Goal: Task Accomplishment & Management: Manage account settings

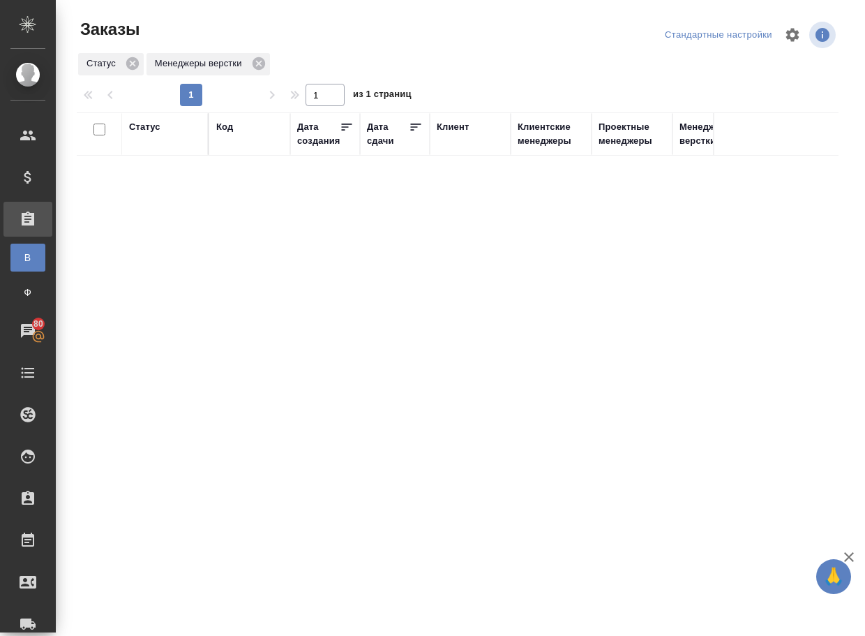
click at [266, 351] on div "Статус Код Дата создания Дата сдачи Клиент Клиентские менеджеры Проектные менед…" at bounding box center [458, 363] width 762 height 502
click at [265, 351] on div "Статус Код Дата создания Дата сдачи Клиент Клиентские менеджеры Проектные менед…" at bounding box center [458, 363] width 762 height 502
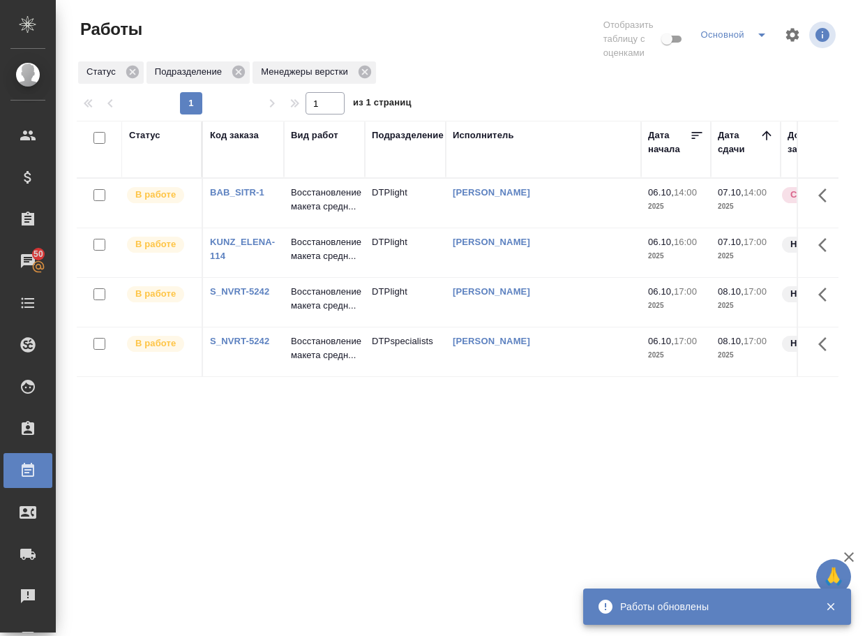
click at [661, 520] on div "Статус Код заказа Вид работ Подразделение Исполнитель Дата начала Дата сдачи До…" at bounding box center [458, 372] width 762 height 502
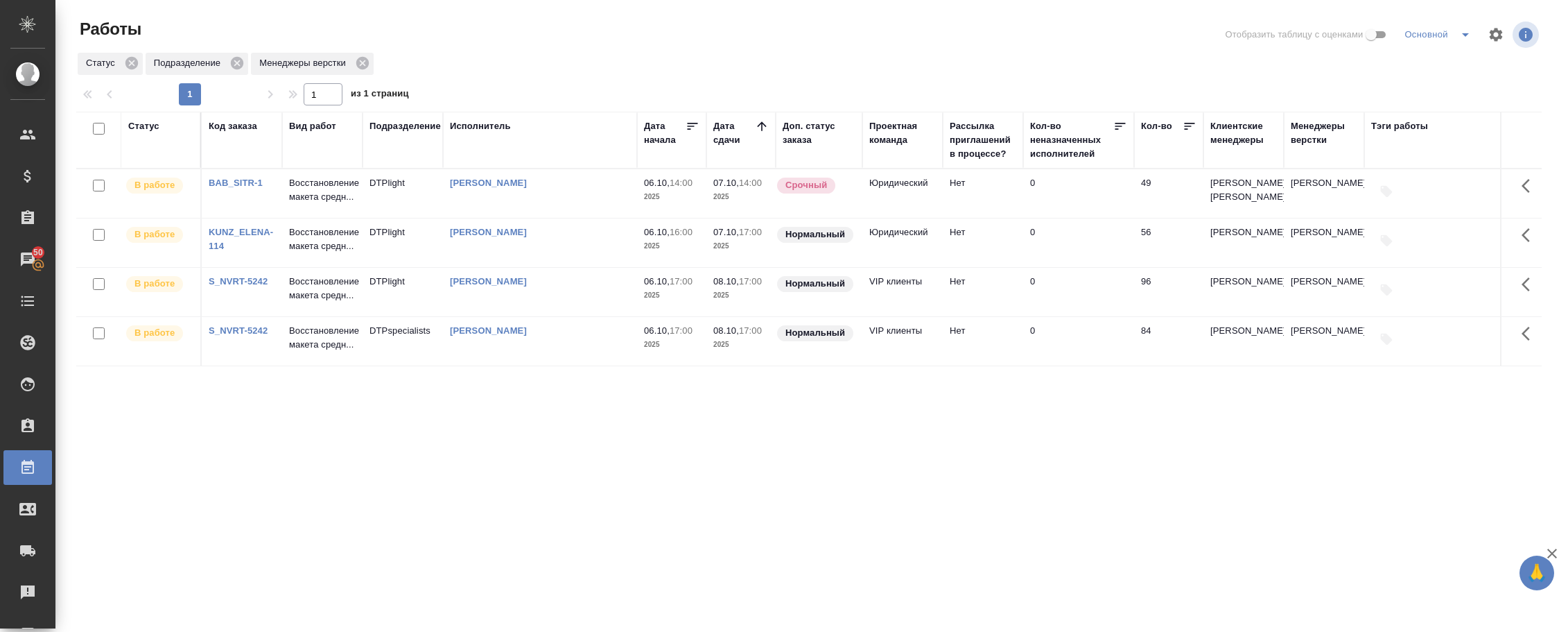
click at [859, 127] on div "Менеджеры верстки" at bounding box center [1324, 133] width 67 height 28
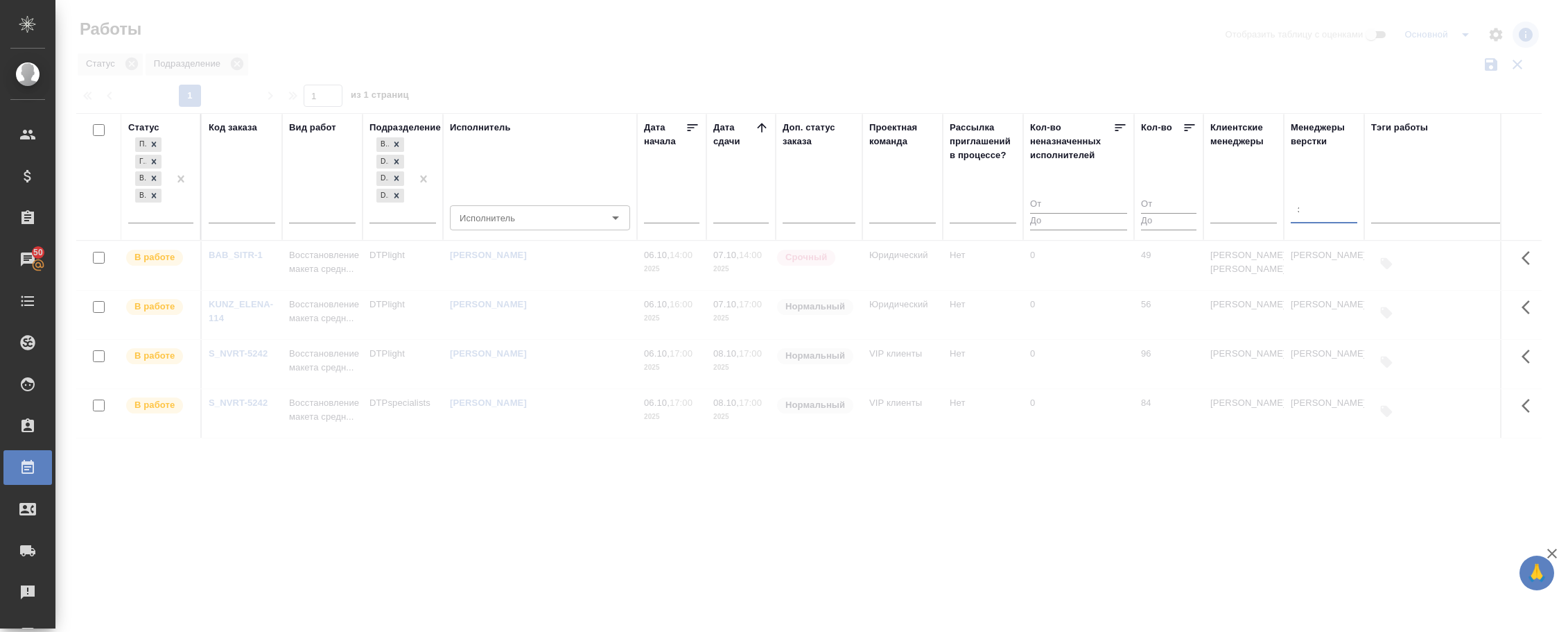
type input "забор"
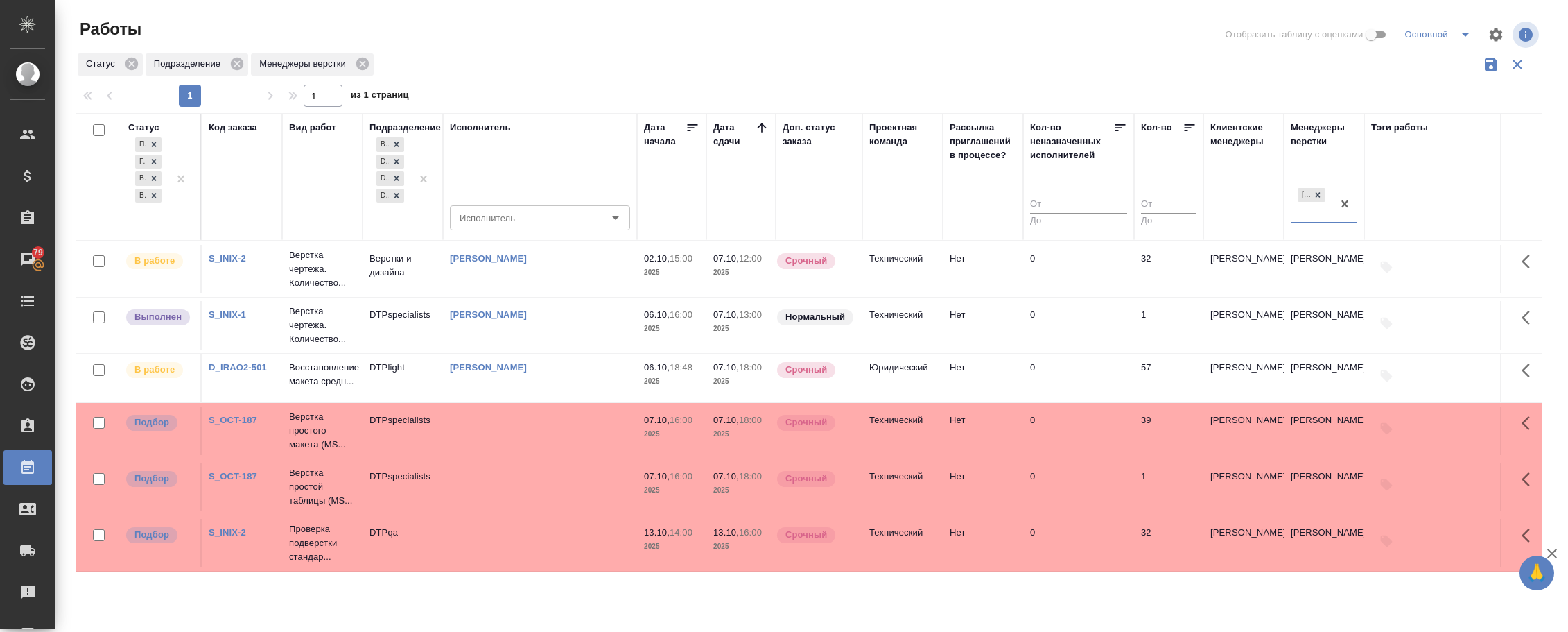
scroll to position [4, 0]
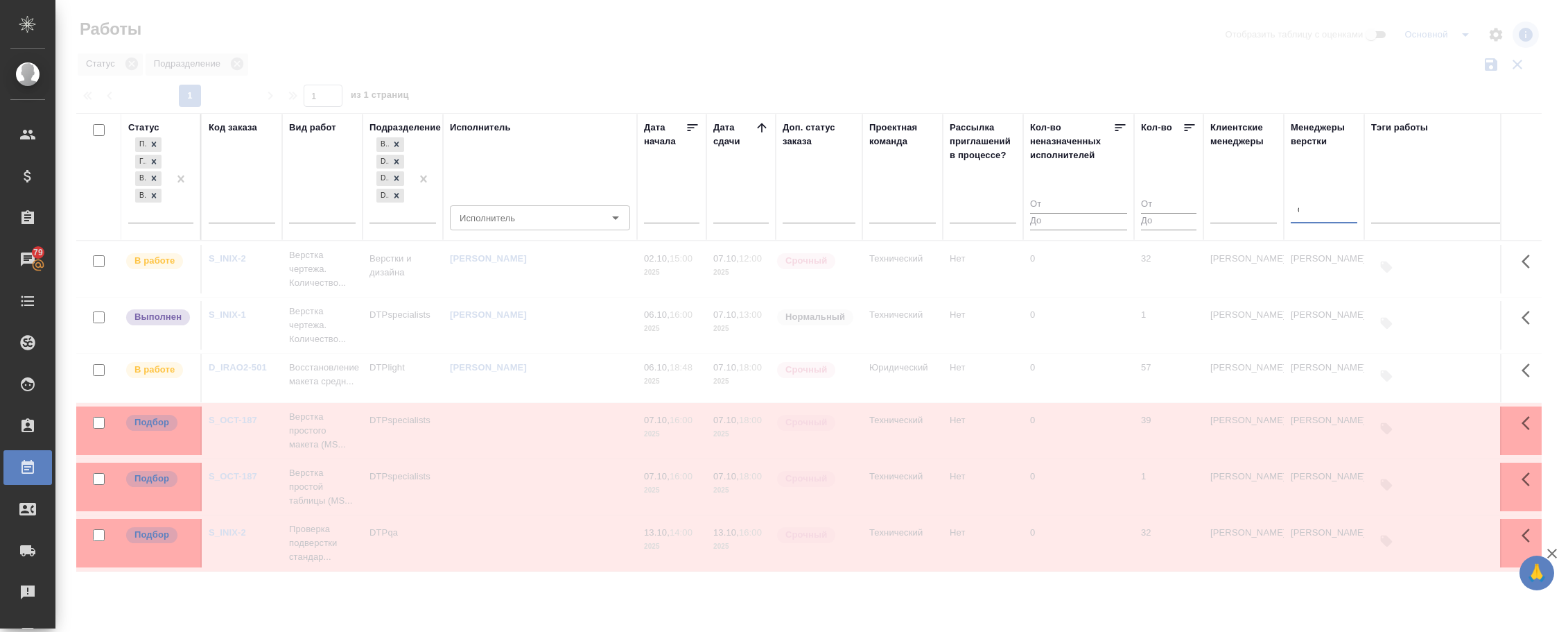
type input "оксю"
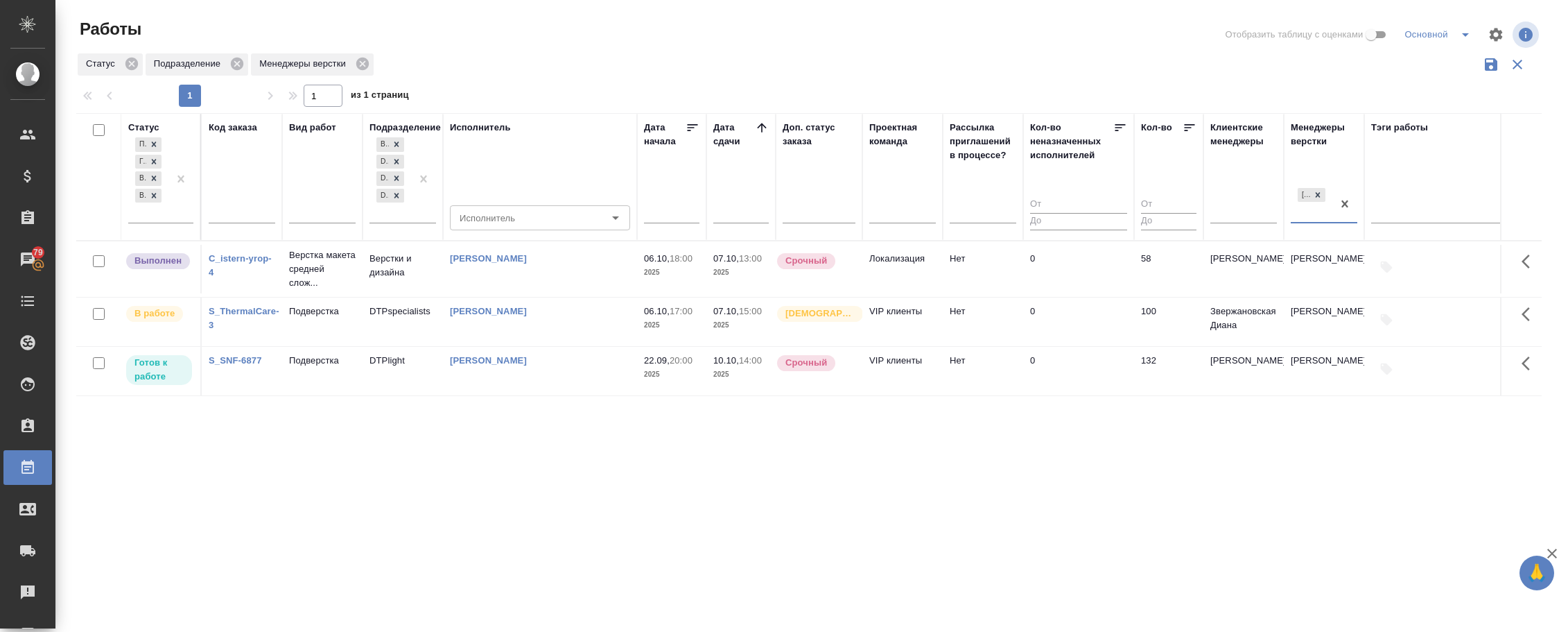
scroll to position [0, 0]
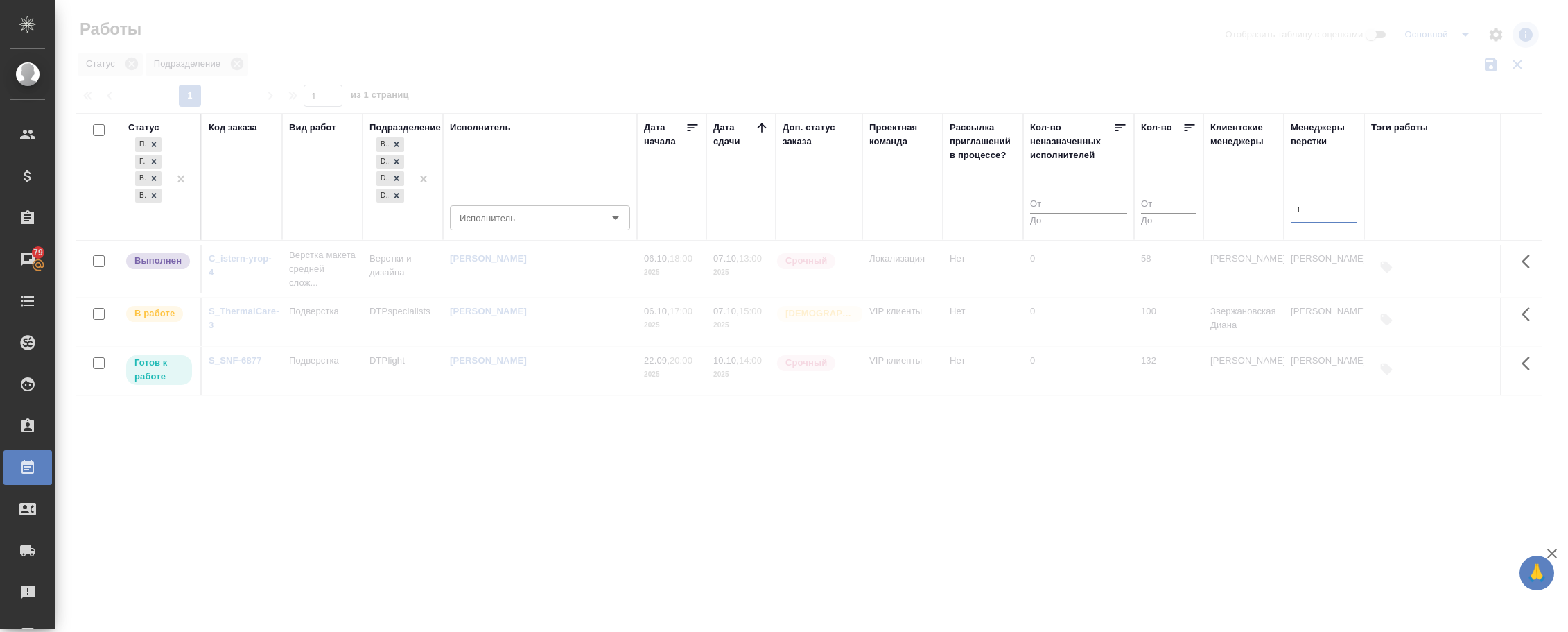
type input "мало"
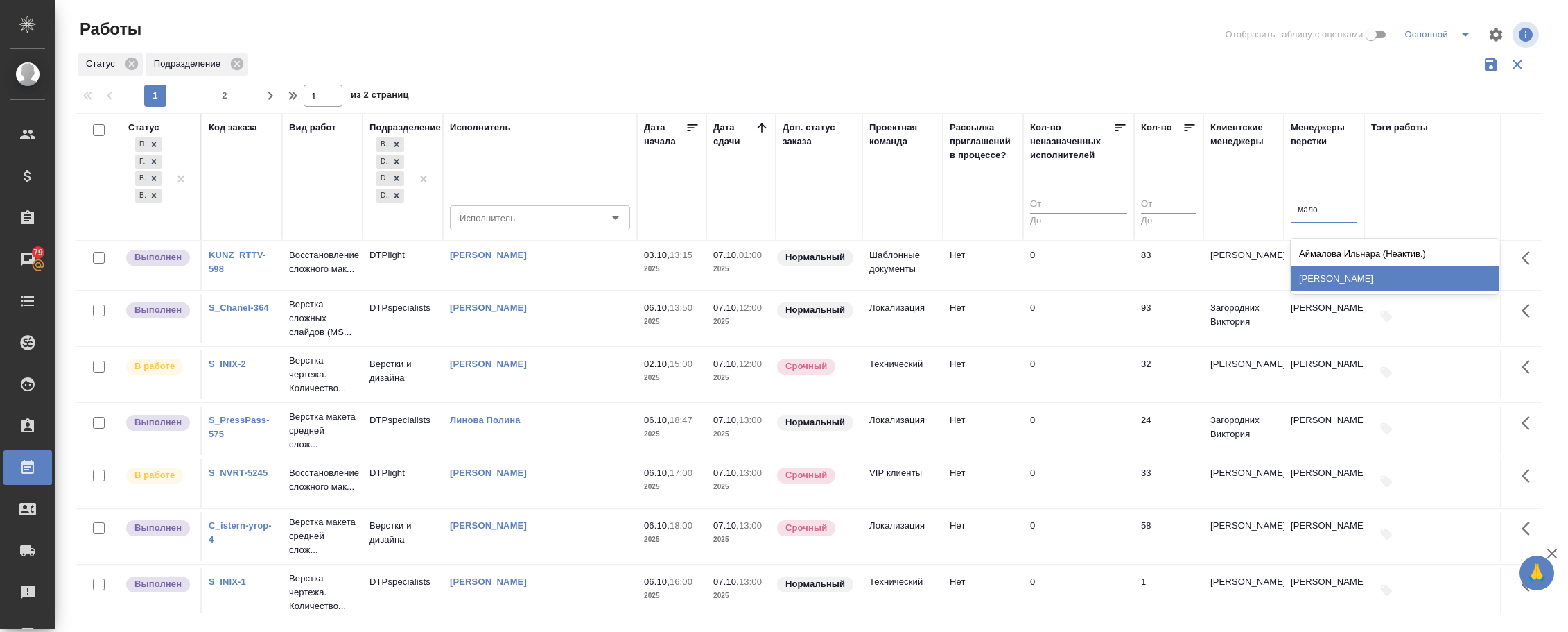
click at [859, 285] on div "Малофеева Екатерина" at bounding box center [1394, 278] width 208 height 25
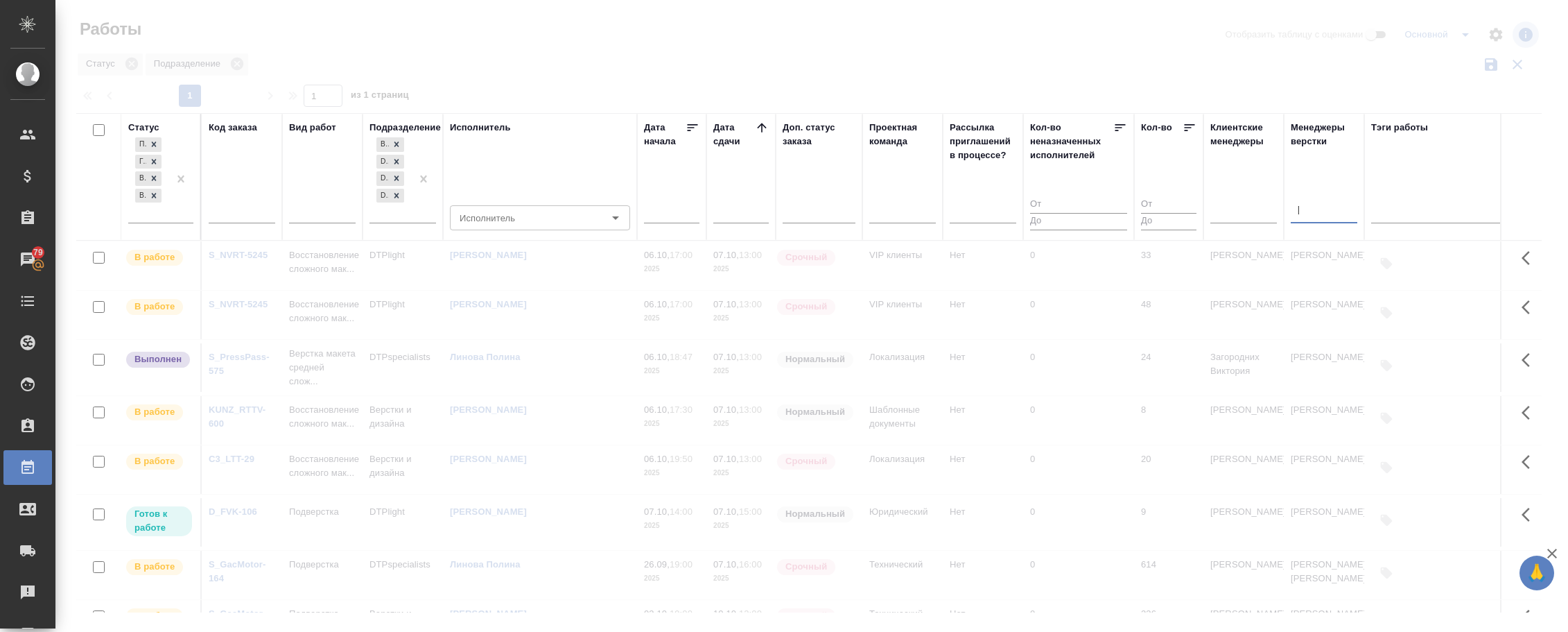
type input "петро"
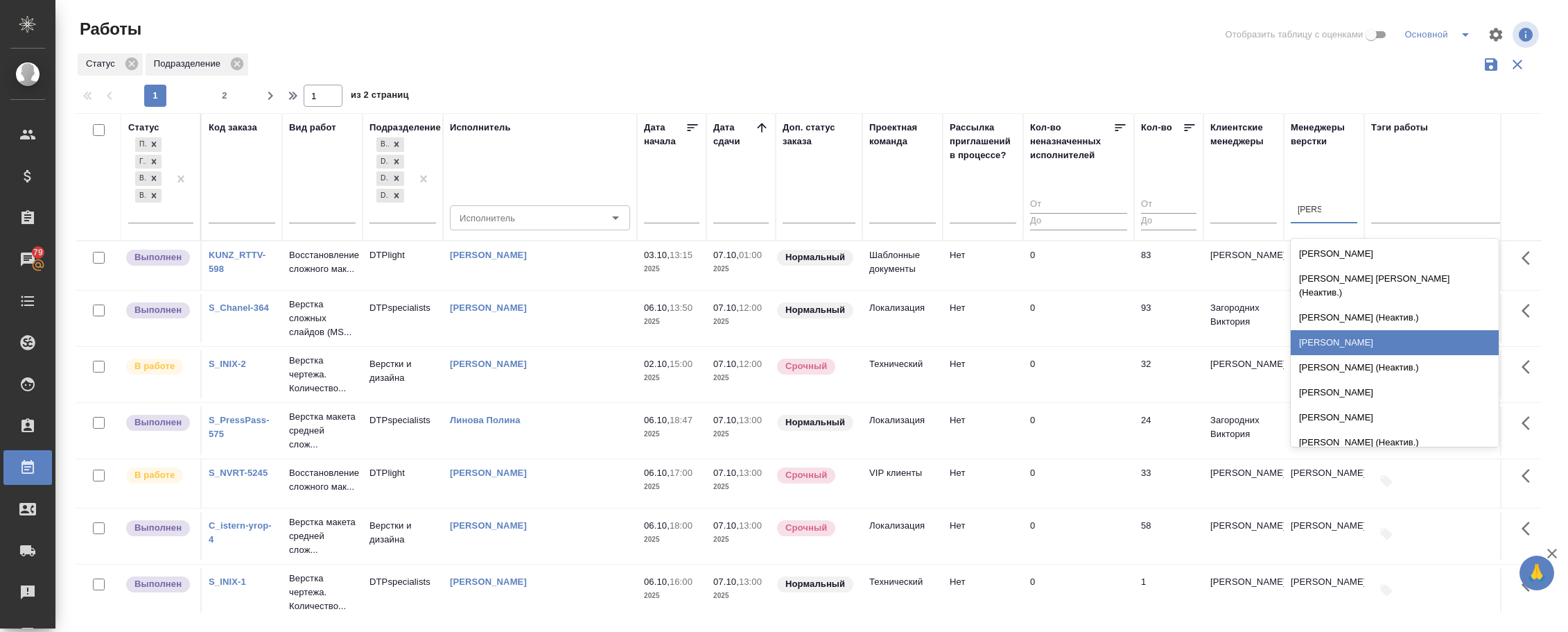
click at [859, 333] on div "Петрова Валерия" at bounding box center [1394, 342] width 208 height 25
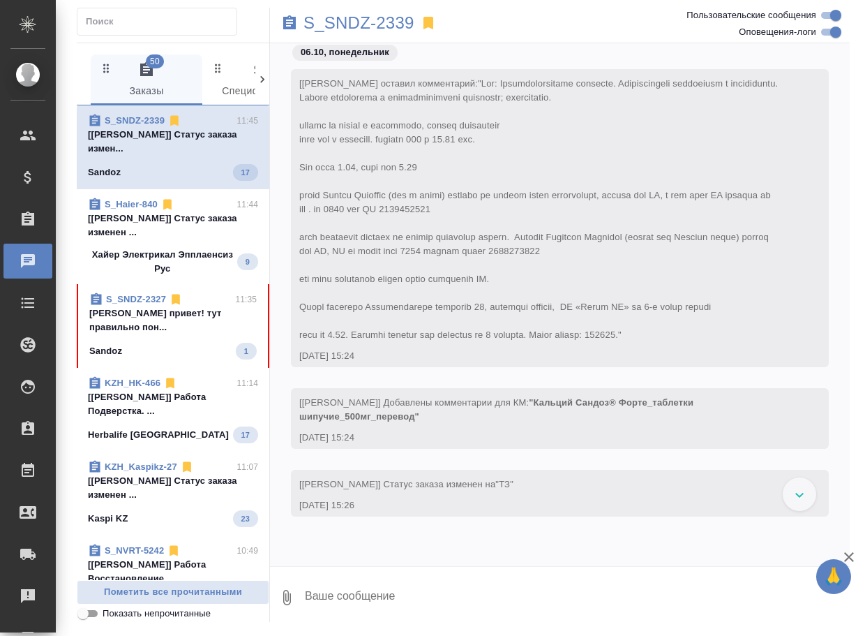
click at [97, 343] on div "Sandoz 1" at bounding box center [172, 351] width 167 height 17
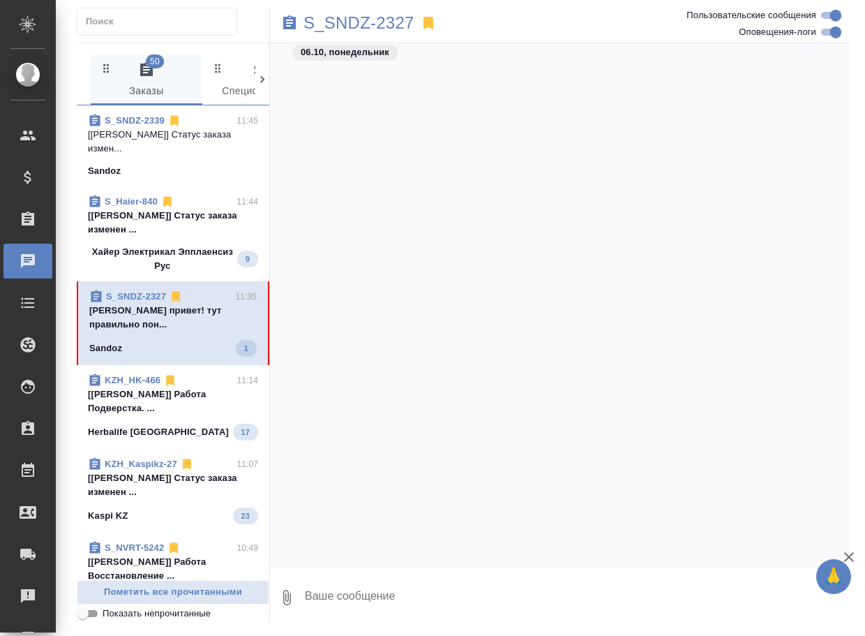
scroll to position [54964, 0]
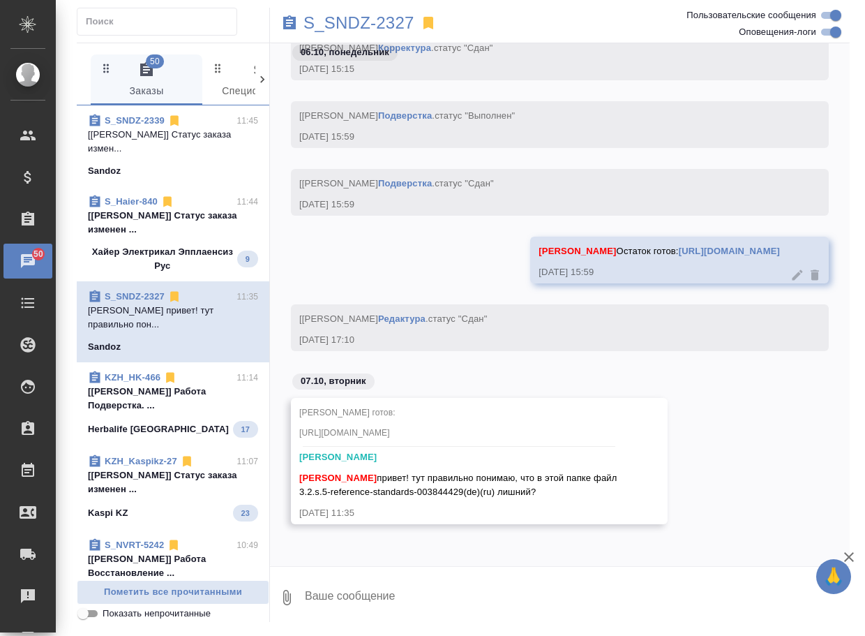
click at [679, 246] on link "https://drive.awatera.com/apps/files/files/10611340?dir=/Shares/Sandoz/Orders/S…" at bounding box center [729, 251] width 101 height 10
click at [382, 601] on textarea at bounding box center [576, 596] width 546 height 47
type textarea "привет, да. Удалила его"
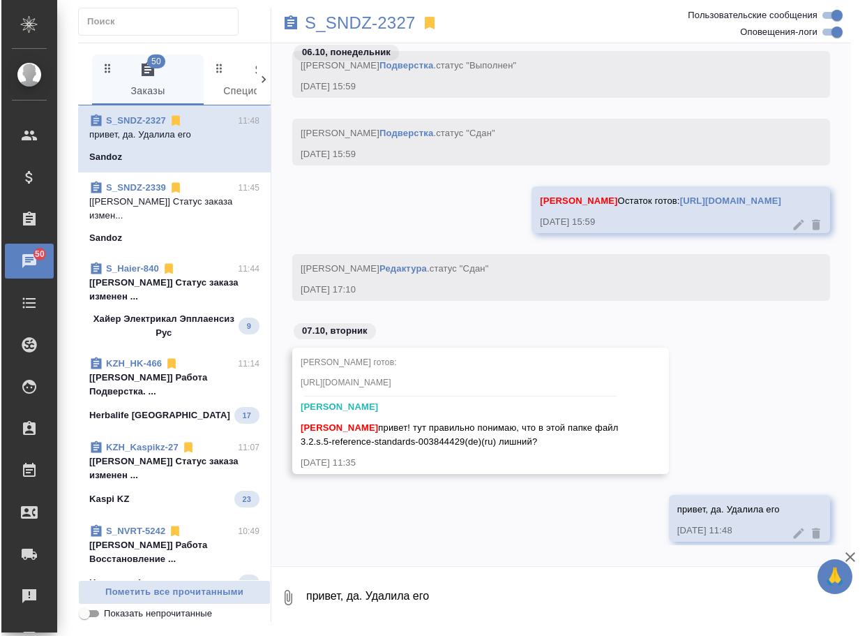
scroll to position [55031, 0]
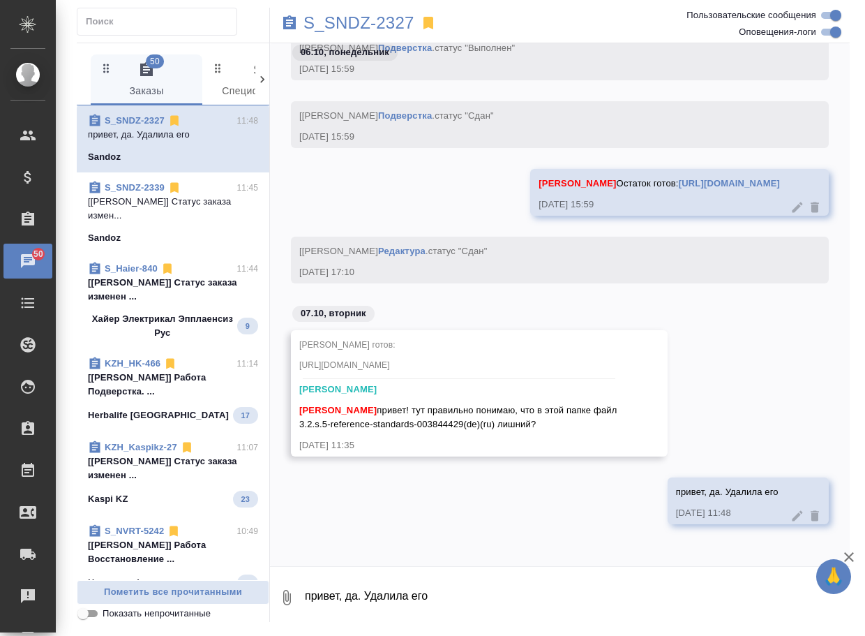
click at [198, 604] on div "Показать непрочитанные" at bounding box center [175, 612] width 187 height 17
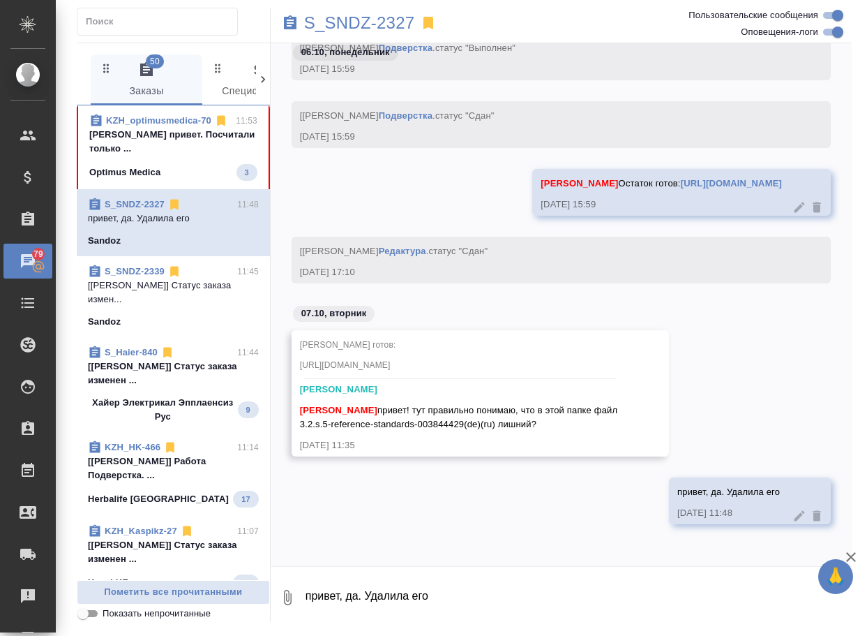
click at [166, 156] on p "Арсеньева Вера привет. Посчитали только ..." at bounding box center [173, 142] width 168 height 28
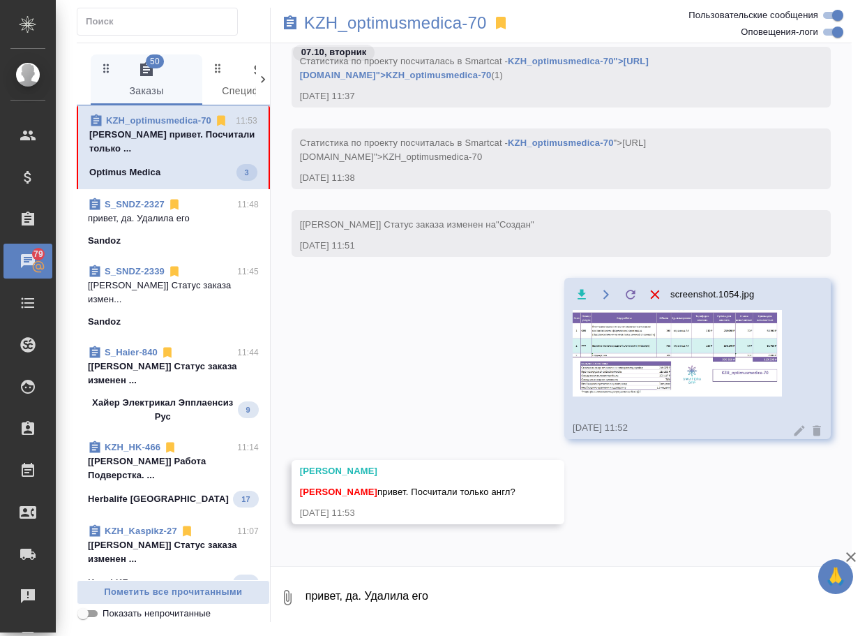
scroll to position [1822, 0]
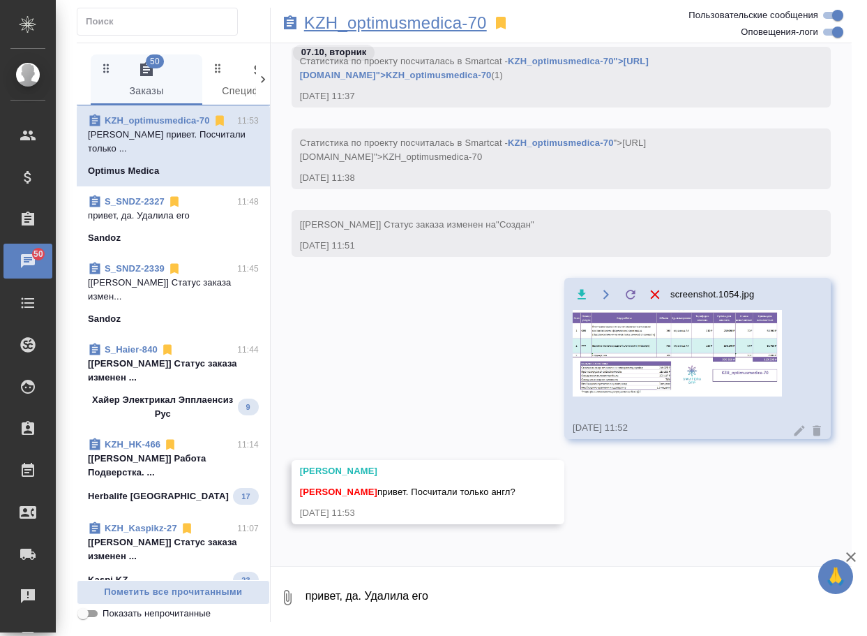
click at [401, 27] on p "KZH_optimusmedica-70" at bounding box center [395, 23] width 183 height 14
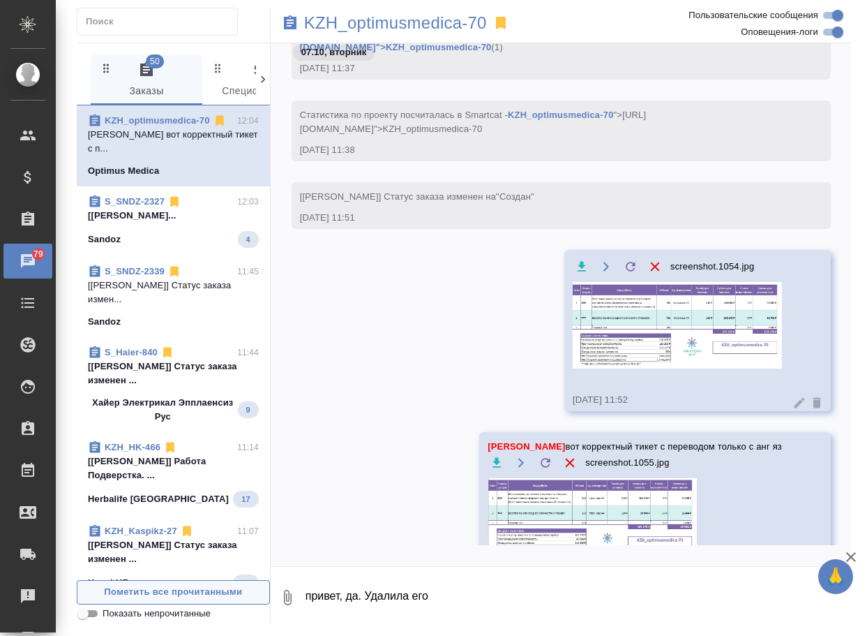
click at [193, 592] on span "Пометить все прочитанными" at bounding box center [173, 592] width 178 height 16
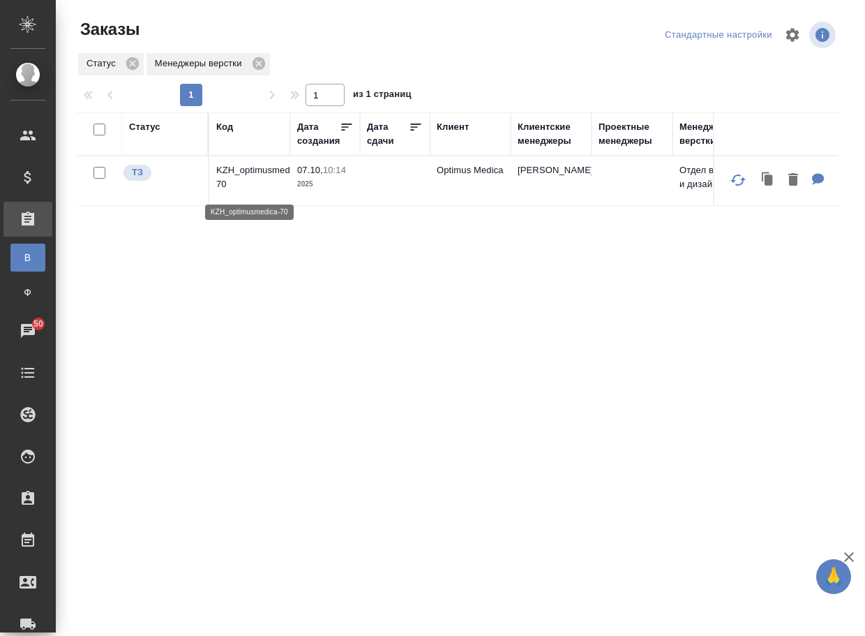
click at [258, 166] on td "KZH_optimusmedica-70" at bounding box center [249, 180] width 81 height 49
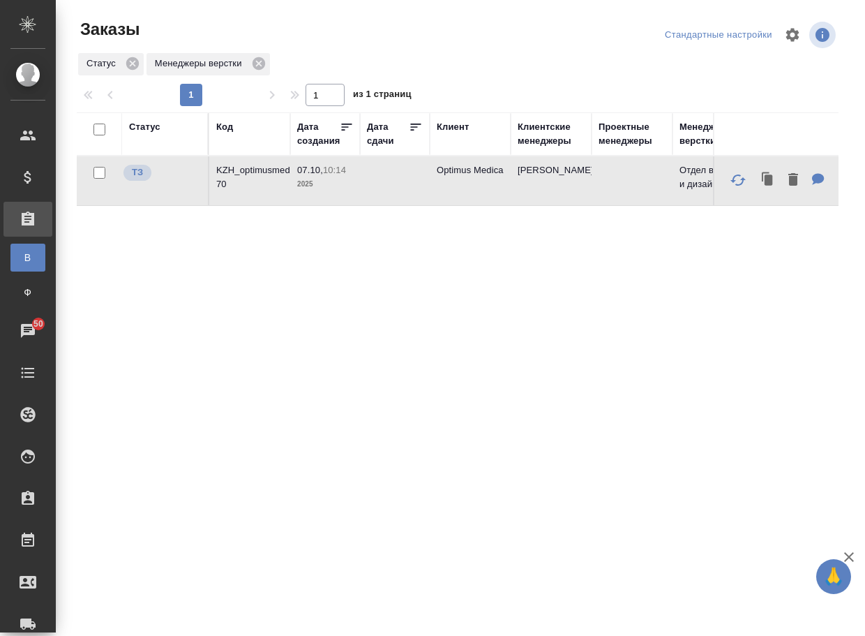
click at [263, 179] on p "KZH_optimusmedica-70" at bounding box center [249, 177] width 67 height 28
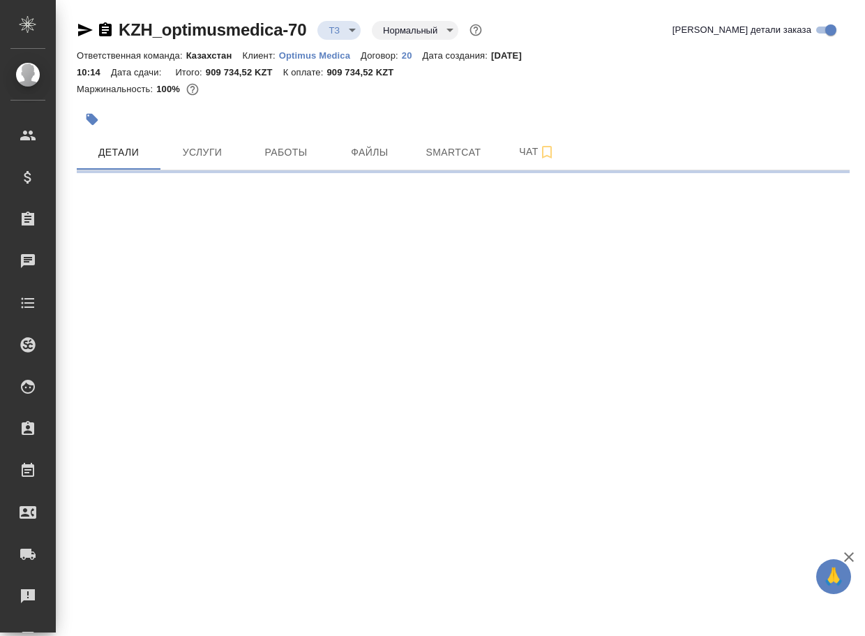
select select "RU"
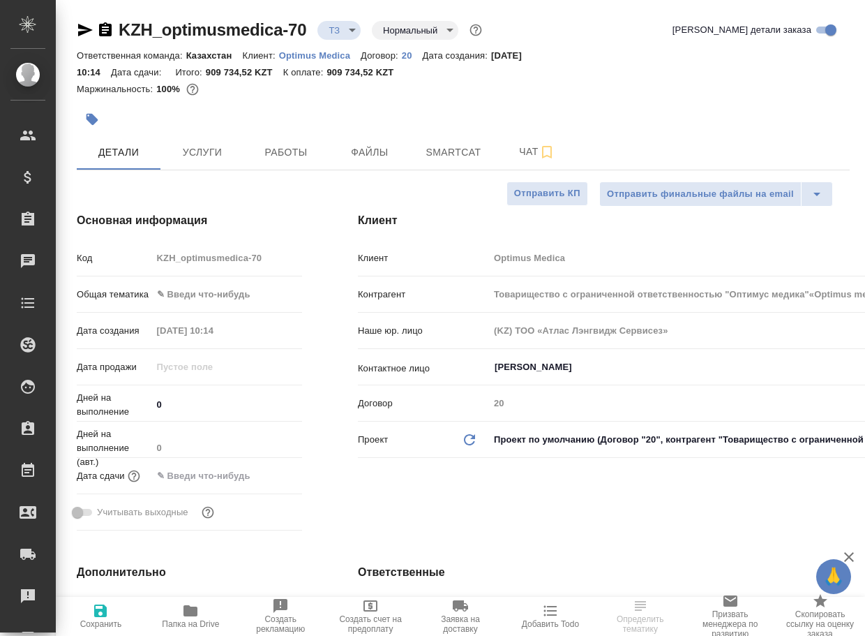
type textarea "x"
type input "Товарищество с ограниченной ответственностью "Оптимус медика"«Optimus medica» L…"
type textarea "x"
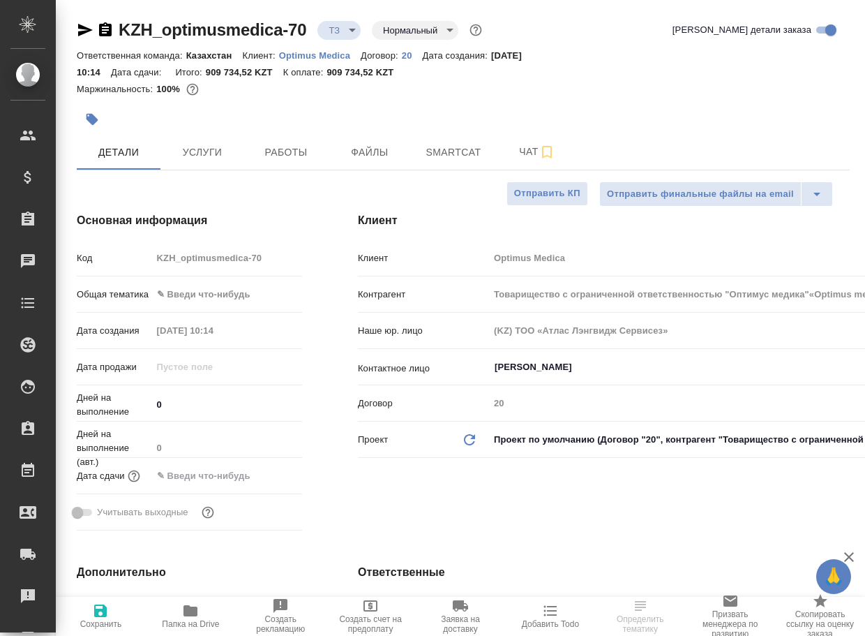
type textarea "x"
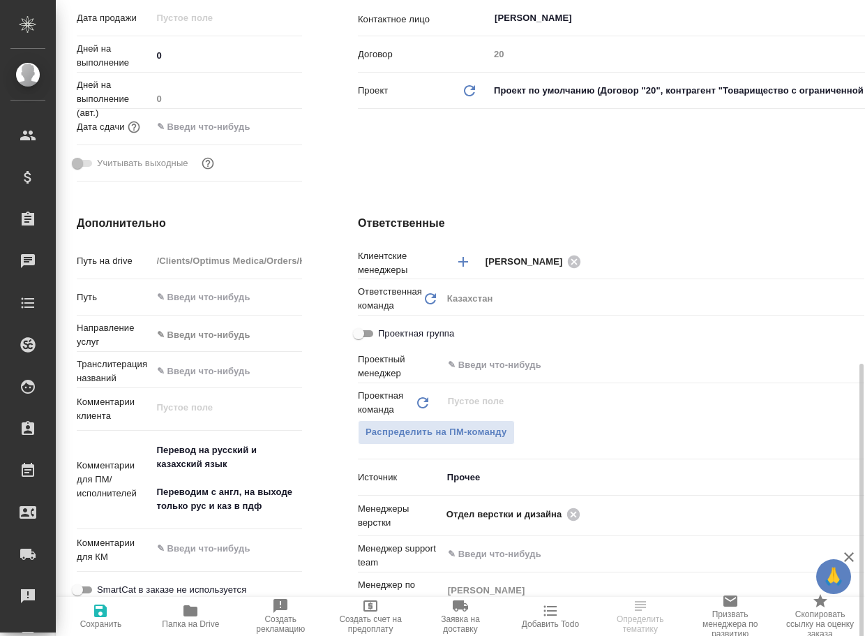
scroll to position [488, 0]
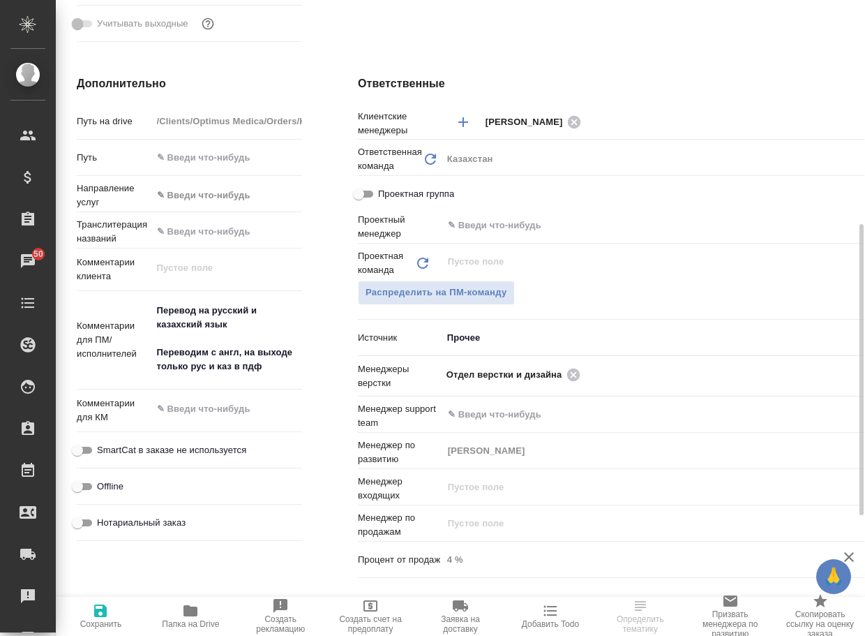
click at [188, 609] on icon "button" at bounding box center [190, 610] width 14 height 11
select select "RU"
type input "Товарищество с ограниченной ответственностью "Оптимус медика"«Optimus medica» L…"
type textarea "x"
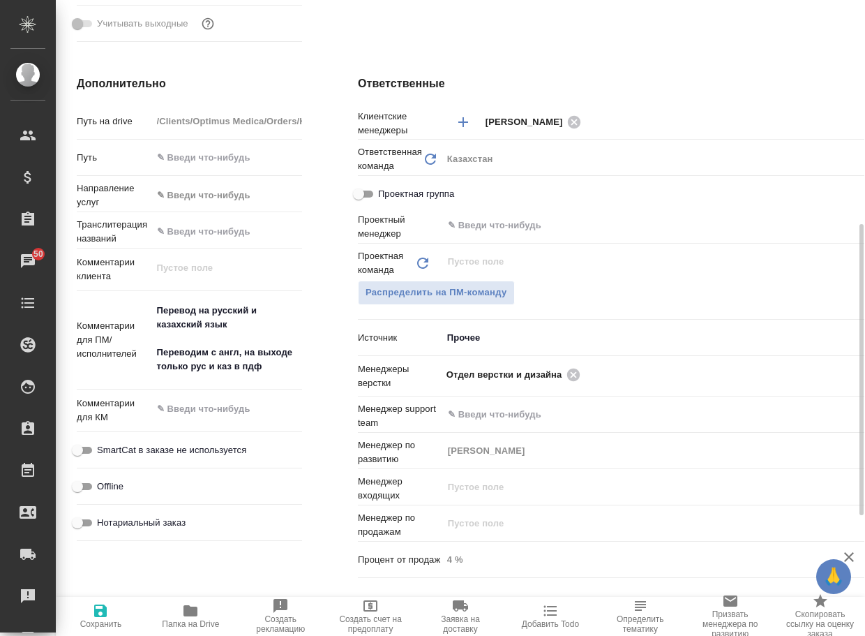
type textarea "x"
type input "Товарищество с ограниченной ответственностью "Оптимус медика"«Optimus medica» L…"
type textarea "x"
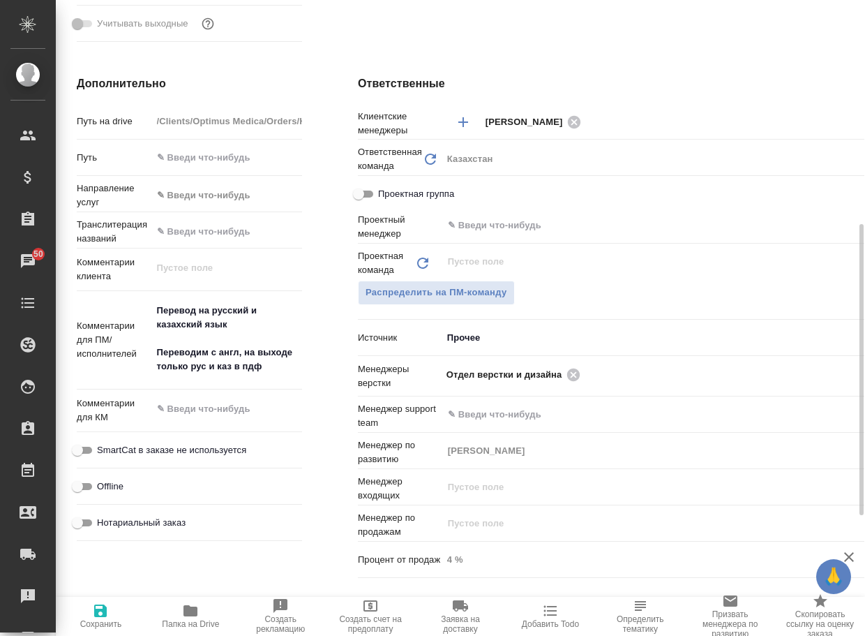
type input "Товарищество с ограниченной ответственностью "Оптимус медика"«Optimus medica» L…"
type textarea "x"
click at [580, 375] on icon at bounding box center [573, 374] width 13 height 13
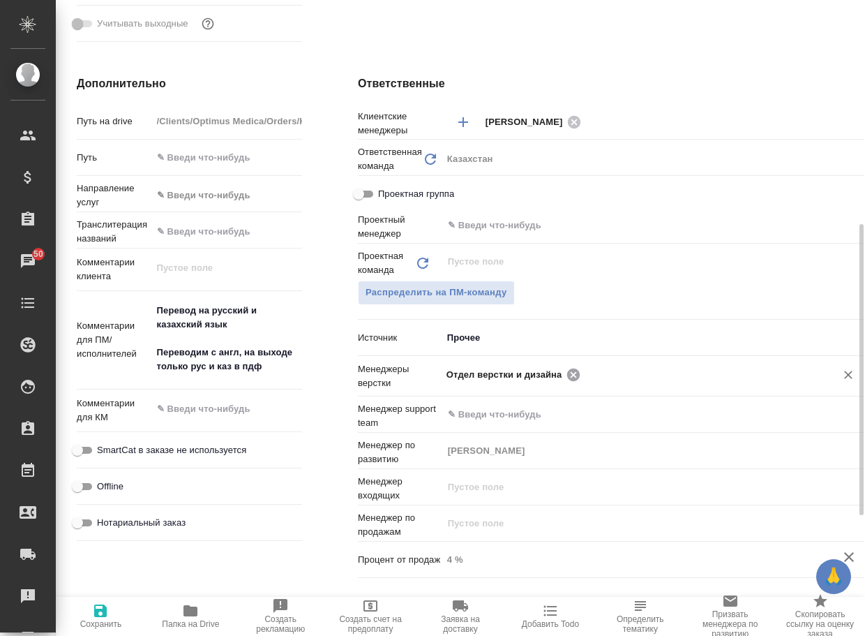
type input "Товарищество с ограниченной ответственностью "Оптимус медика"«Optimus medica» L…"
type textarea "x"
click at [585, 375] on input "text" at bounding box center [629, 374] width 367 height 17
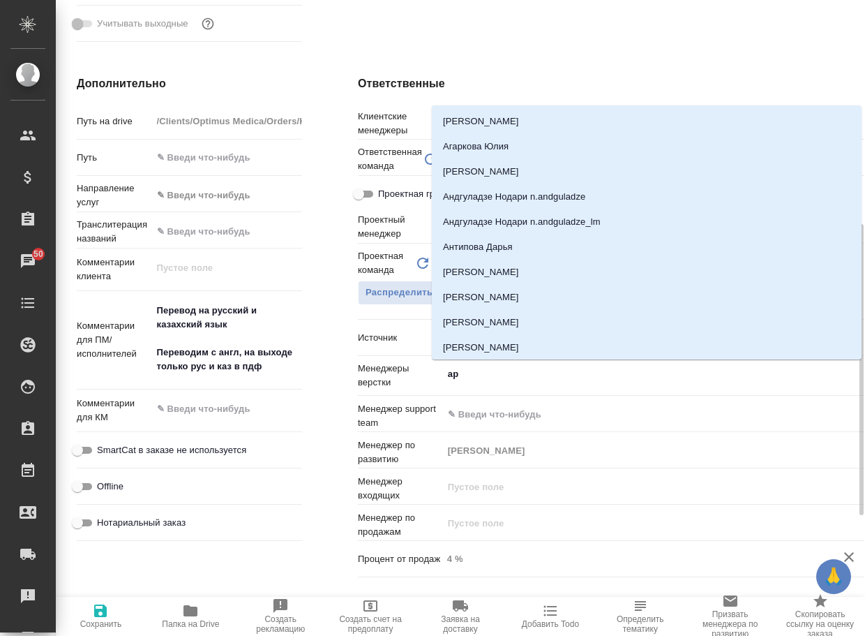
type input "арс"
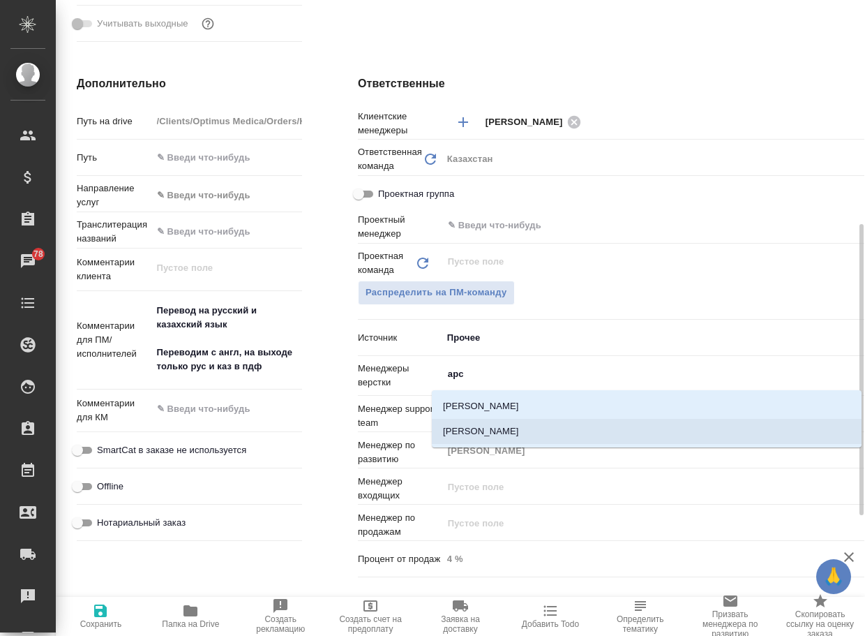
click at [544, 430] on li "[PERSON_NAME]" at bounding box center [647, 431] width 430 height 25
type input "Товарищество с ограниченной ответственностью "Оптимус медика"«Optimus medica» L…"
type textarea "x"
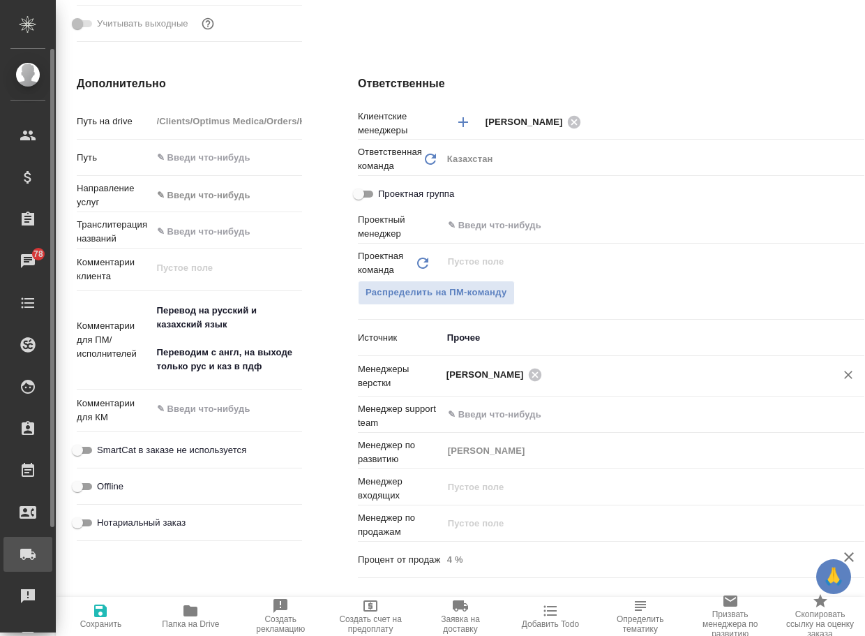
type input "Товарищество с ограниченной ответственностью "Оптимус медика"«Optimus medica» L…"
type textarea "x"
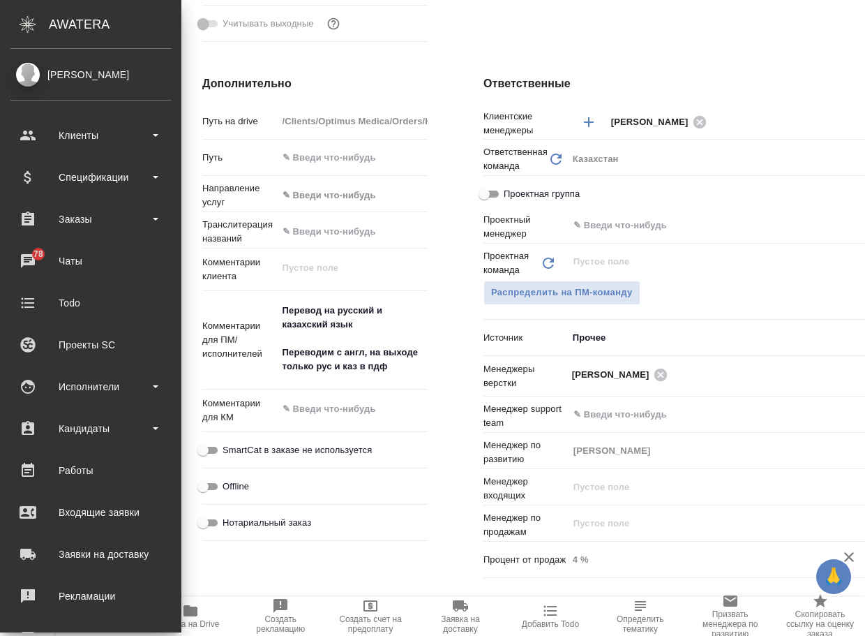
type input "Товарищество с ограниченной ответственностью "Оптимус медика"«Optimus medica» L…"
type textarea "x"
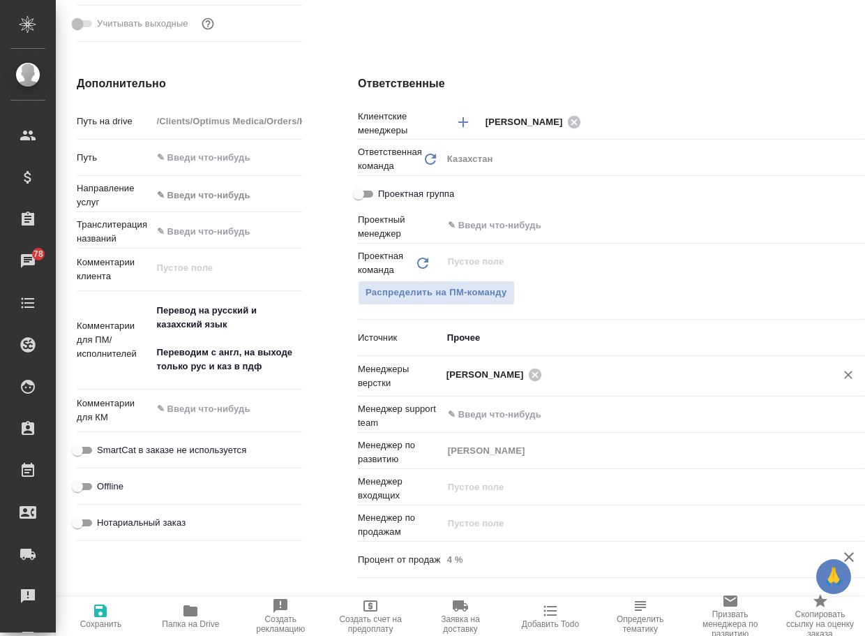
type input "Товарищество с ограниченной ответственностью "Оптимус медика"«Optimus medica» L…"
type textarea "x"
type input "Товарищество с ограниченной ответственностью "Оптимус медика"«Optimus medica» L…"
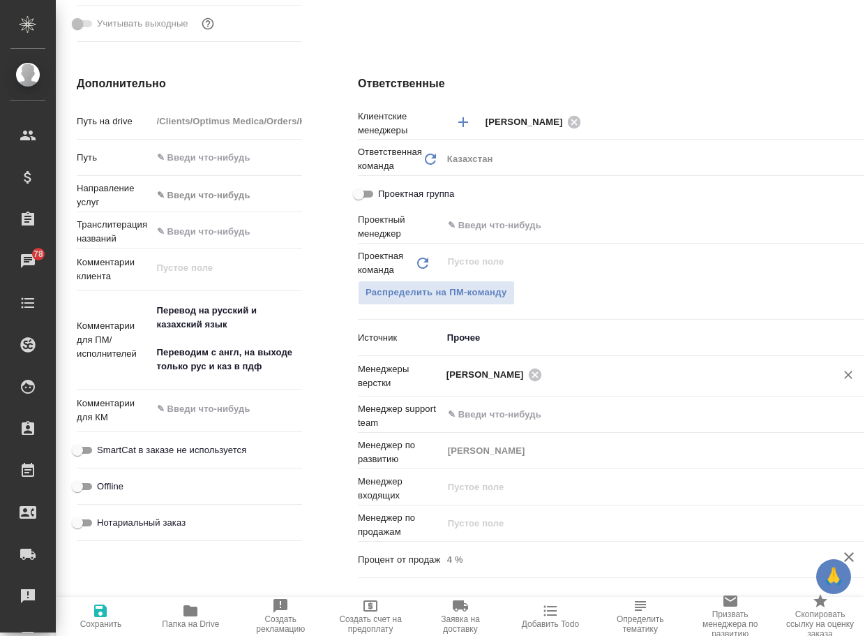
type textarea "x"
drag, startPoint x: 94, startPoint y: 617, endPoint x: 274, endPoint y: 493, distance: 218.7
click at [96, 617] on icon "button" at bounding box center [100, 610] width 17 height 17
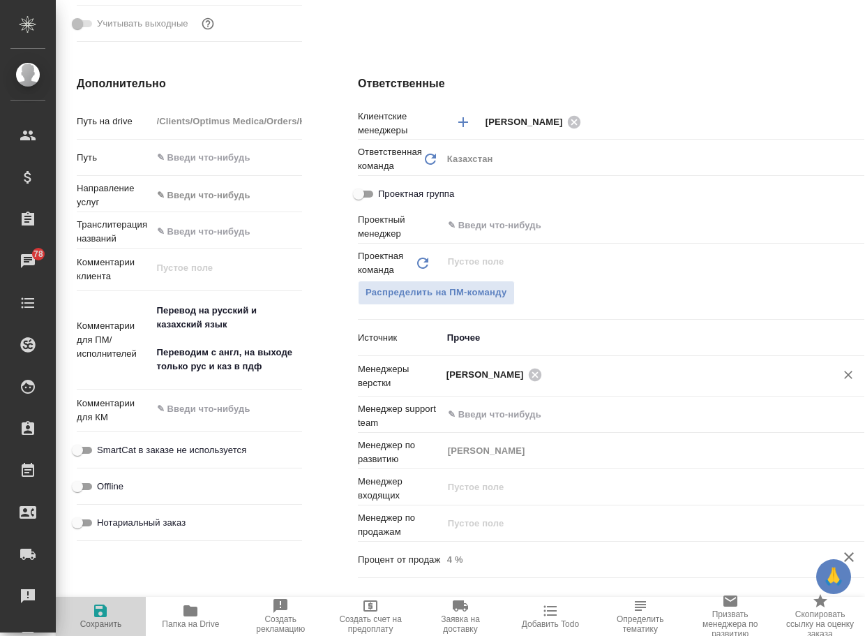
type input "Товарищество с ограниченной ответственностью "Оптимус медика"«Optimus medica» L…"
type textarea "x"
type input "Товарищество с ограниченной ответственностью "Оптимус медика"«Optimus medica» L…"
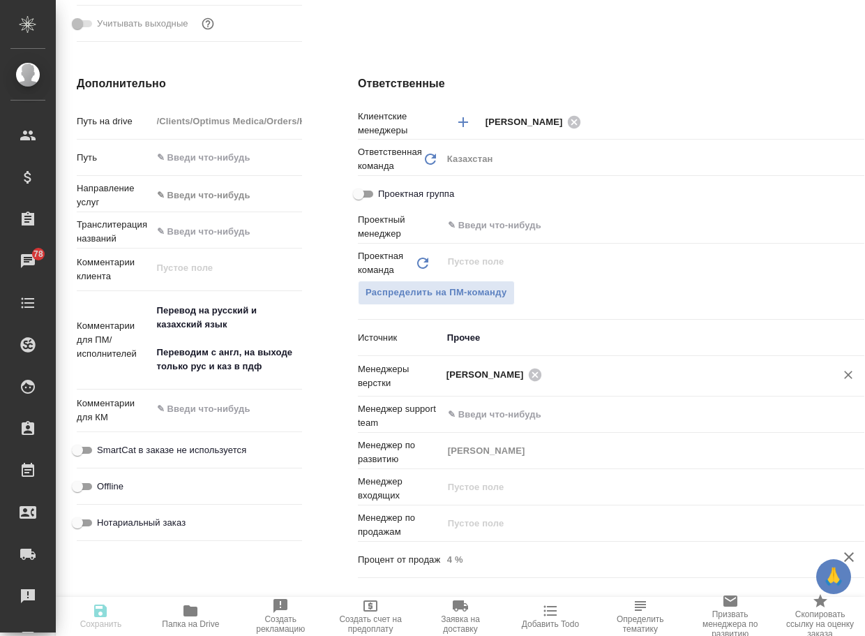
type textarea "x"
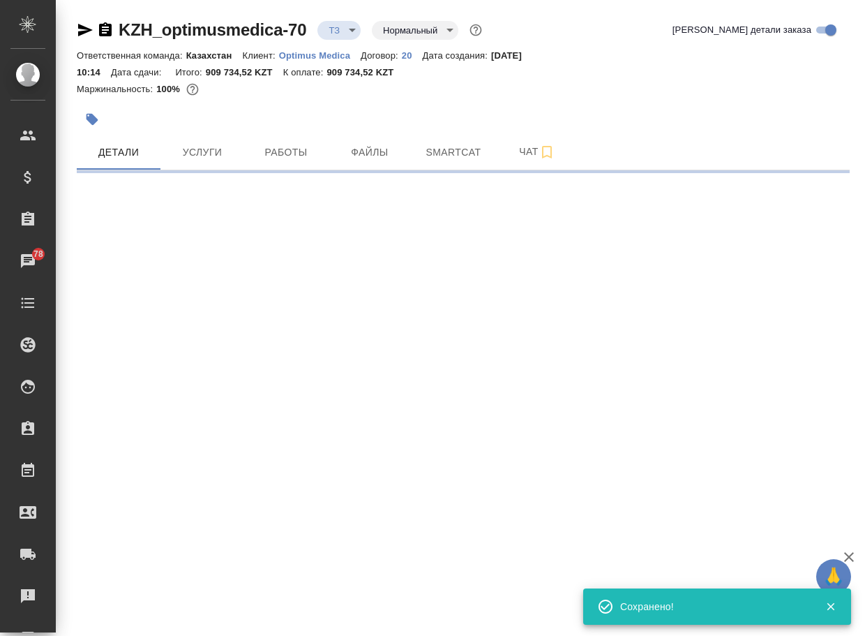
scroll to position [0, 0]
select select "RU"
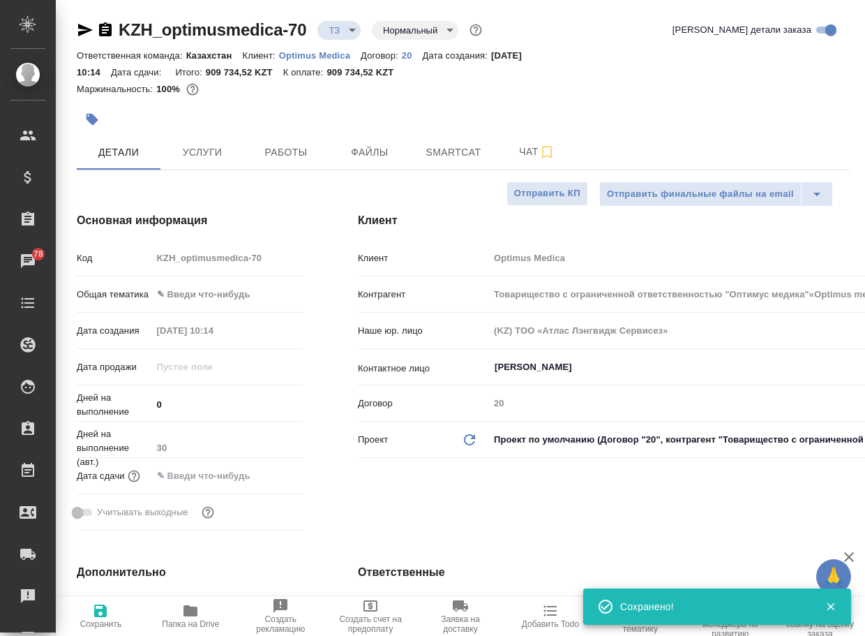
type textarea "x"
click at [351, 29] on body "🙏 .cls-1 fill:#fff; AWATERA Arsenyeva Vera Клиенты Спецификации Заказы 78 Чаты …" at bounding box center [432, 318] width 865 height 636
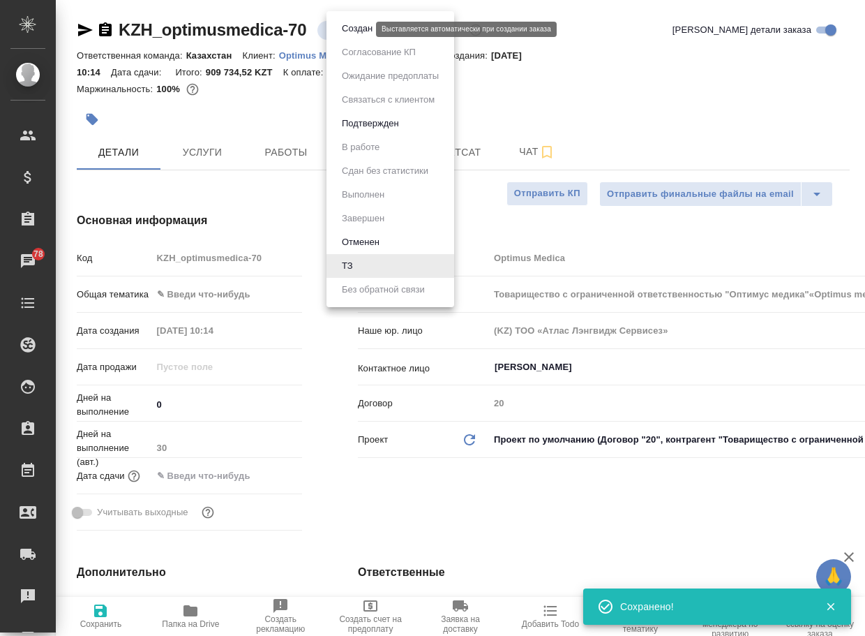
click at [356, 29] on button "Создан" at bounding box center [357, 28] width 39 height 15
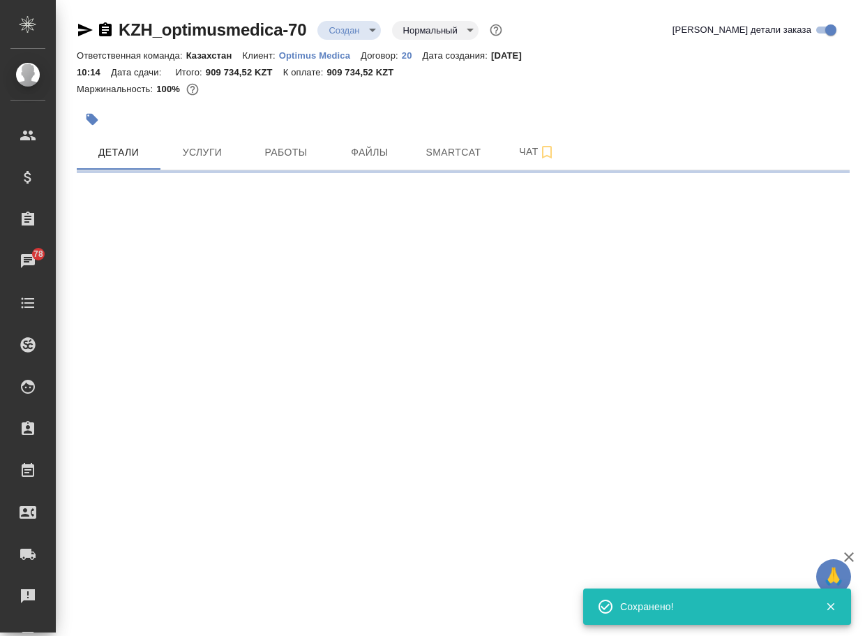
select select "RU"
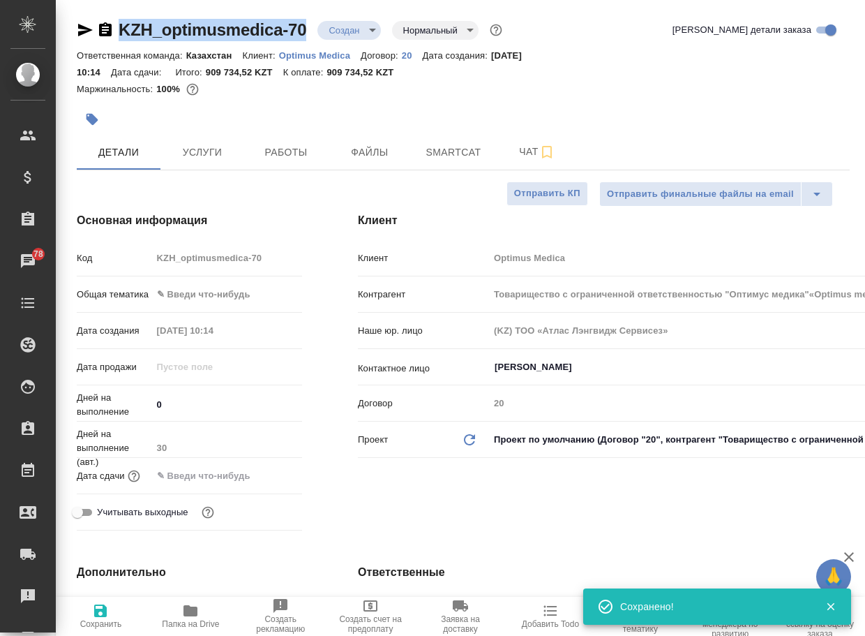
drag, startPoint x: 318, startPoint y: 37, endPoint x: 114, endPoint y: 31, distance: 204.5
click at [114, 31] on div "KZH_optimusmedica-70 Создан new Нормальный normal" at bounding box center [291, 30] width 428 height 22
type input "Товарищество с ограниченной ответственностью "Оптимус медика"«Optimus medica» L…"
type textarea "x"
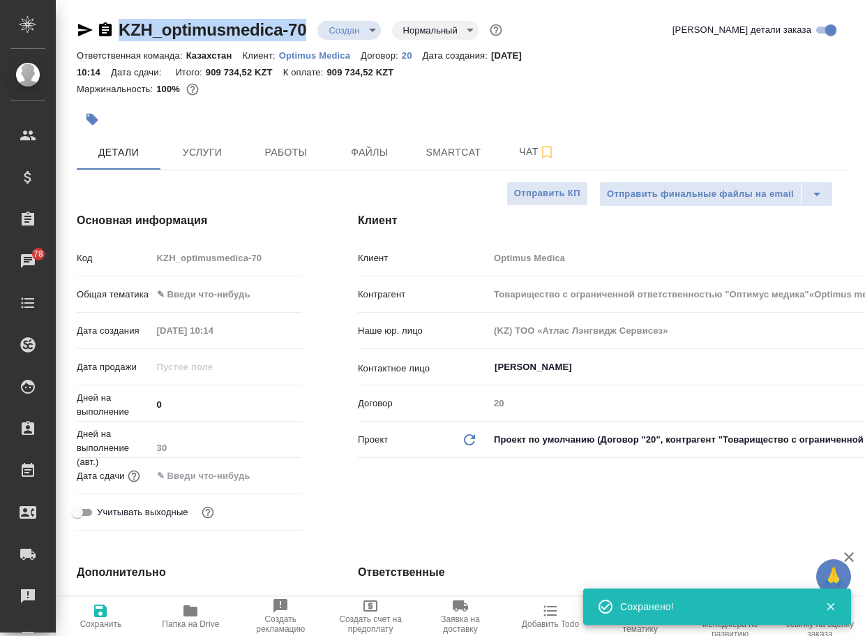
type textarea "x"
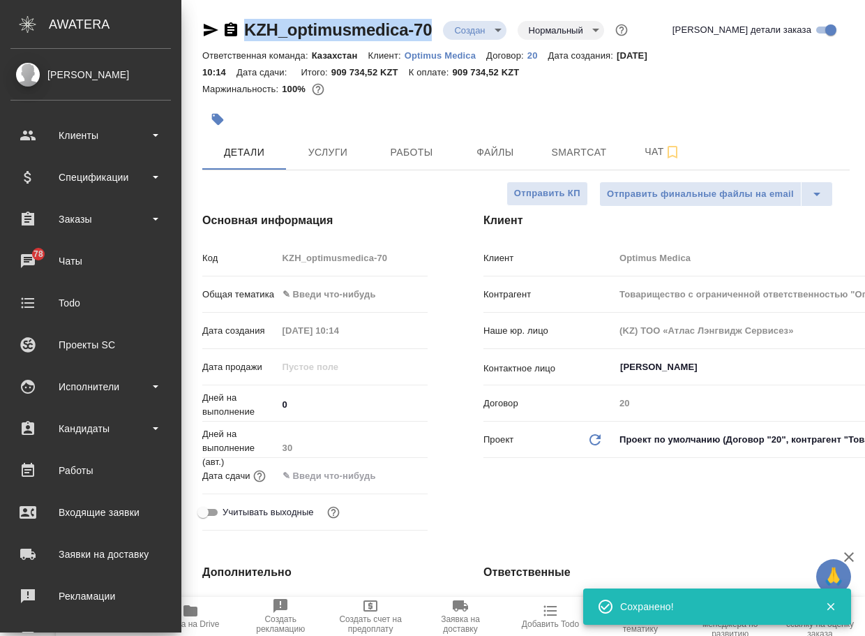
copy link "KZH_optimusmedica-70"
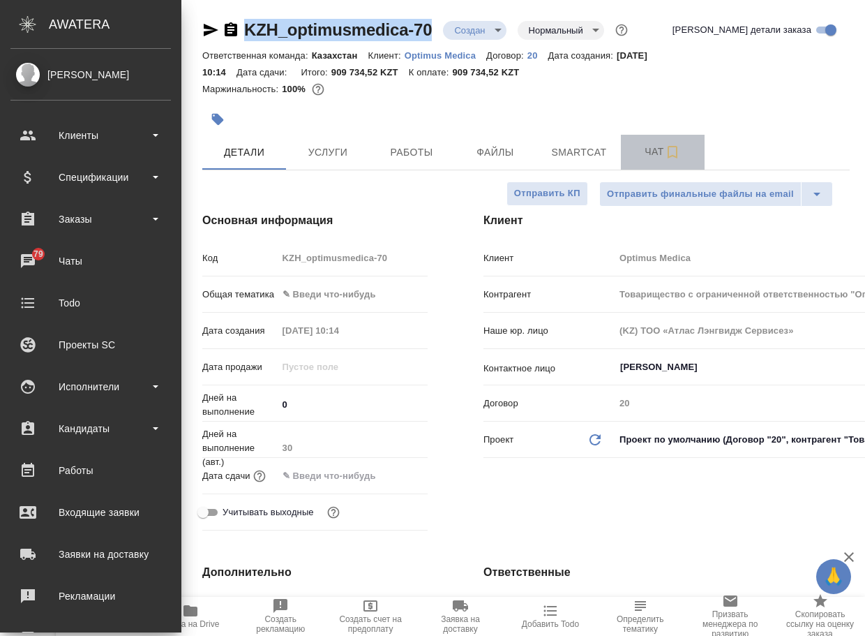
click at [654, 144] on span "Чат" at bounding box center [662, 151] width 67 height 17
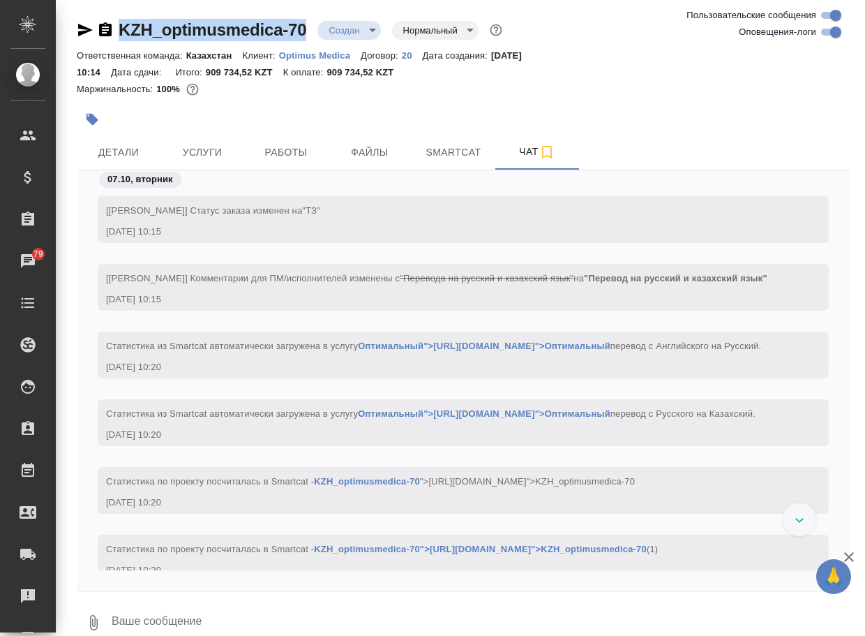
scroll to position [386, 0]
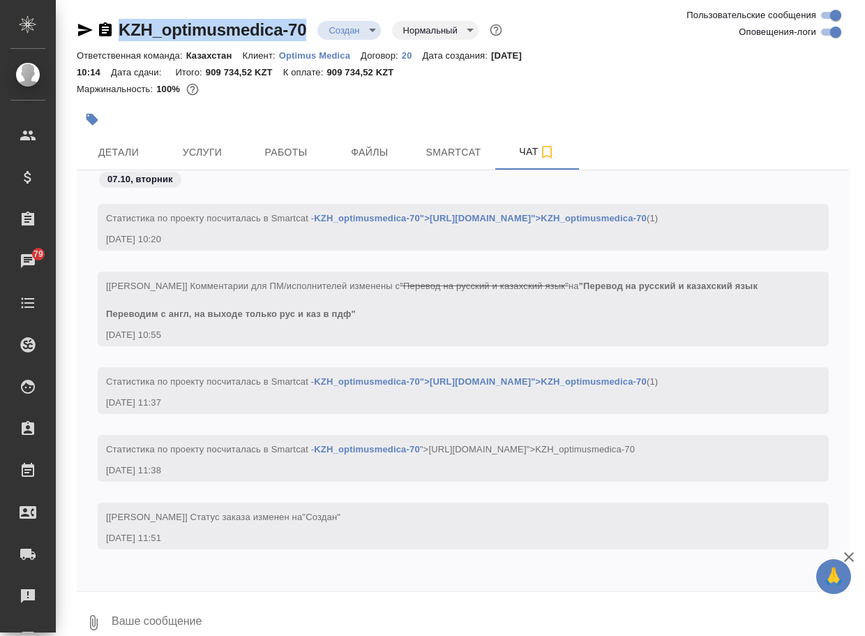
click at [94, 615] on icon "button" at bounding box center [93, 622] width 17 height 17
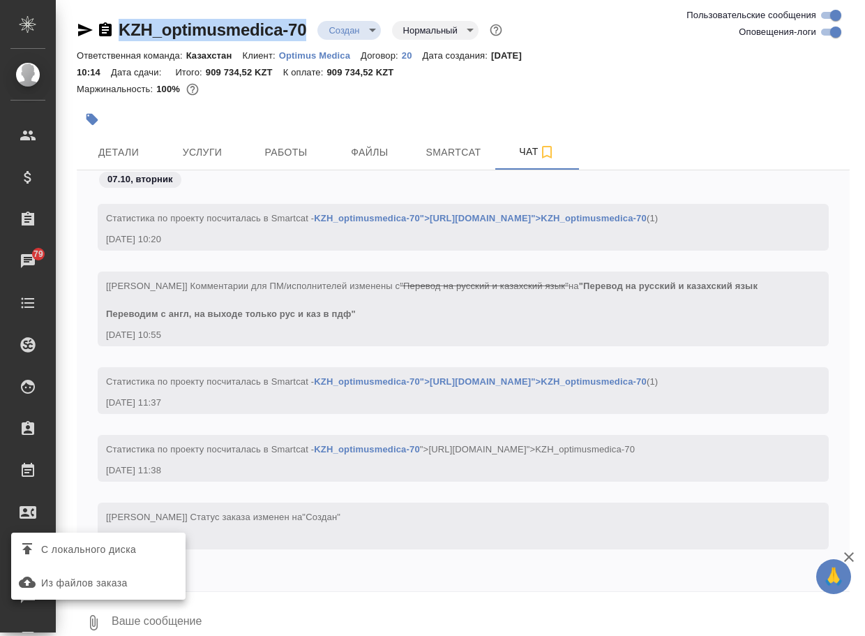
click at [128, 551] on span "С локального диска" at bounding box center [88, 549] width 95 height 17
click at [0, 0] on input "С локального диска" at bounding box center [0, 0] width 0 height 0
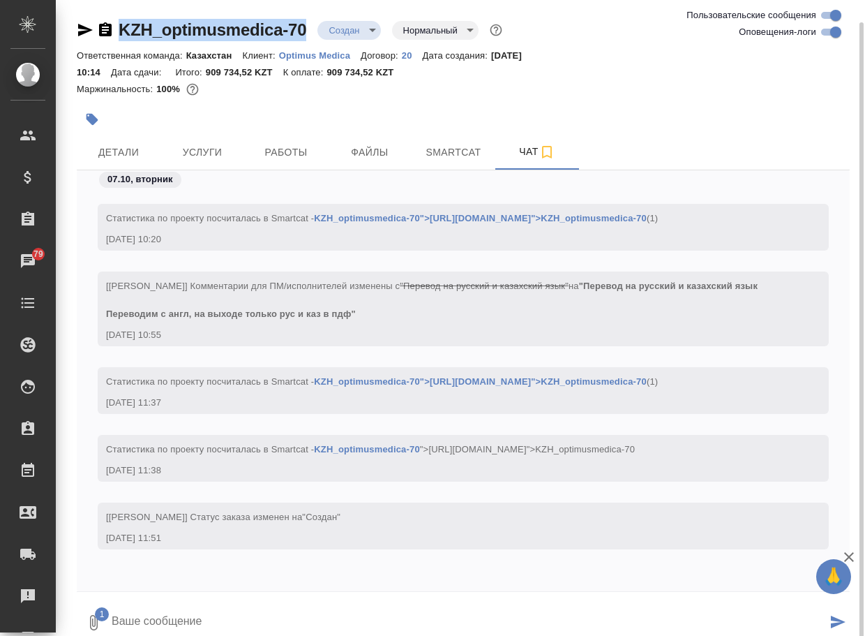
scroll to position [11, 0]
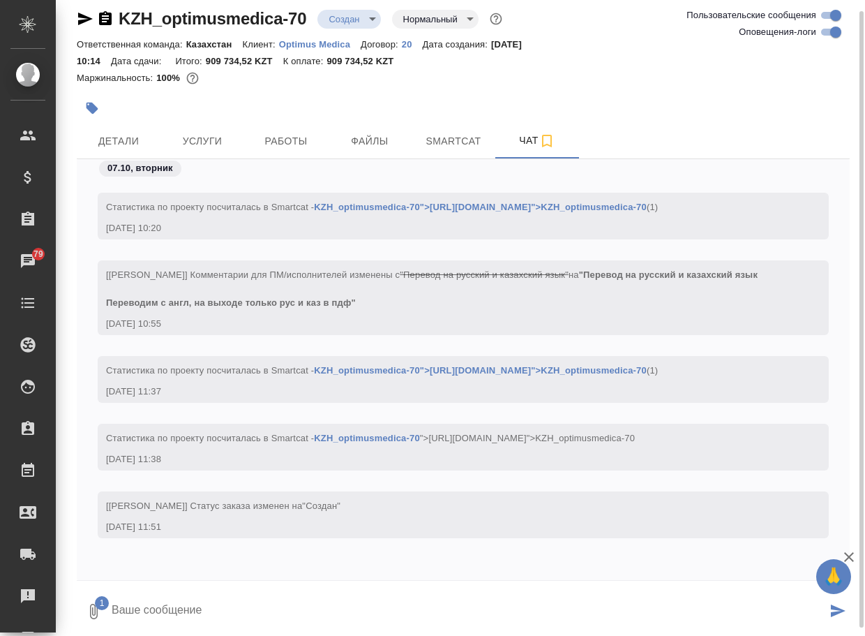
click at [207, 612] on textarea at bounding box center [468, 610] width 716 height 47
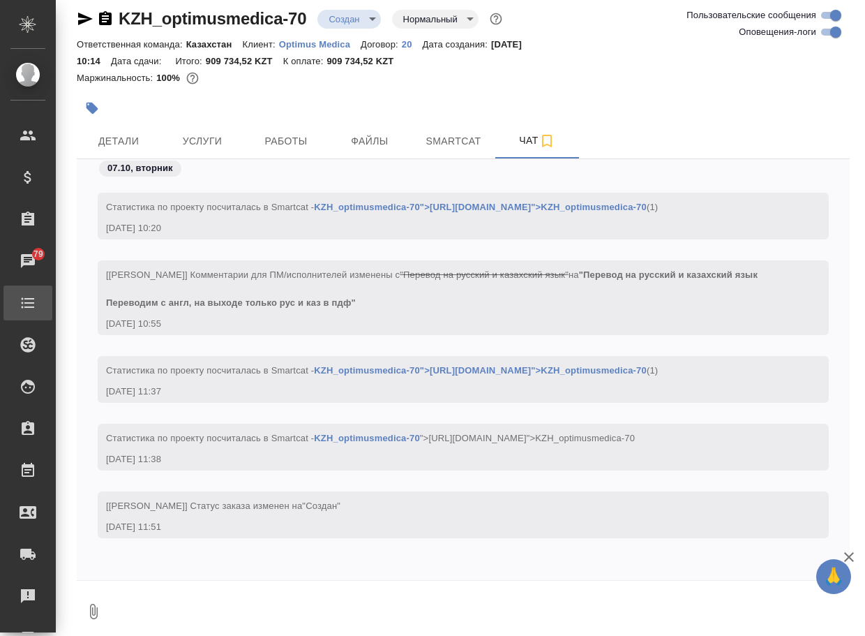
scroll to position [482, 0]
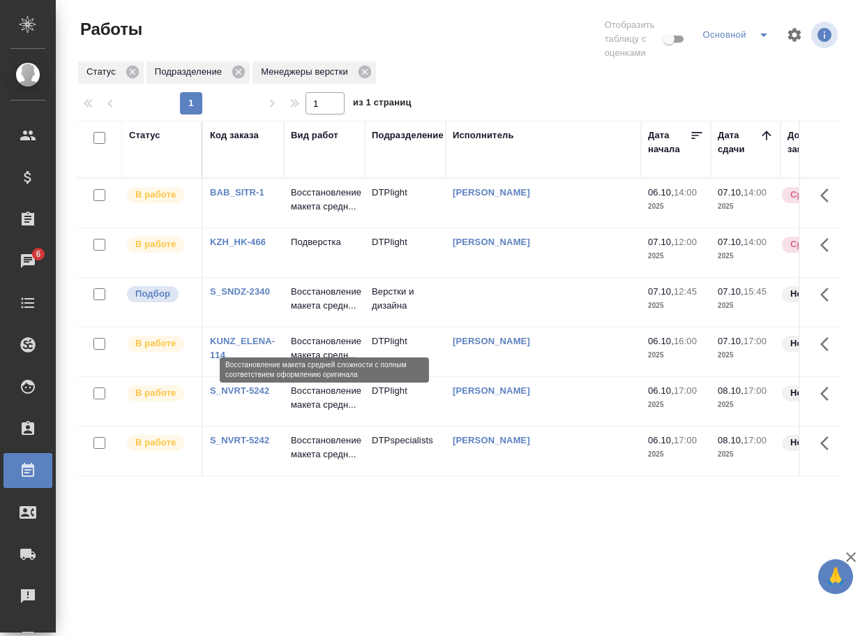
click at [317, 313] on p "Восстановление макета средн..." at bounding box center [324, 299] width 67 height 28
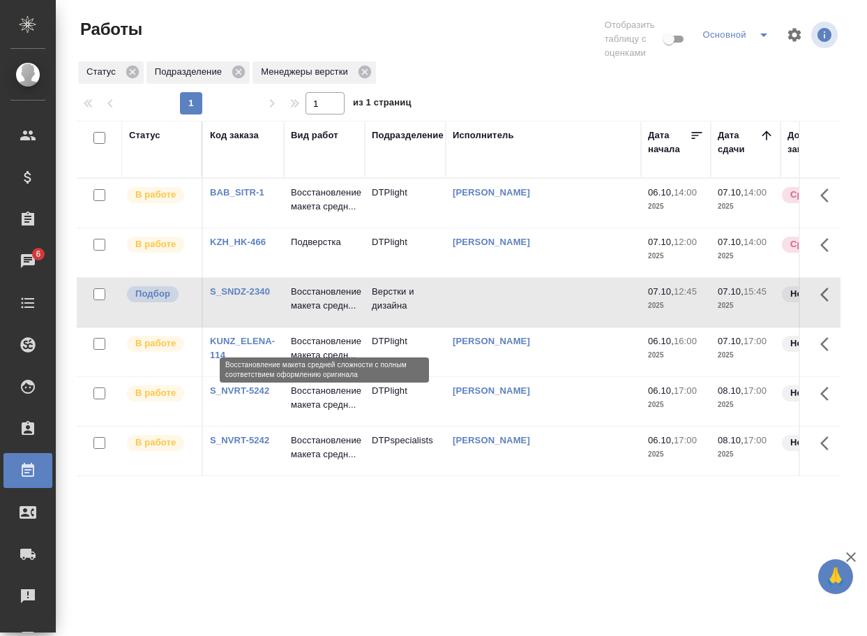
click at [317, 313] on p "Восстановление макета средн..." at bounding box center [324, 299] width 67 height 28
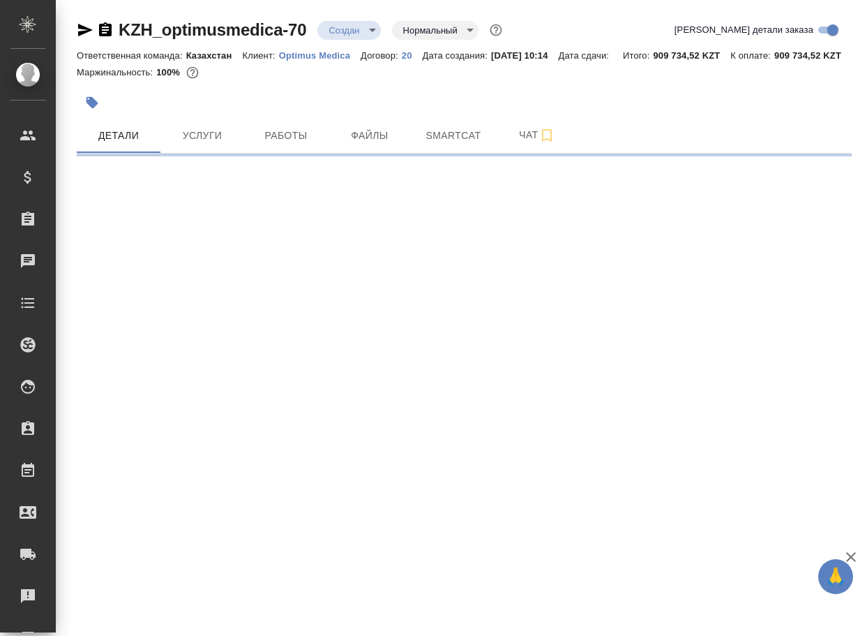
select select "RU"
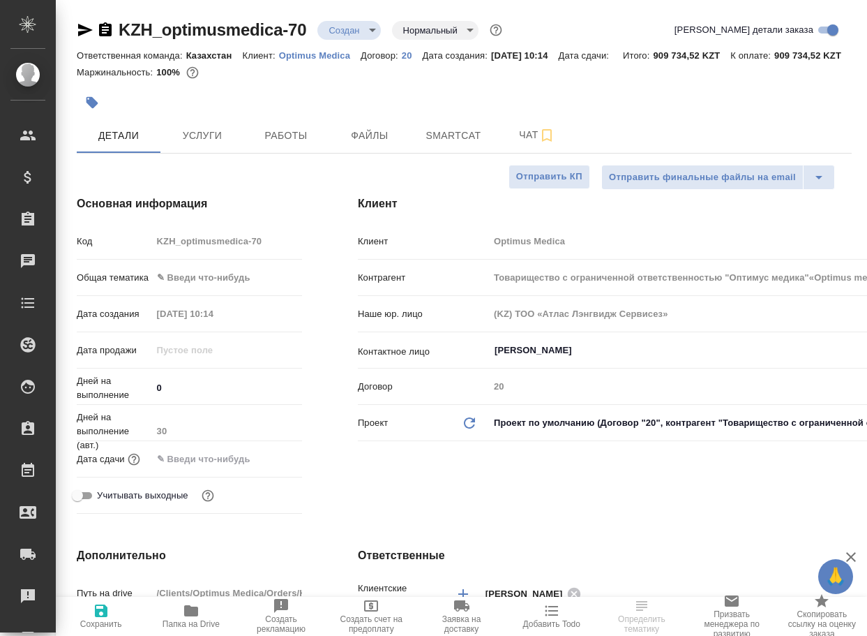
type input "Товарищество с ограниченной ответственностью "Оптимус медика"«Optimus medica» L…"
type textarea "x"
type input "Товарищество с ограниченной ответственностью "Оптимус медика"«Optimus medica» L…"
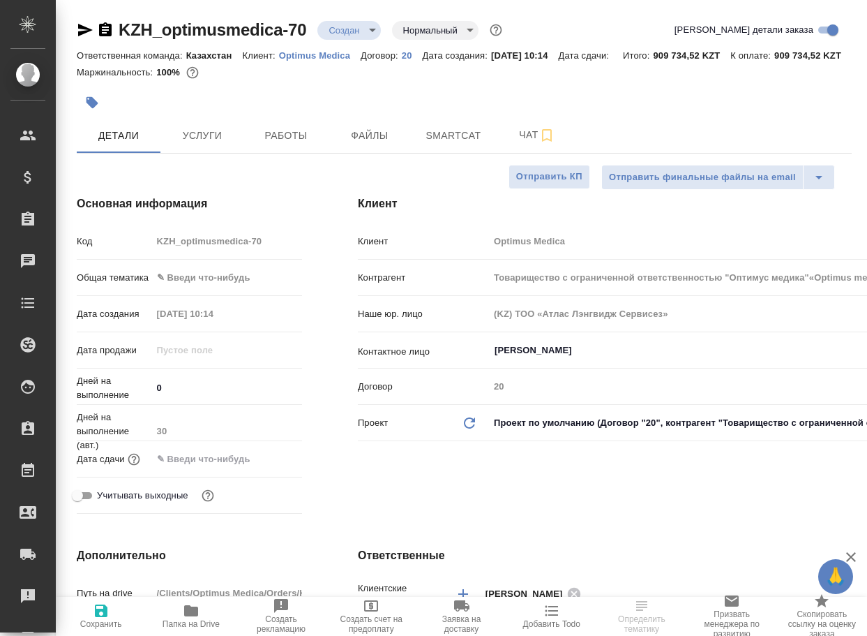
type textarea "x"
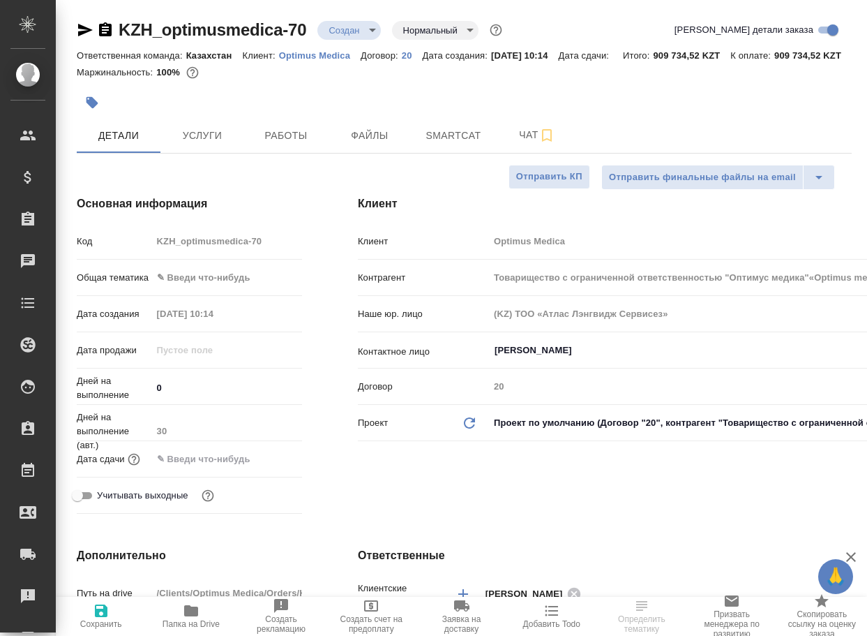
type textarea "x"
click at [179, 618] on span "Папка на Drive" at bounding box center [190, 615] width 73 height 27
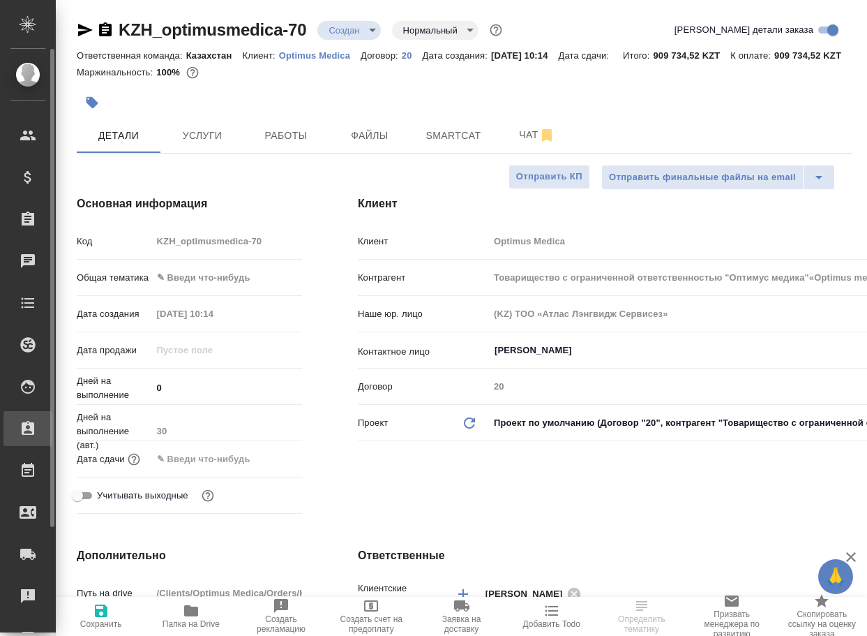
type input "Товарищество с ограниченной ответственностью "Оптимус медика"«Optimus medica» L…"
type textarea "x"
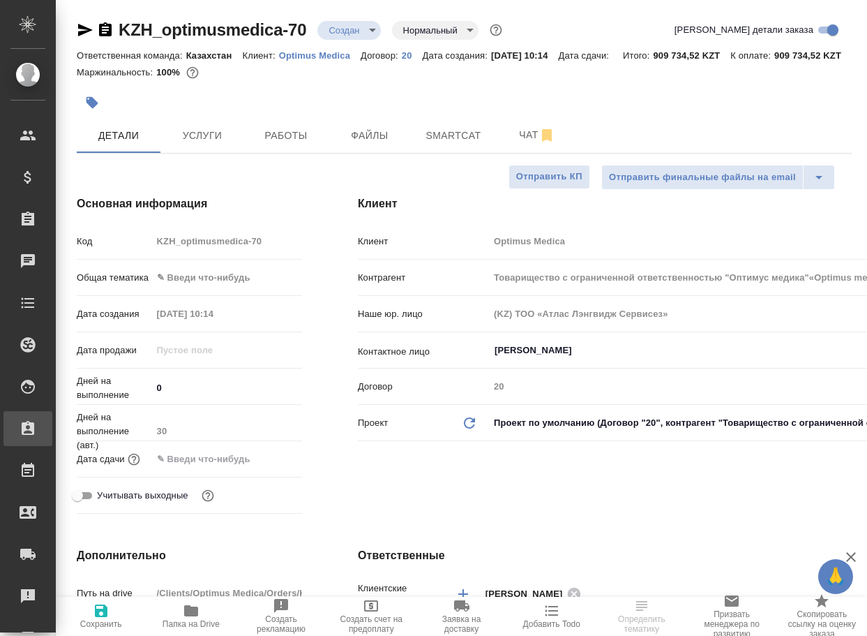
type input "Товарищество с ограниченной ответственностью "Оптимус медика"«Optimus medica» L…"
type textarea "x"
select select "RU"
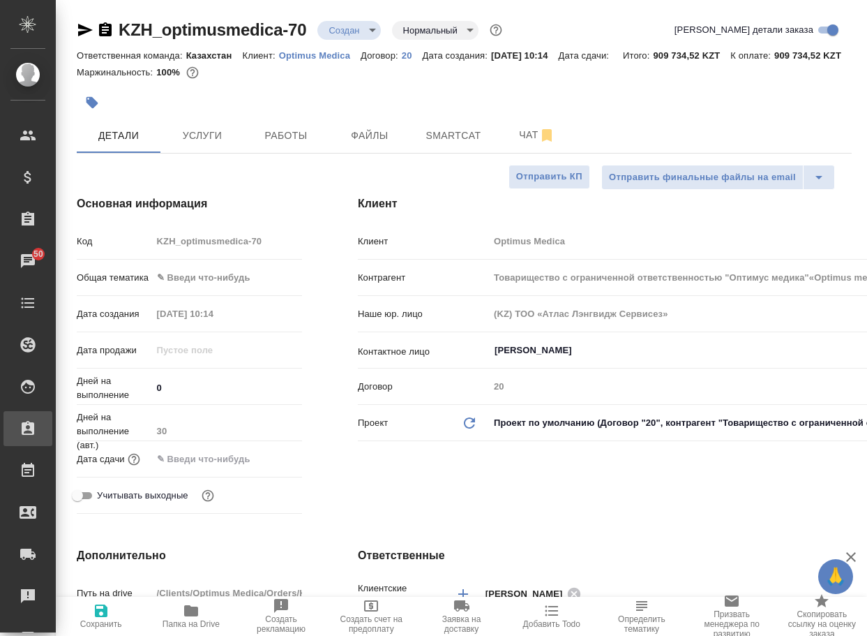
type input "Товарищество с ограниченной ответственностью "Оптимус медика"«Optimus medica» L…"
type textarea "x"
click at [525, 142] on button "Чат" at bounding box center [537, 135] width 84 height 35
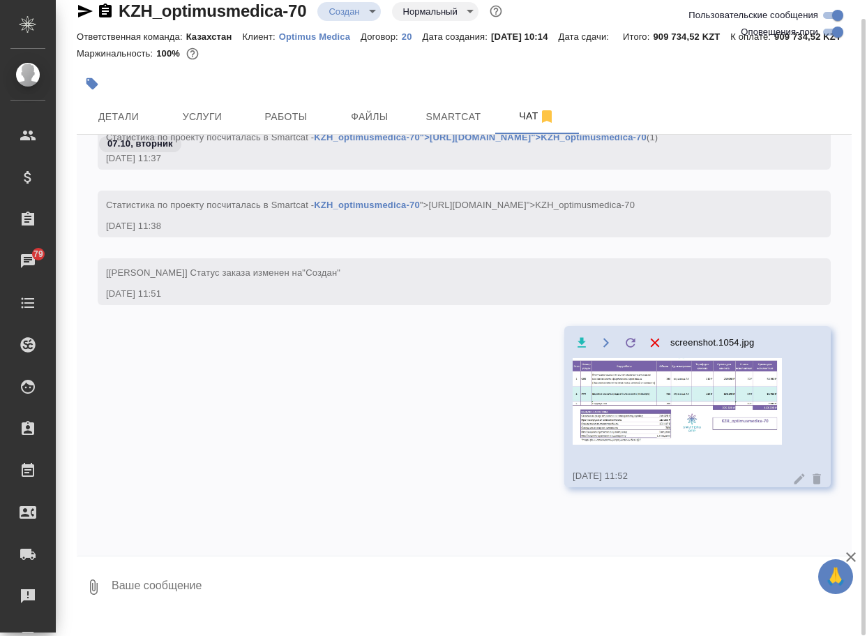
scroll to position [20, 0]
drag, startPoint x: 197, startPoint y: 601, endPoint x: 197, endPoint y: 585, distance: 15.3
click at [200, 593] on textarea at bounding box center [481, 585] width 742 height 47
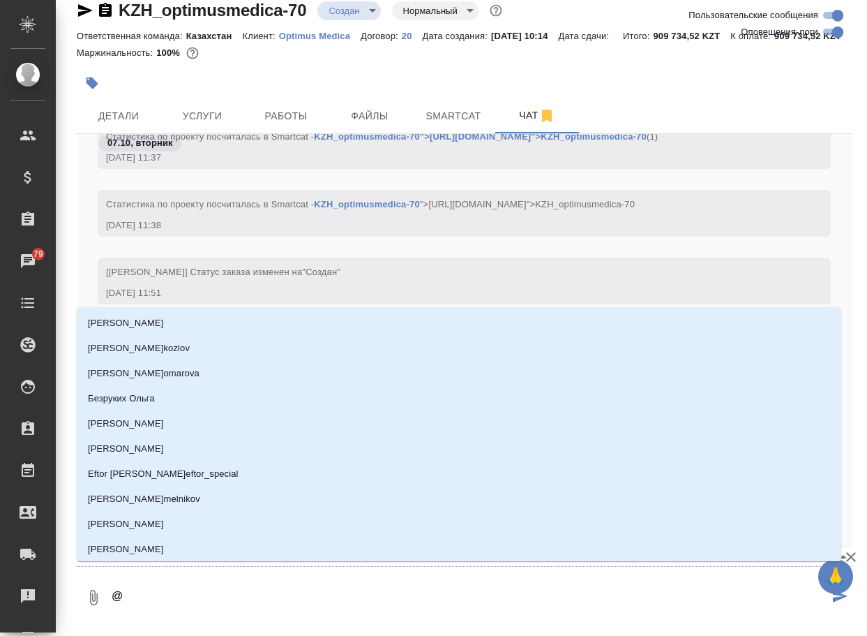
type textarea "@а"
type input "[PERSON_NAME]"
type textarea "@ас"
type input "ас"
type textarea "@асл"
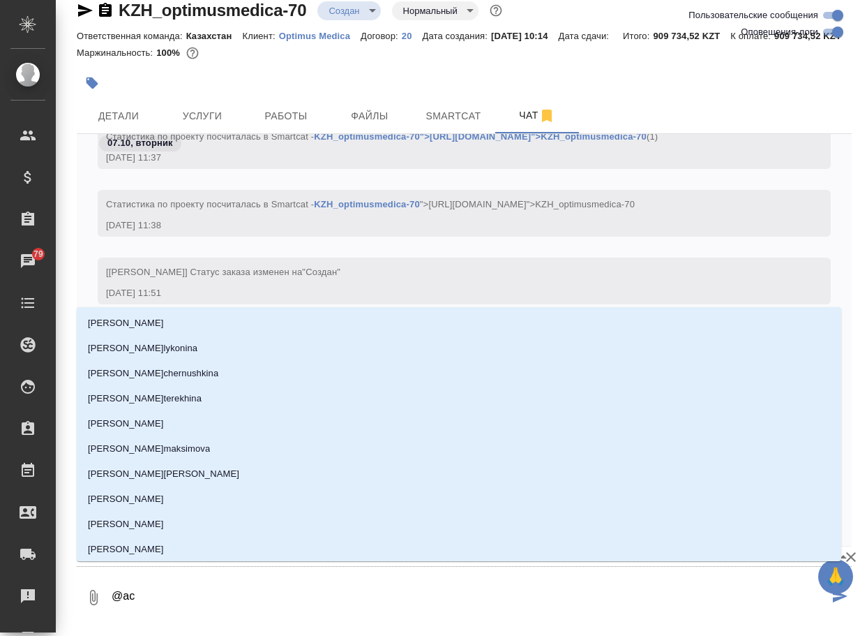
type input "асл"
type textarea "@асла"
type input "асла"
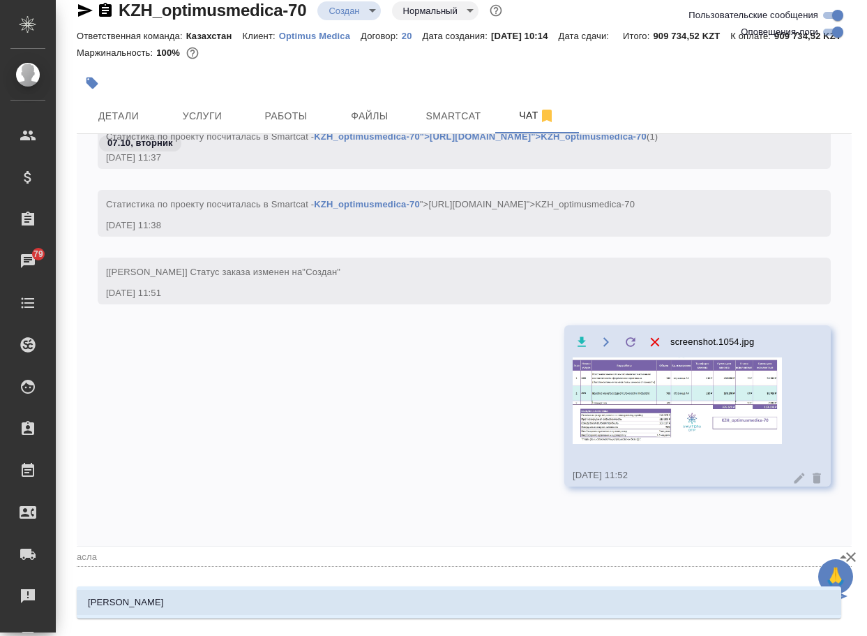
click at [196, 604] on li "[PERSON_NAME]" at bounding box center [459, 602] width 765 height 25
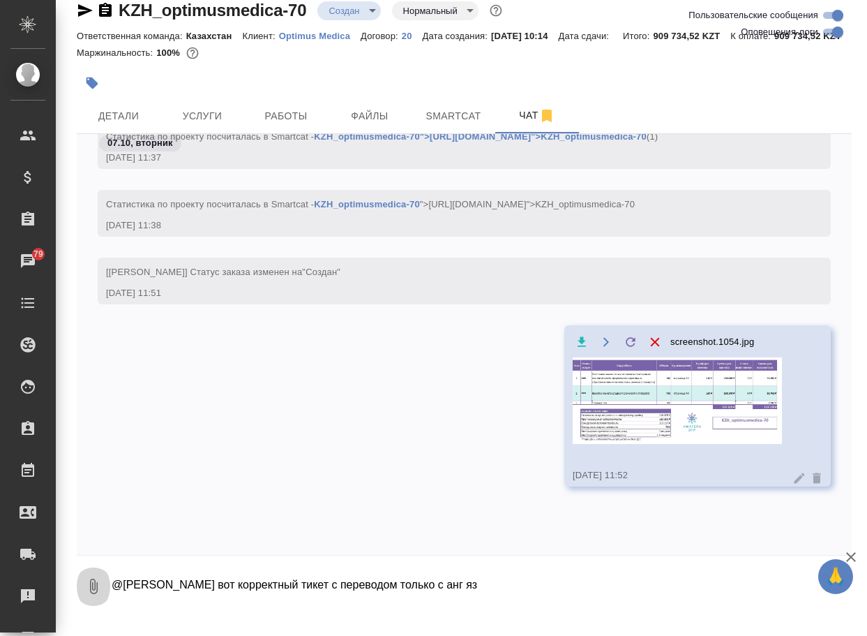
click at [94, 594] on icon "button" at bounding box center [93, 586] width 17 height 17
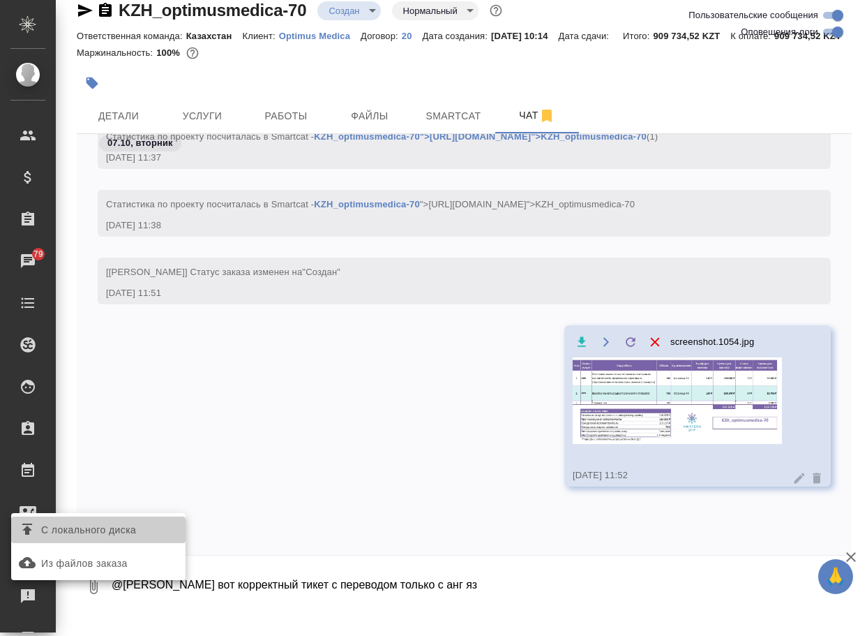
click at [113, 532] on span "С локального диска" at bounding box center [88, 529] width 95 height 17
click at [0, 0] on input "С локального диска" at bounding box center [0, 0] width 0 height 0
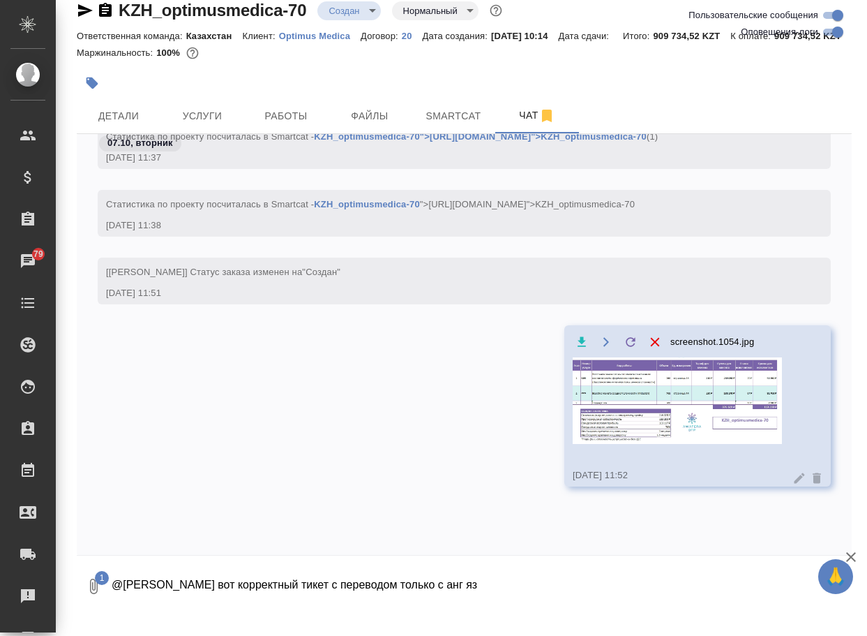
click at [532, 599] on textarea "@[PERSON_NAME] вот корректный тикет с переводом только с анг яз" at bounding box center [469, 585] width 719 height 47
type textarea "@[PERSON_NAME] вот корректный тикет с переводом только с анг яз"
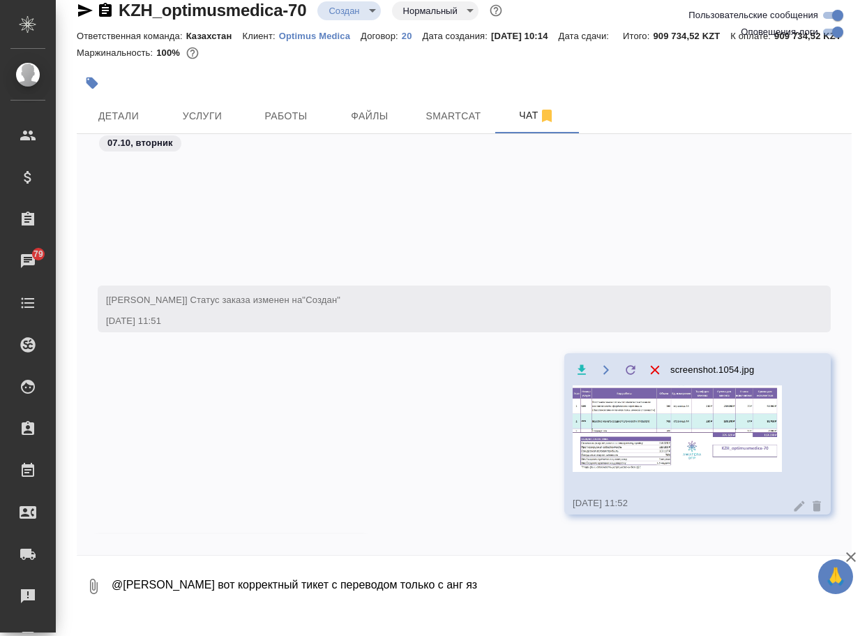
scroll to position [707, 0]
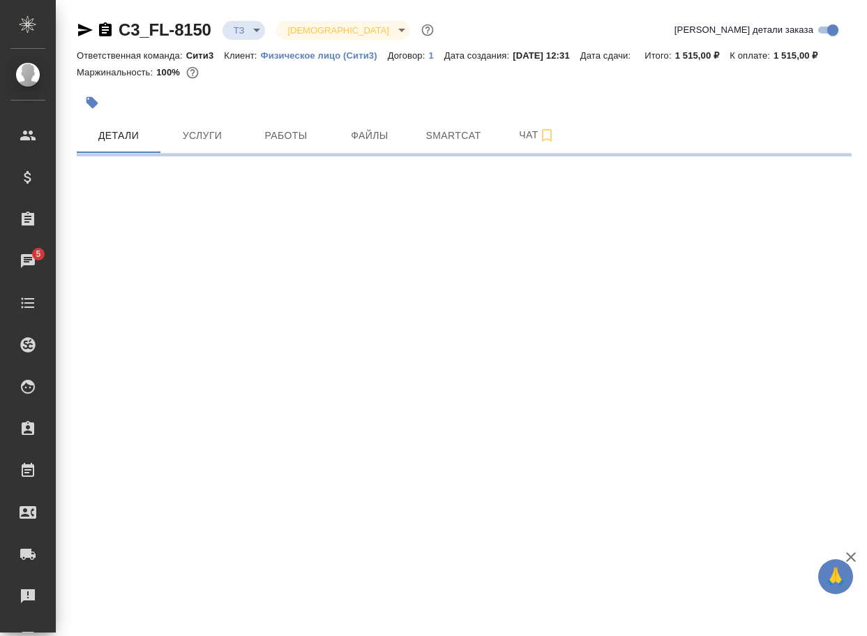
select select "RU"
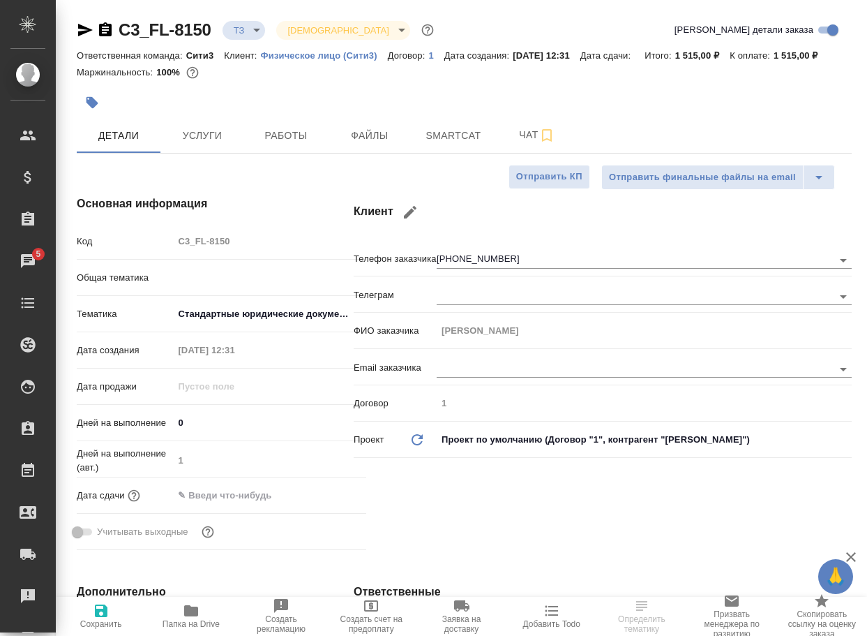
type textarea "x"
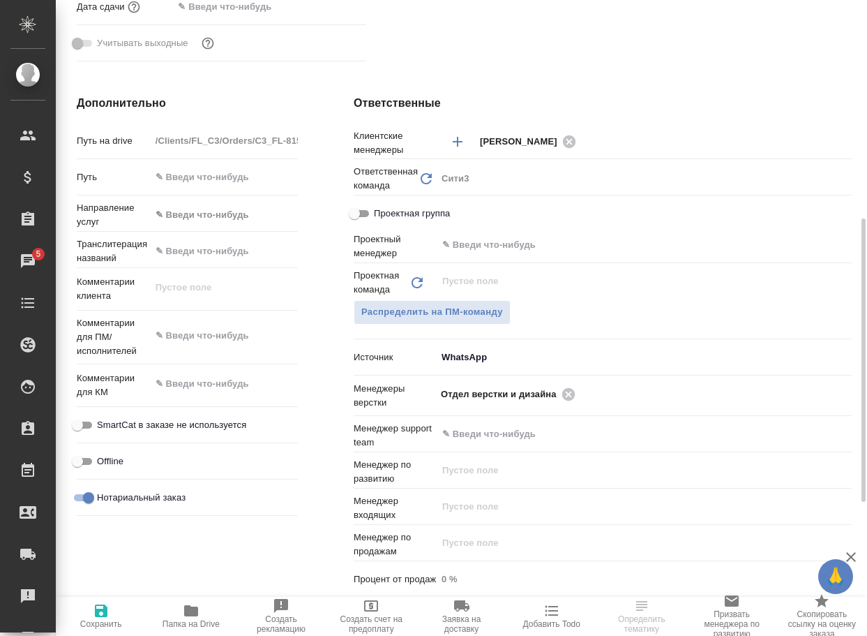
click at [200, 613] on span "Папка на Drive" at bounding box center [190, 615] width 73 height 27
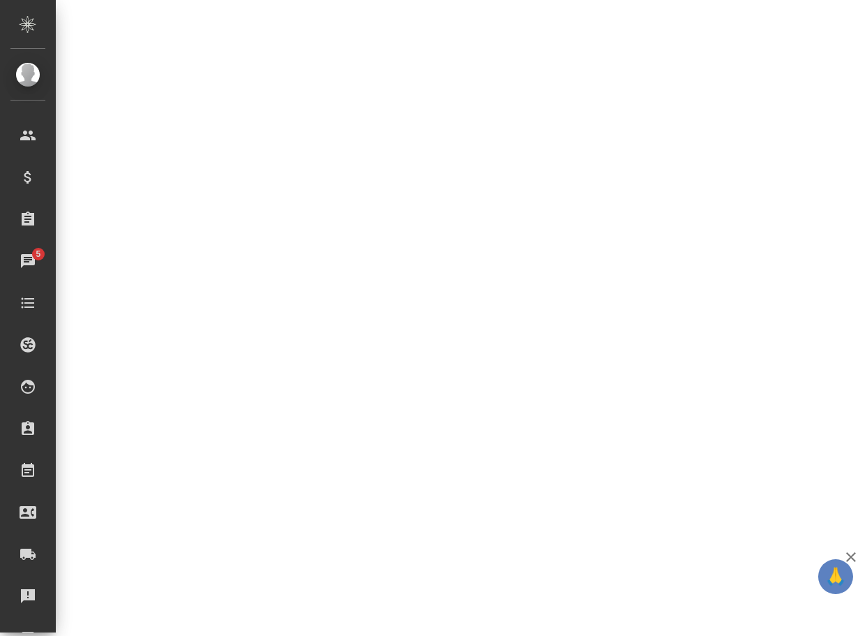
select select "RU"
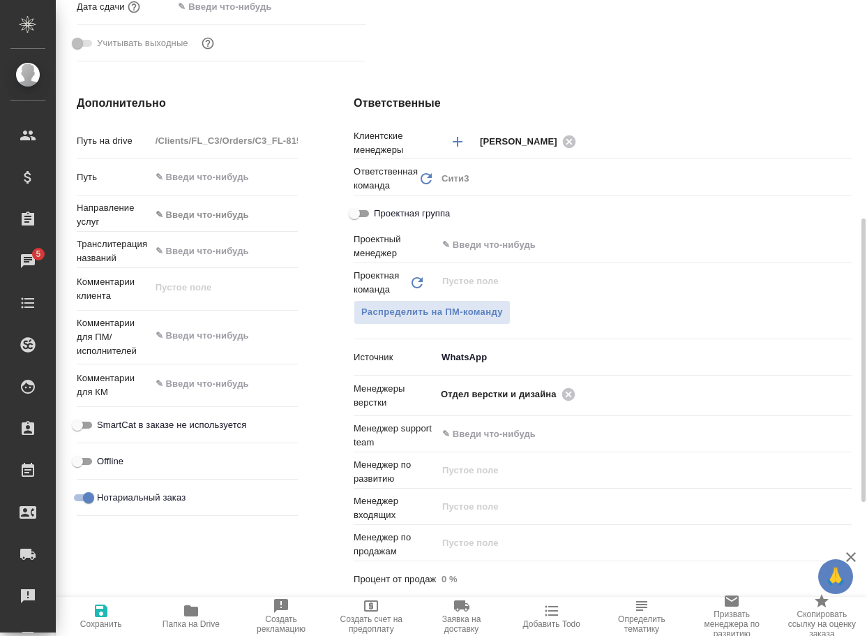
type textarea "x"
click at [570, 400] on icon at bounding box center [568, 393] width 13 height 13
type textarea "x"
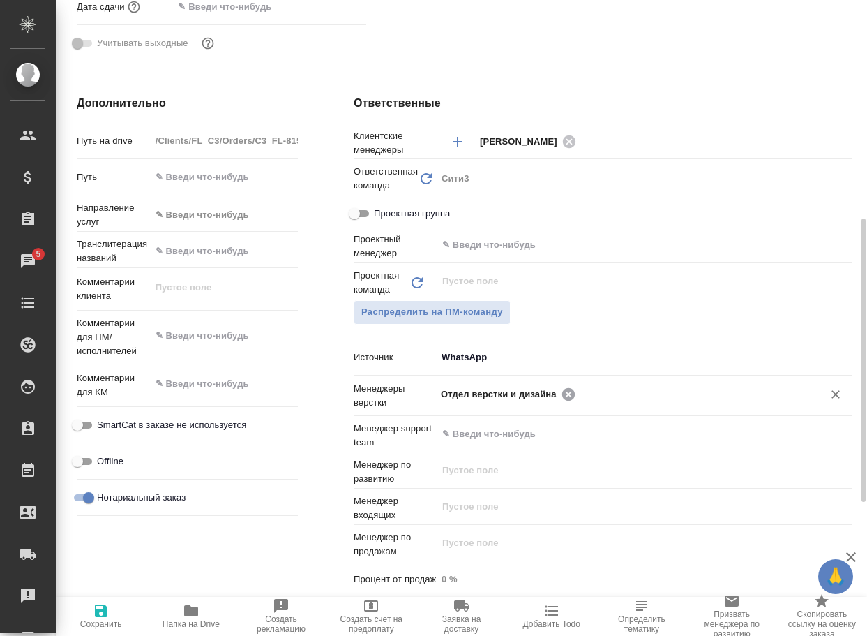
type textarea "x"
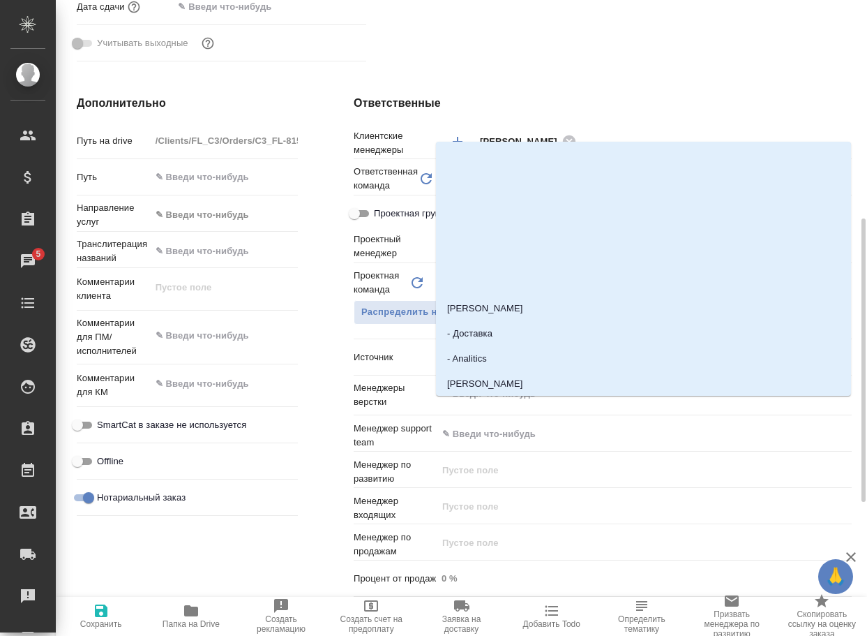
click at [570, 402] on input "text" at bounding box center [621, 393] width 360 height 17
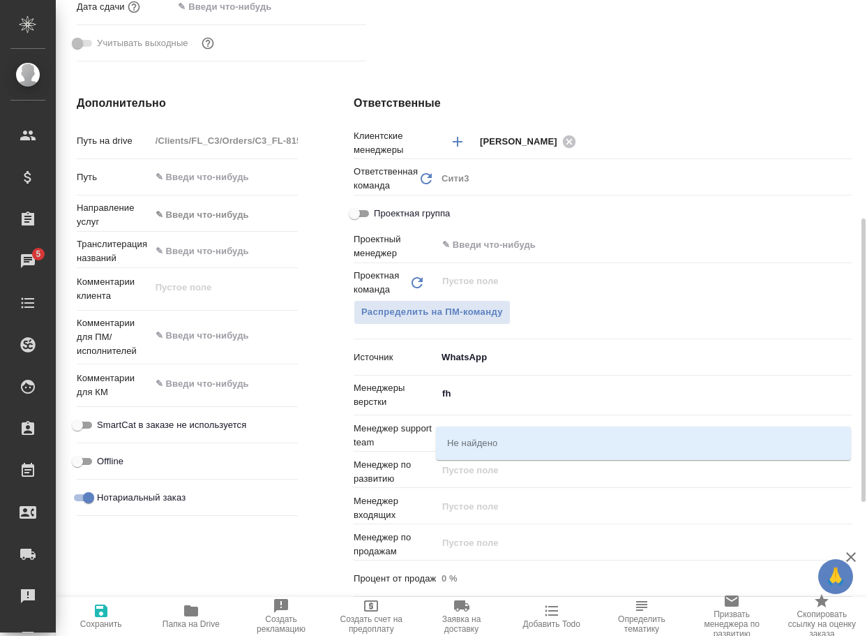
type input "f"
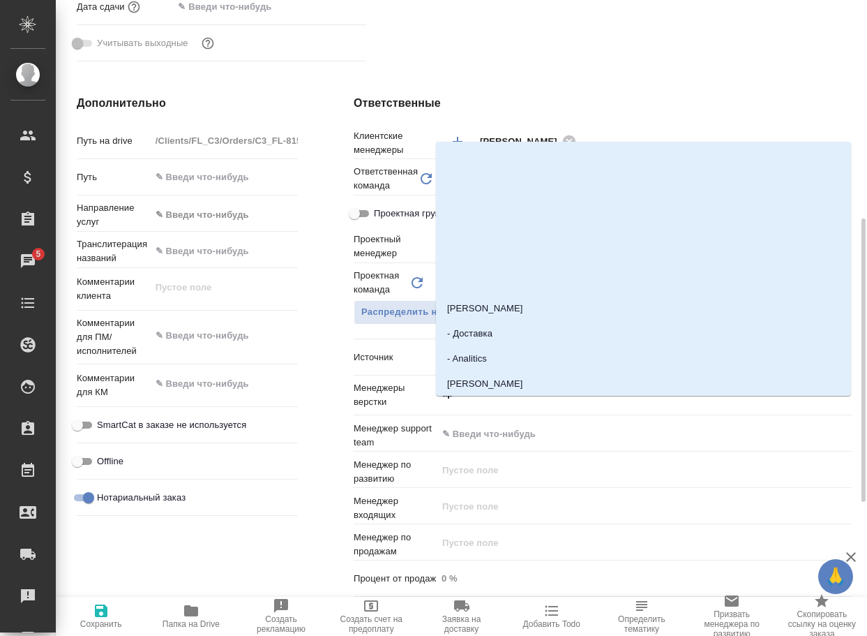
type input "арс"
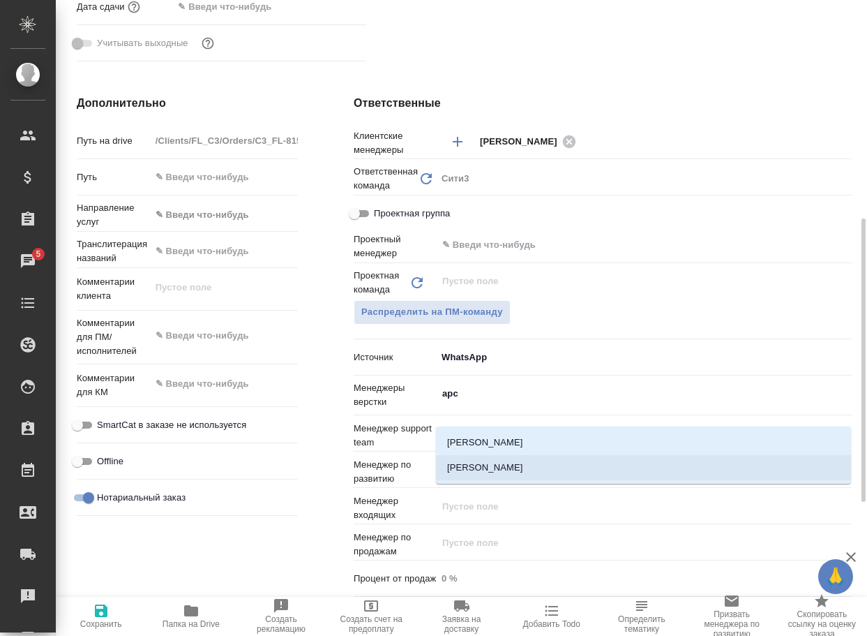
click at [489, 467] on li "[PERSON_NAME]" at bounding box center [643, 467] width 415 height 25
type textarea "x"
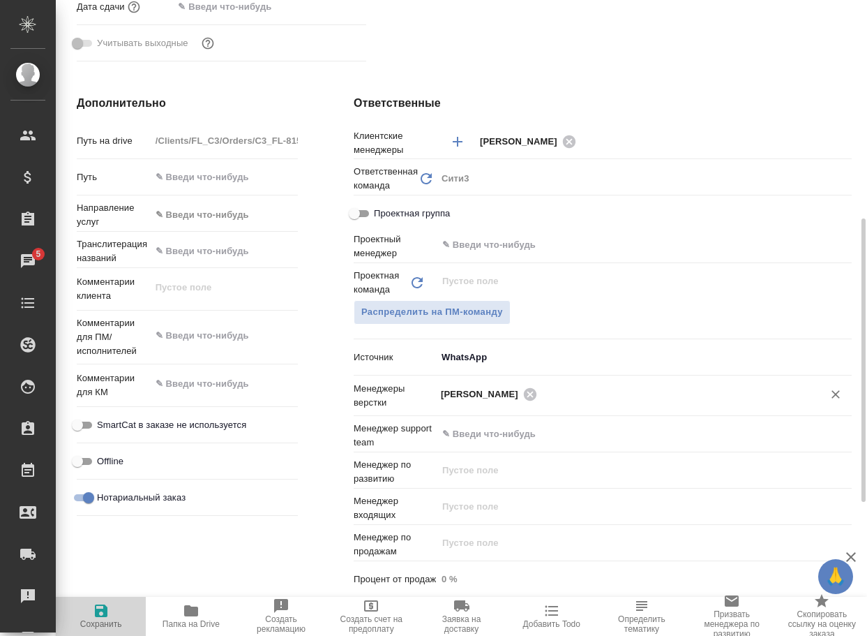
click at [96, 622] on span "Сохранить" at bounding box center [101, 624] width 42 height 10
type textarea "x"
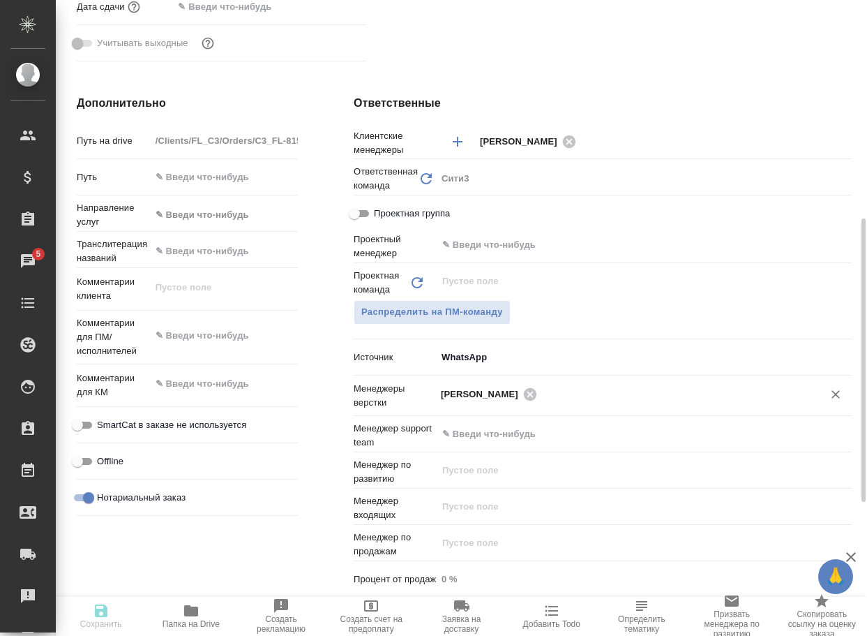
type textarea "x"
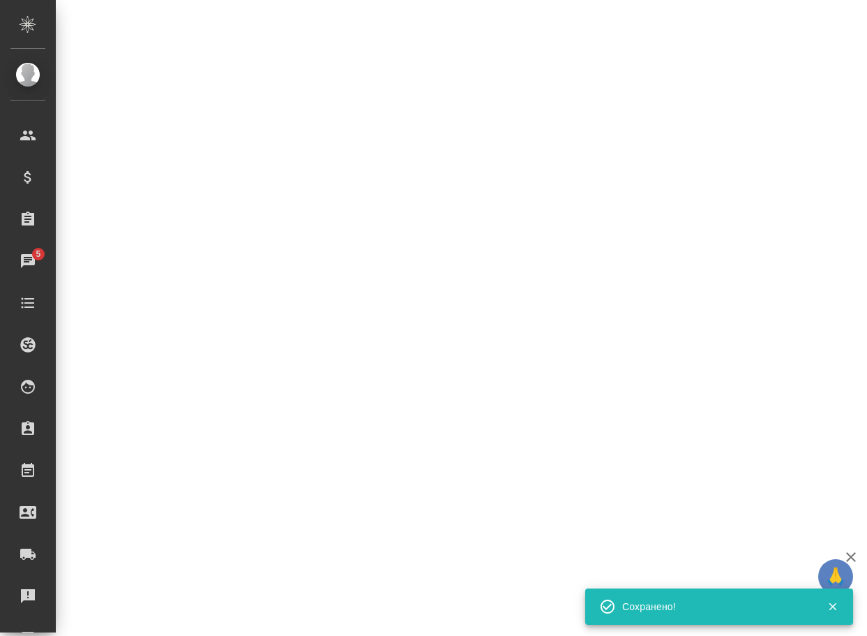
select select "RU"
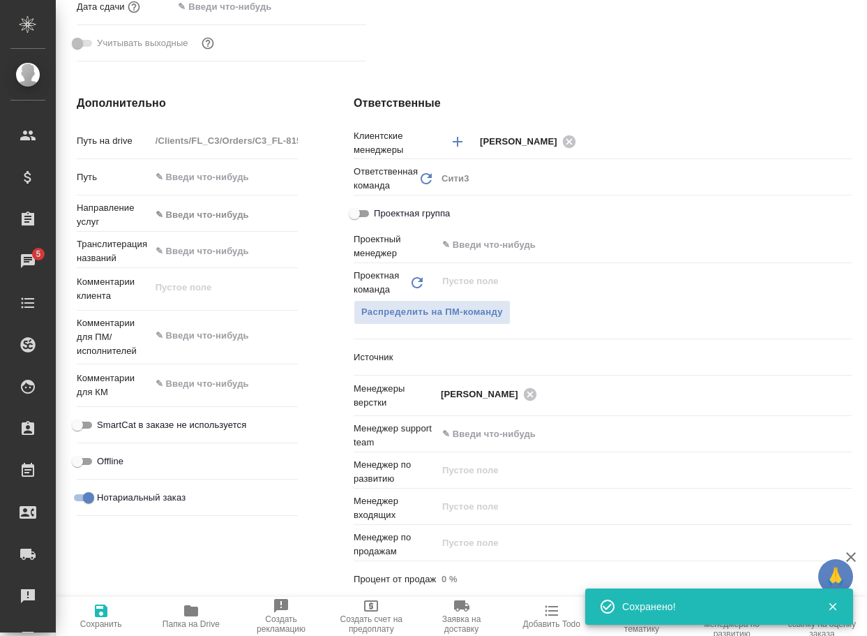
scroll to position [0, 0]
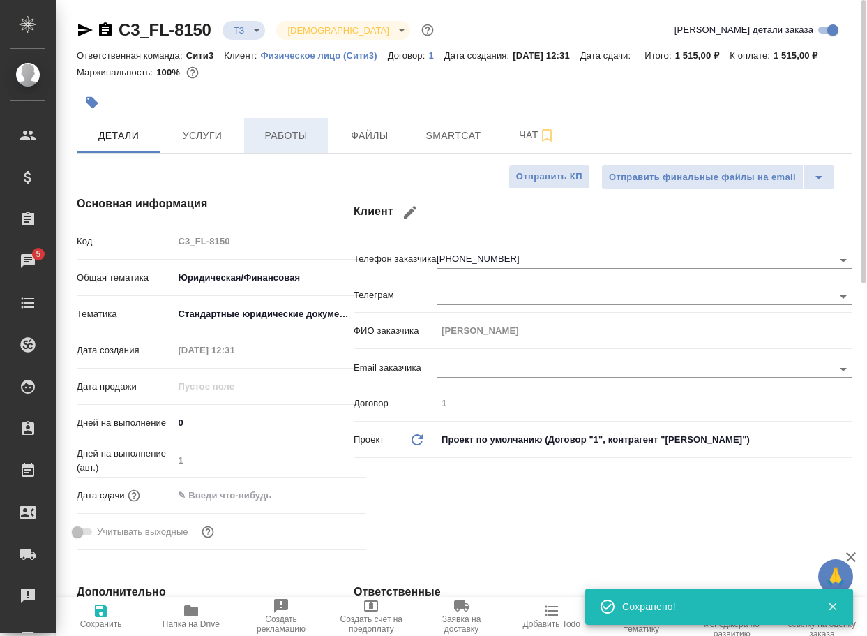
type textarea "x"
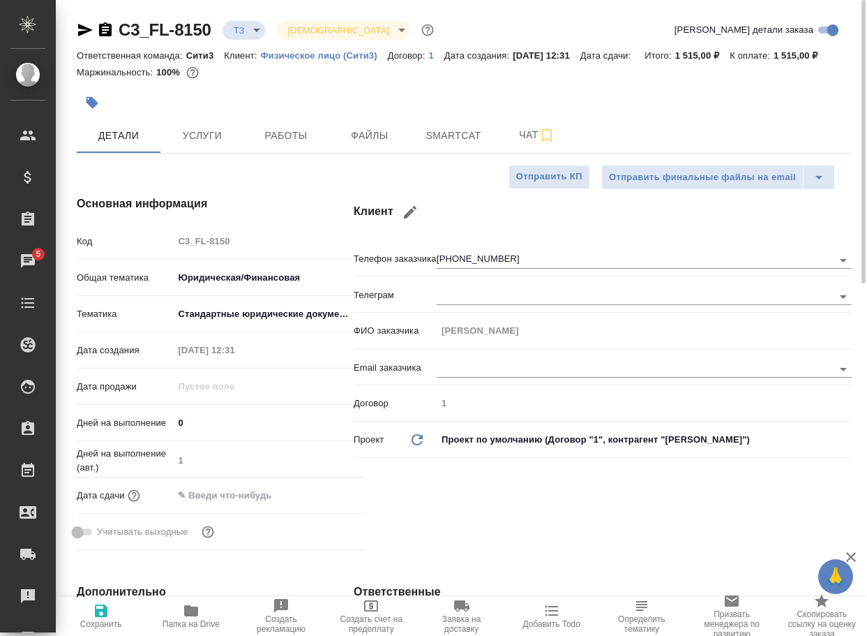
click at [260, 24] on body "🙏 .cls-1 fill:#fff; AWATERA Arsenyeva Vera Клиенты Спецификации Заказы 5 Чаты T…" at bounding box center [433, 318] width 867 height 636
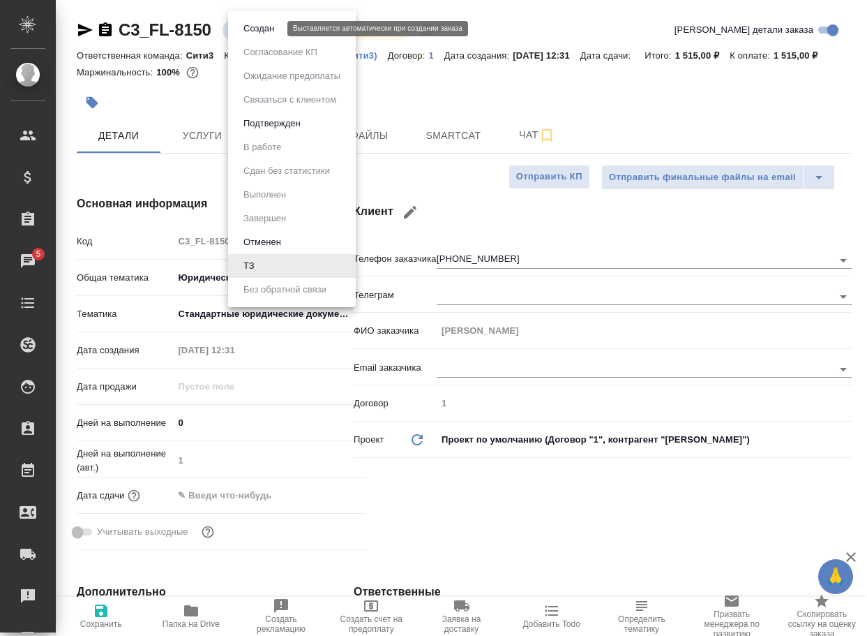
click at [268, 27] on button "Создан" at bounding box center [258, 28] width 39 height 15
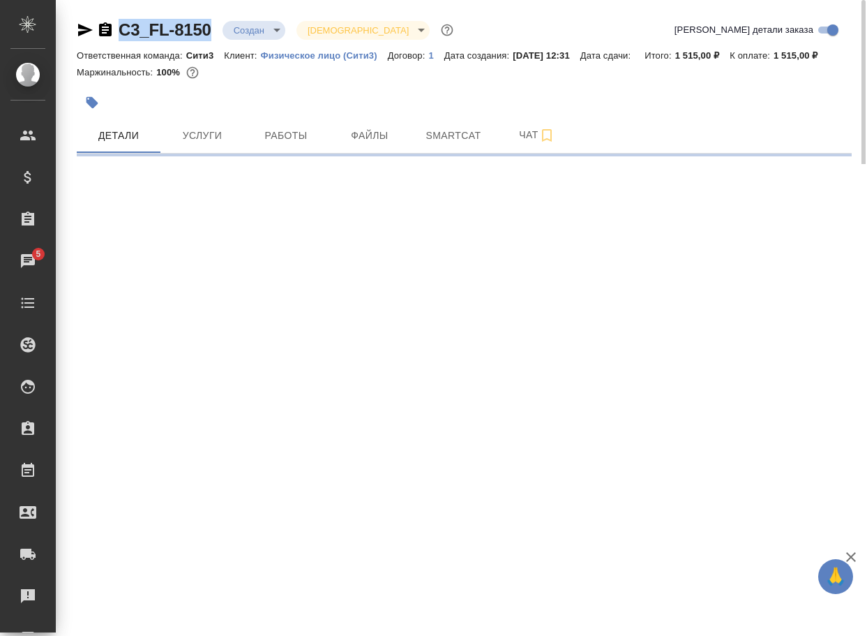
drag, startPoint x: 221, startPoint y: 38, endPoint x: 111, endPoint y: 24, distance: 111.1
click at [111, 24] on div "C3_FL-8150 Создан new Святая троица holyTrinity" at bounding box center [267, 30] width 380 height 22
copy link "C3_FL-8150"
select select "RU"
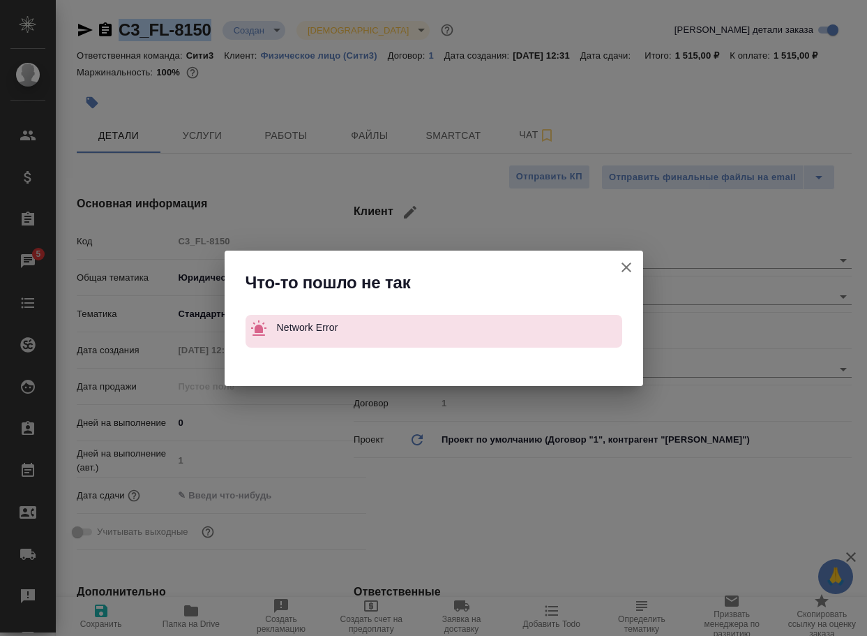
click at [525, 154] on div "Что-то пошло не так Network Error" at bounding box center [433, 318] width 867 height 636
click at [636, 262] on button "Клиент не указал номер" at bounding box center [626, 266] width 33 height 33
type textarea "x"
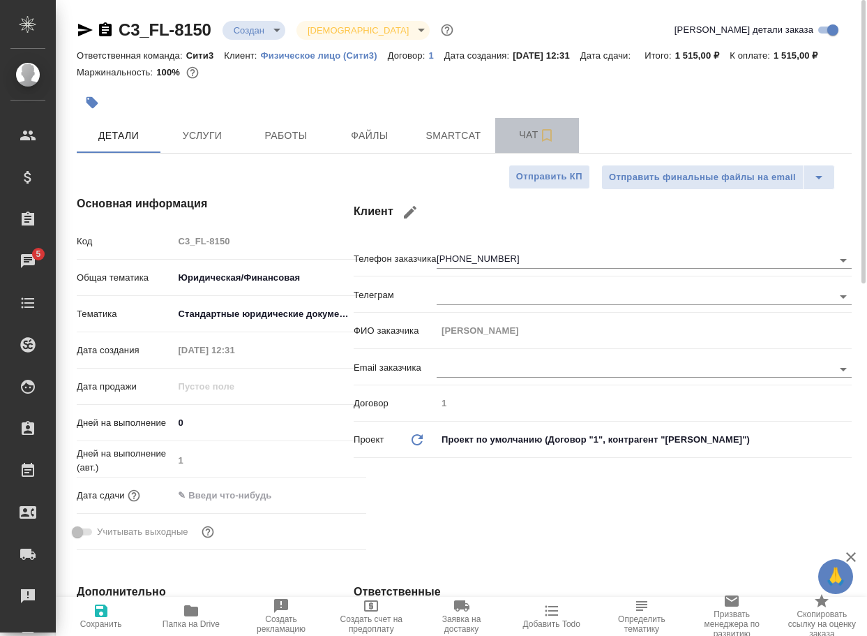
click at [530, 144] on span "Чат" at bounding box center [537, 134] width 67 height 17
type textarea "x"
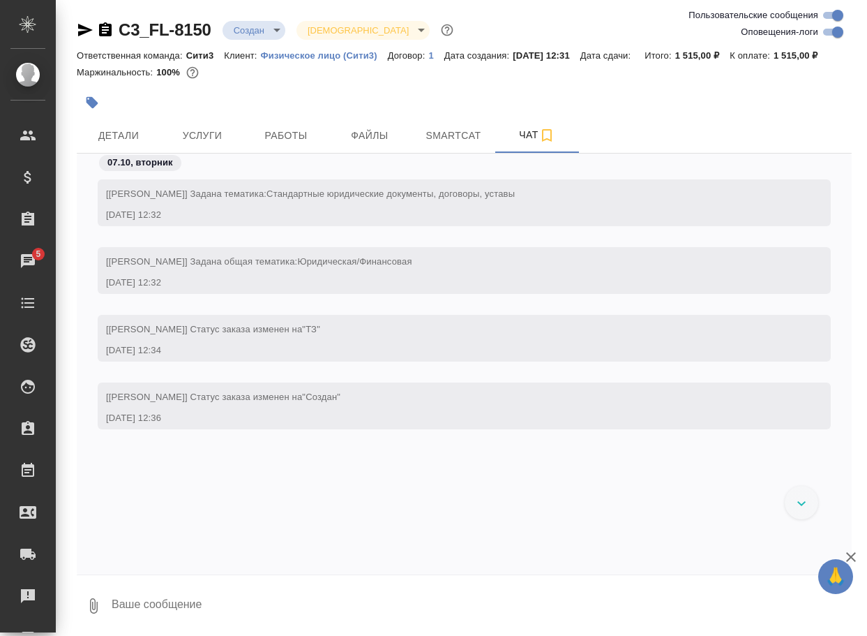
click at [97, 613] on icon "button" at bounding box center [94, 605] width 8 height 15
click at [117, 556] on span "С локального диска" at bounding box center [88, 549] width 95 height 17
click at [0, 0] on input "С локального диска" at bounding box center [0, 0] width 0 height 0
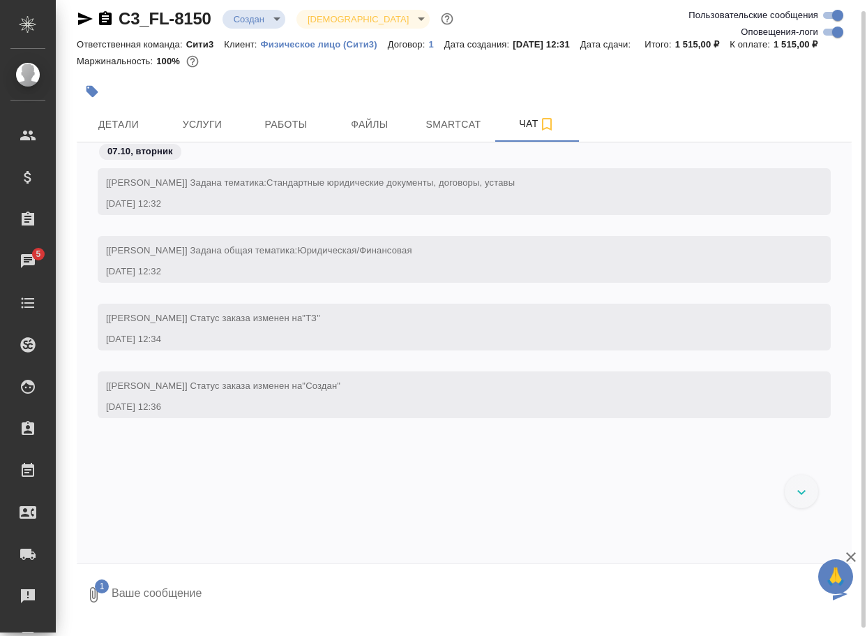
drag, startPoint x: 193, startPoint y: 594, endPoint x: 189, endPoint y: 583, distance: 11.0
click at [191, 595] on textarea at bounding box center [469, 594] width 719 height 47
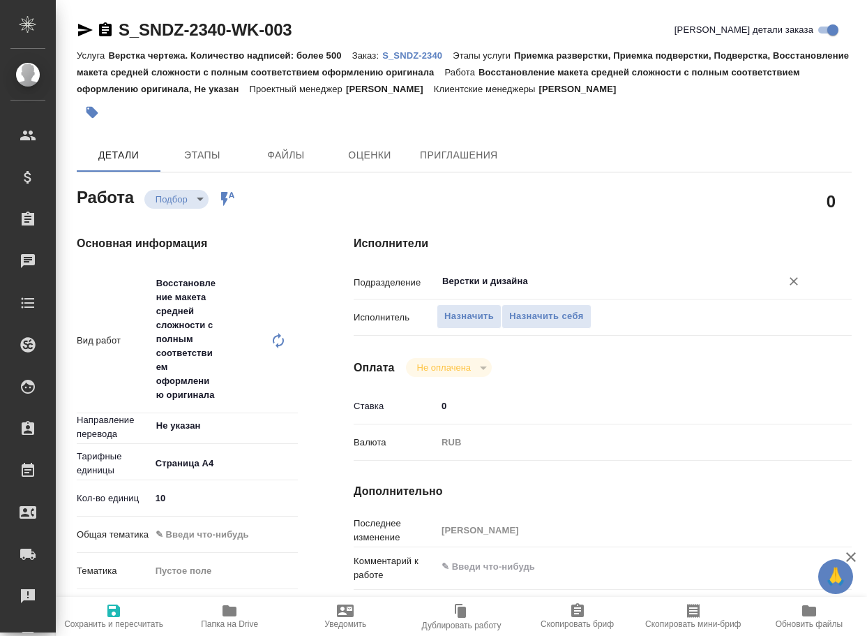
type textarea "x"
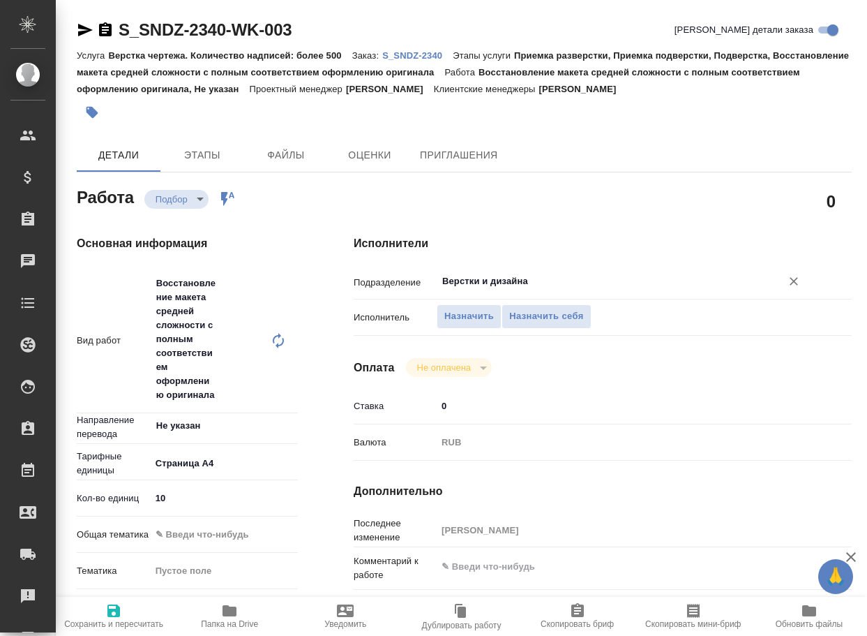
type textarea "x"
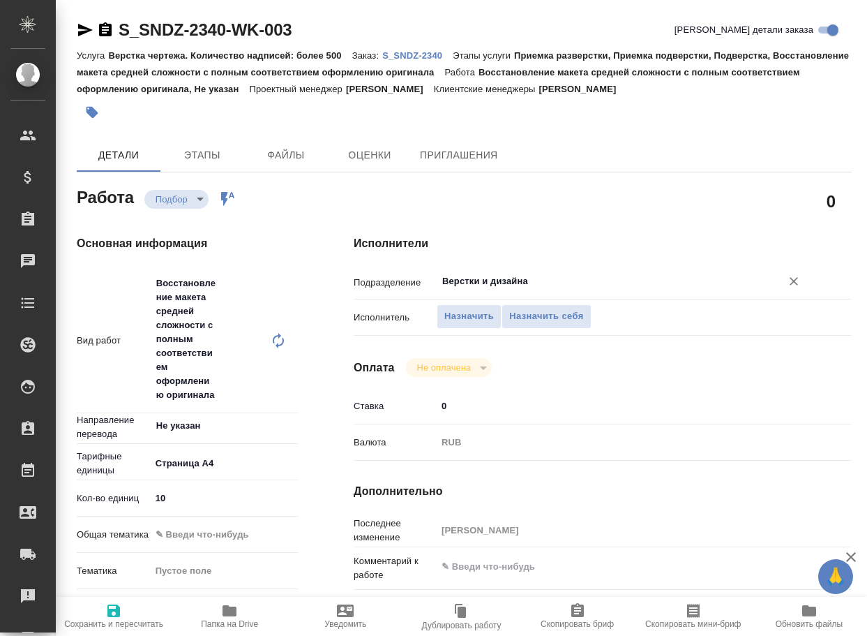
type textarea "x"
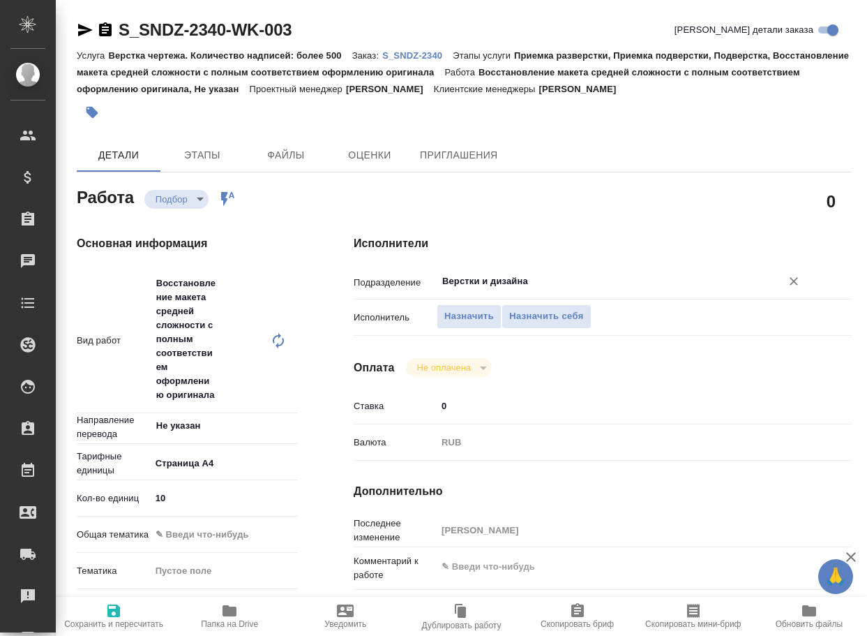
click at [527, 283] on input "Верстки и дизайна" at bounding box center [600, 281] width 319 height 17
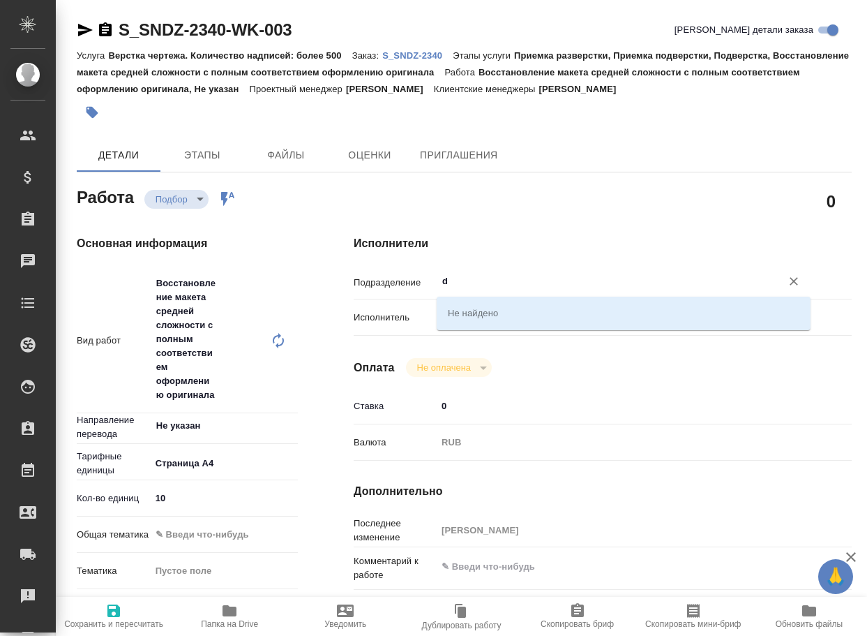
type input "dt"
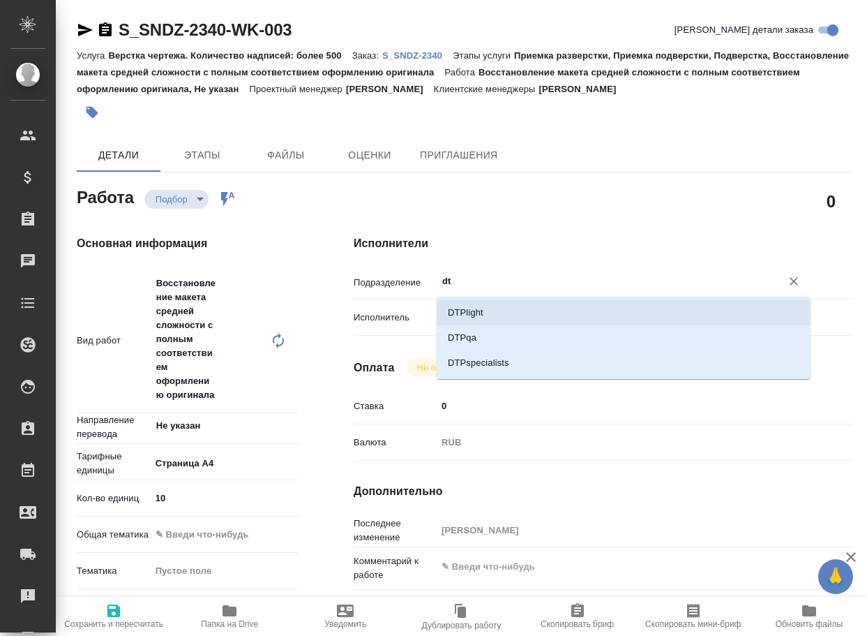
click at [508, 311] on li "DTPlight" at bounding box center [624, 312] width 374 height 25
type textarea "x"
type input "DTPlight"
type textarea "x"
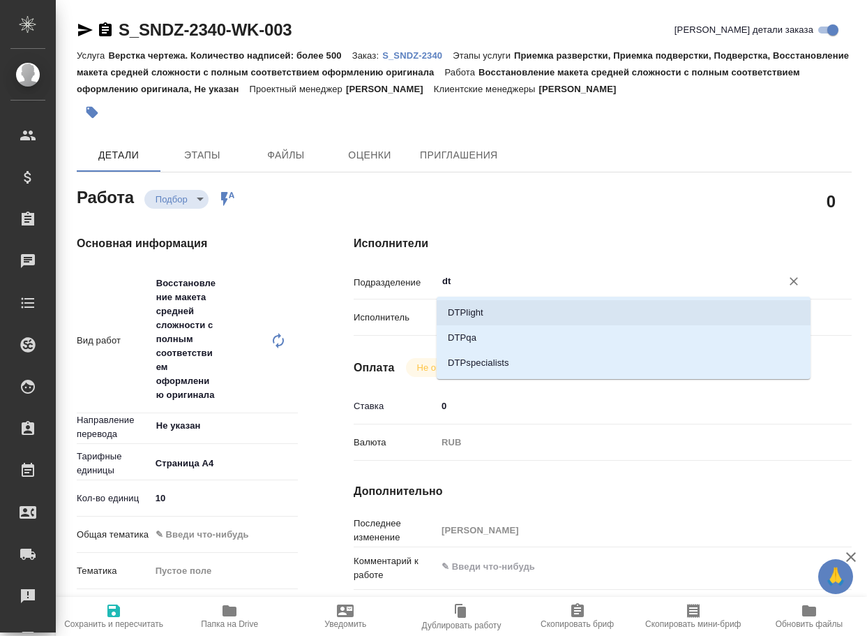
type textarea "x"
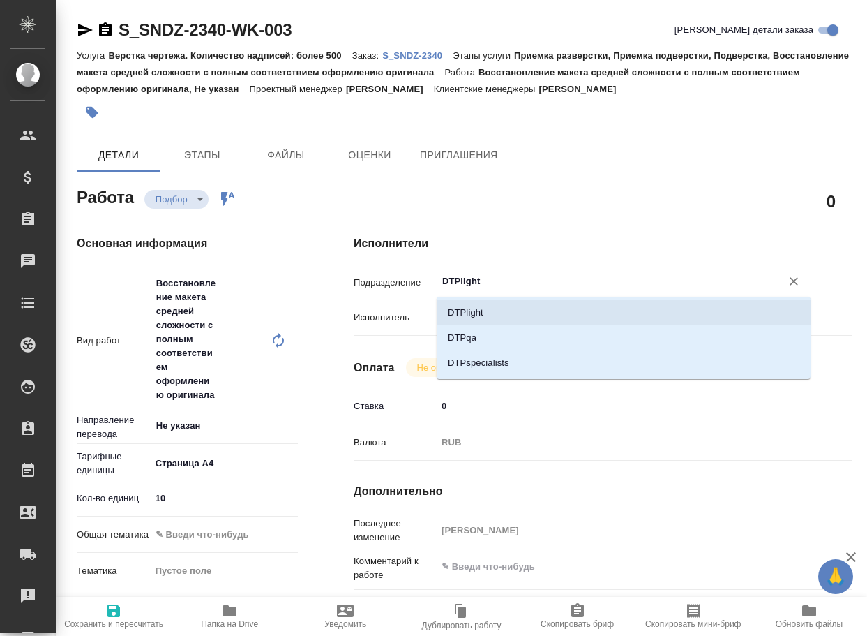
type textarea "x"
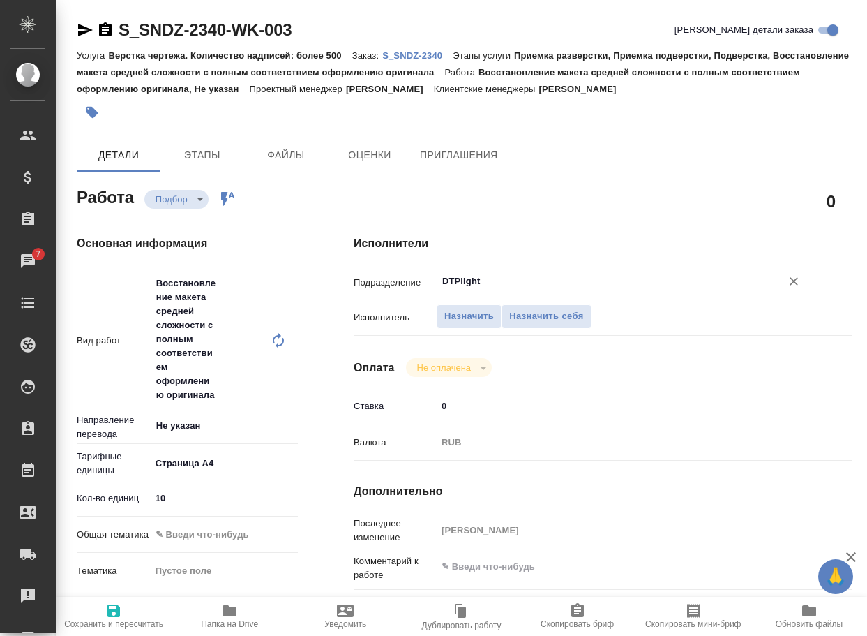
type textarea "x"
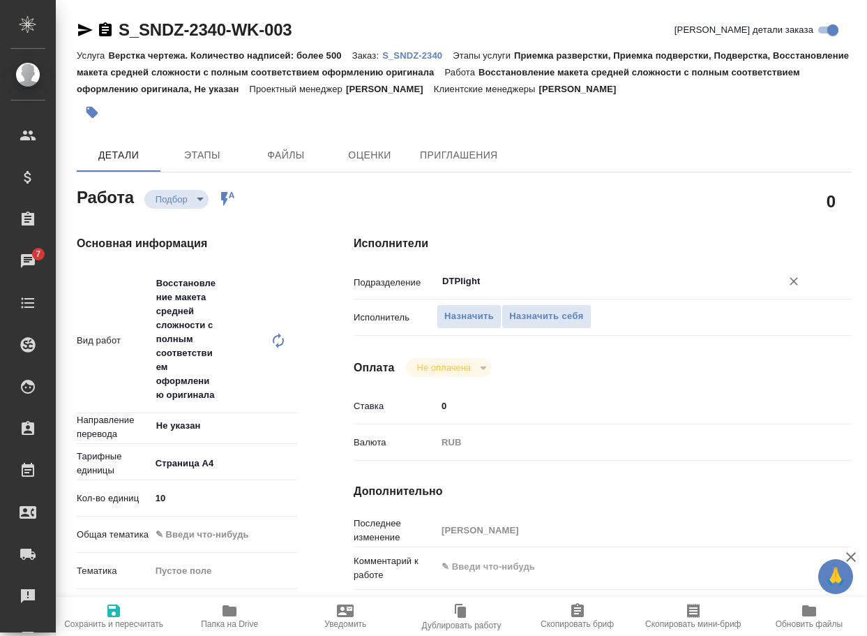
type input "DTPlight"
click at [112, 607] on icon "button" at bounding box center [113, 610] width 17 height 17
type textarea "x"
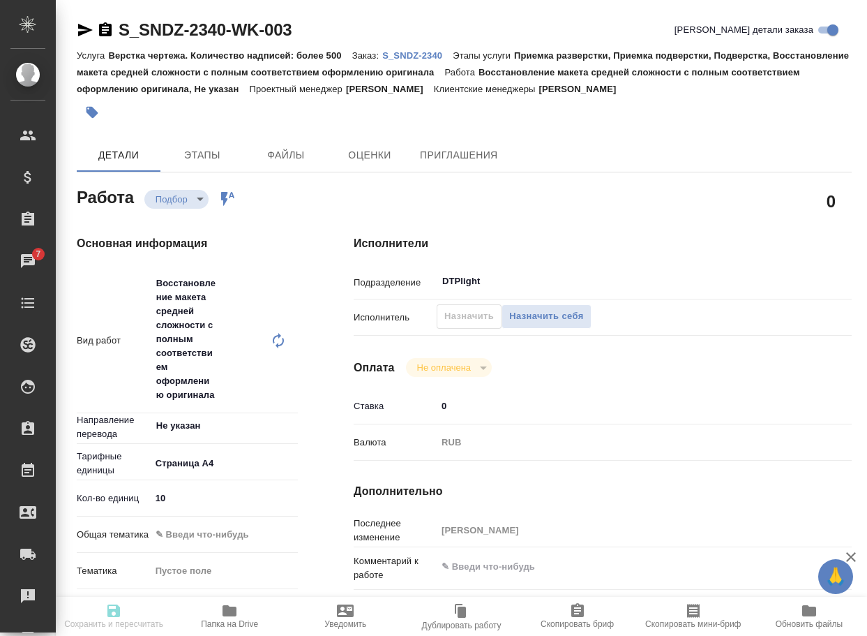
type textarea "x"
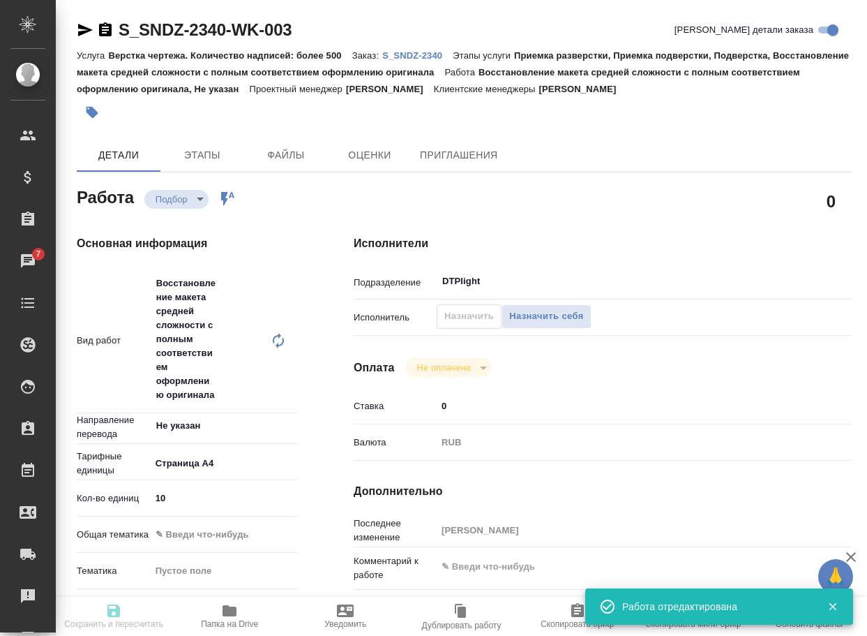
type input "recruiting"
type textarea "Восстановление макета средней сложности с полным соответствием оформлению ориги…"
type textarea "x"
type input "Не указан"
type input "5f036ec4e16dec2d6b59c8ff"
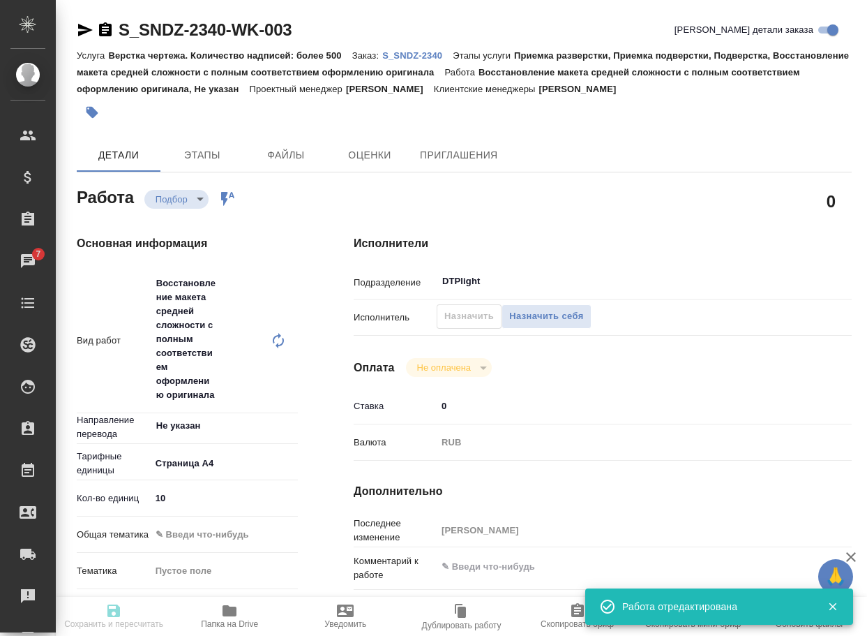
type input "10"
type input "[DATE] 12:45"
type input "[DATE] 15:45"
type input "[DATE] 18:00"
type input "DTPlight"
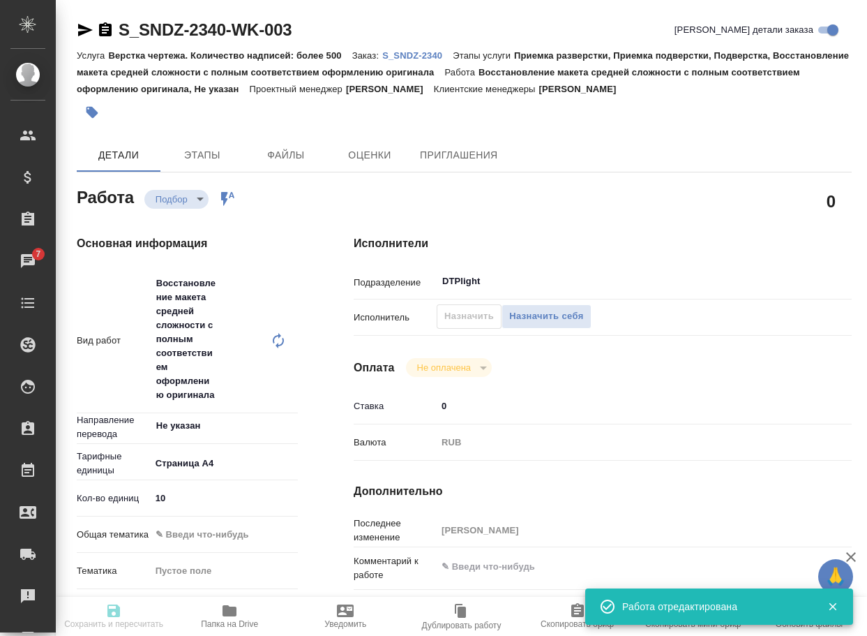
type input "notPayed"
type input "0"
type input "RUB"
type input "[PERSON_NAME]"
type textarea "x"
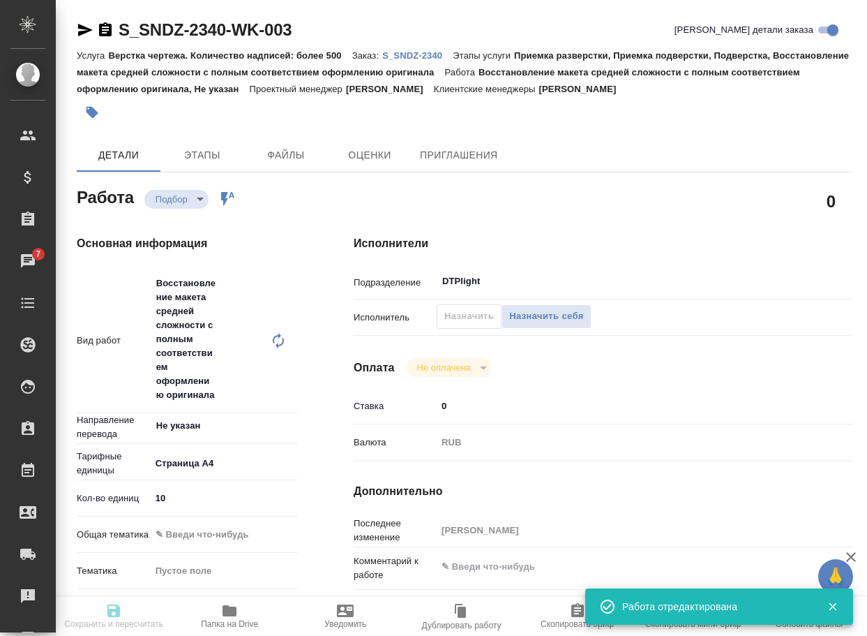
type textarea "/Clients/Sandoz/Orders/S_SNDZ-2340/DTP/S_SNDZ-2340-WK-003"
type textarea "x"
type input "S_SNDZ-2340"
type input "Верстка чертежа. Количество надписей: более 500"
type input "Приемка разверстки, Приемка подверстки, Подверстка, Восстановление макета средн…"
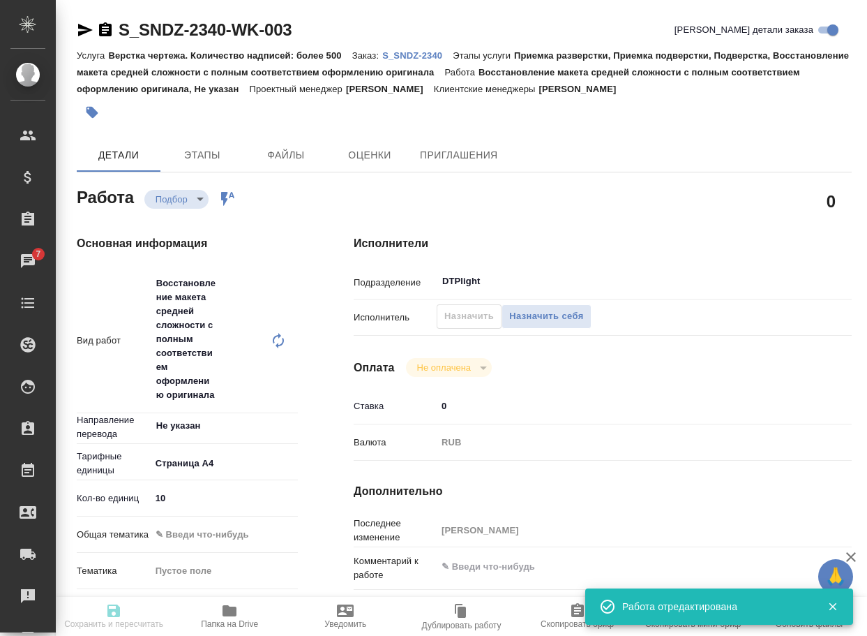
type input "[PERSON_NAME]"
type input "/Clients/Sandoz/Orders/S_SNDZ-2340"
type textarea "x"
type textarea "Возьмите, пожалуйста, в перевод документы из вложения. Успеете к [DATE]?"
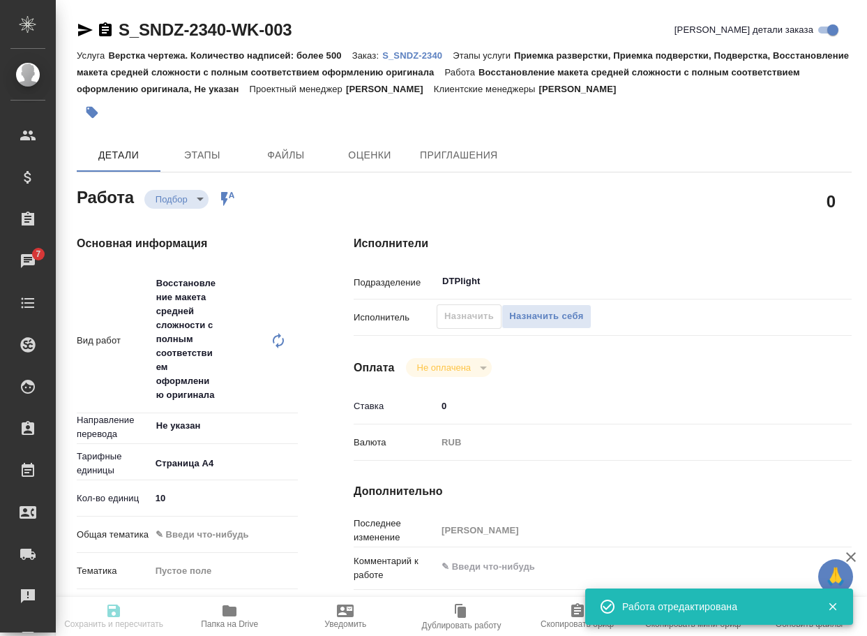
type textarea "x"
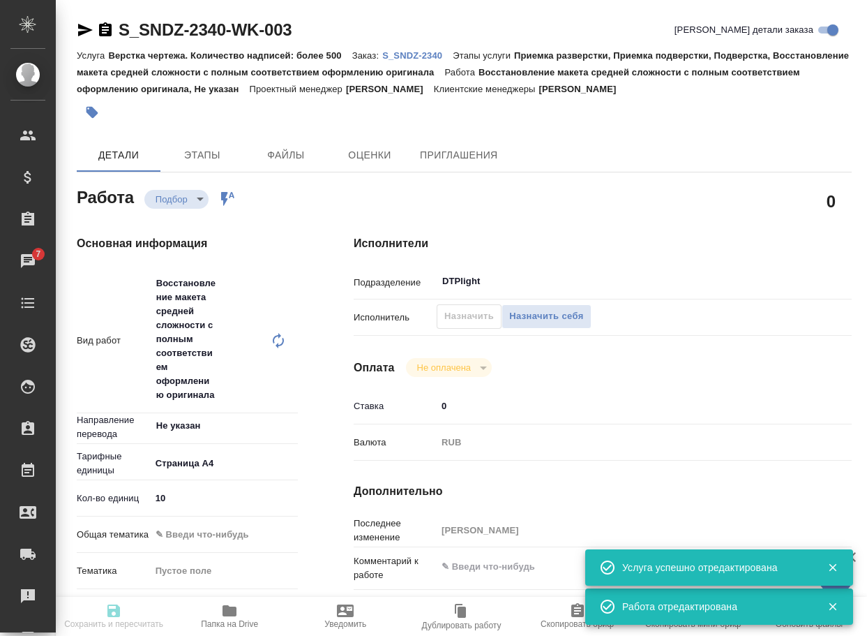
type textarea "x"
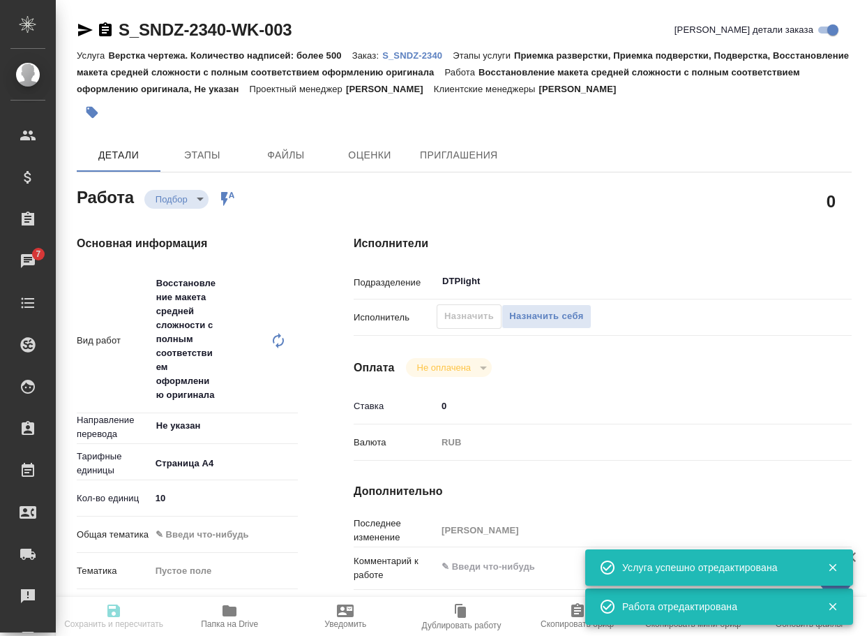
type textarea "x"
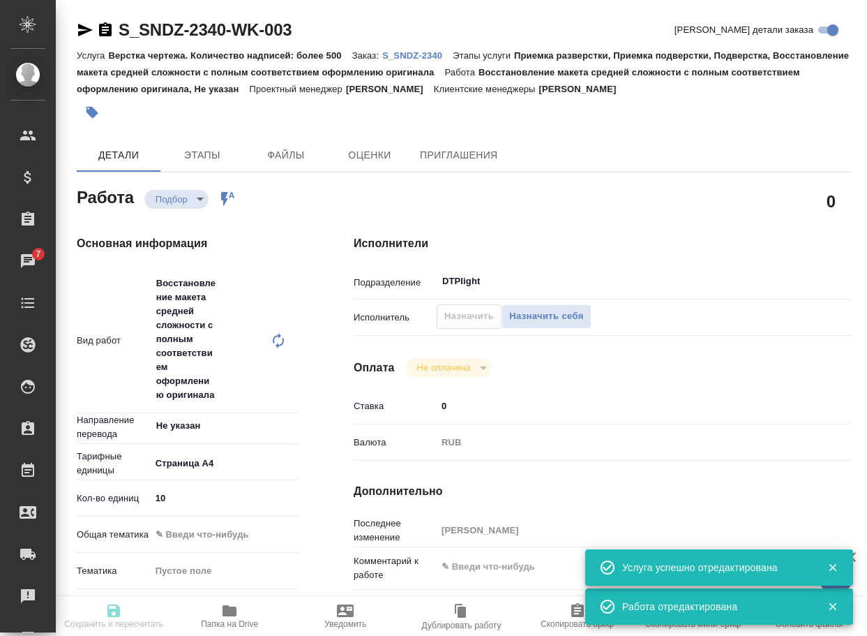
type textarea "x"
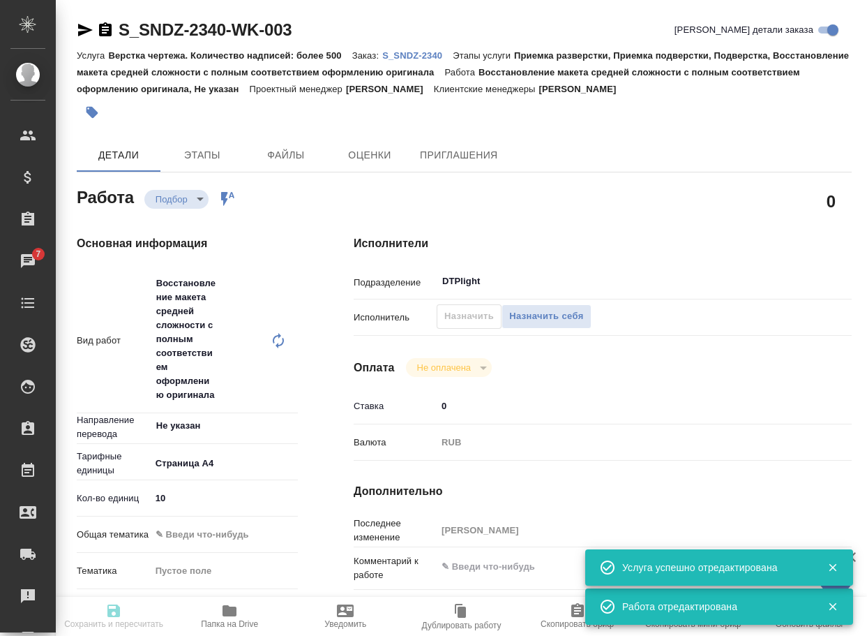
type textarea "x"
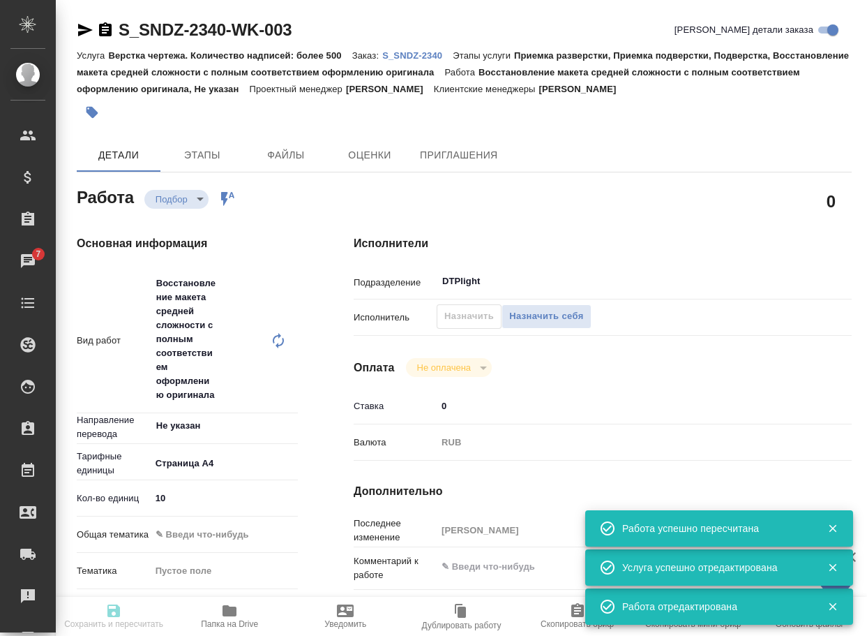
type textarea "x"
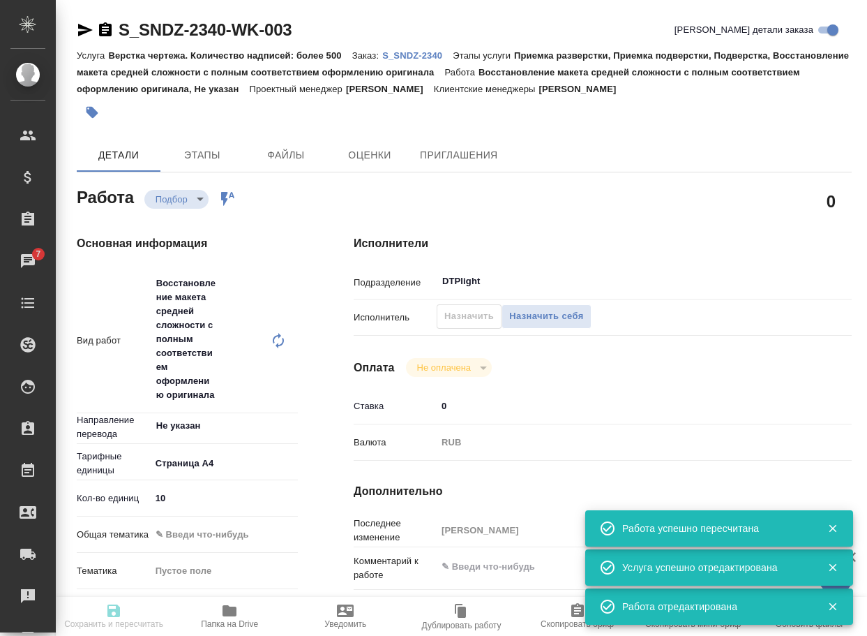
type input "recruiting"
type textarea "Восстановление макета средней сложности с полным соответствием оформлению ориги…"
type textarea "x"
type input "Не указан"
type input "5f036ec4e16dec2d6b59c8ff"
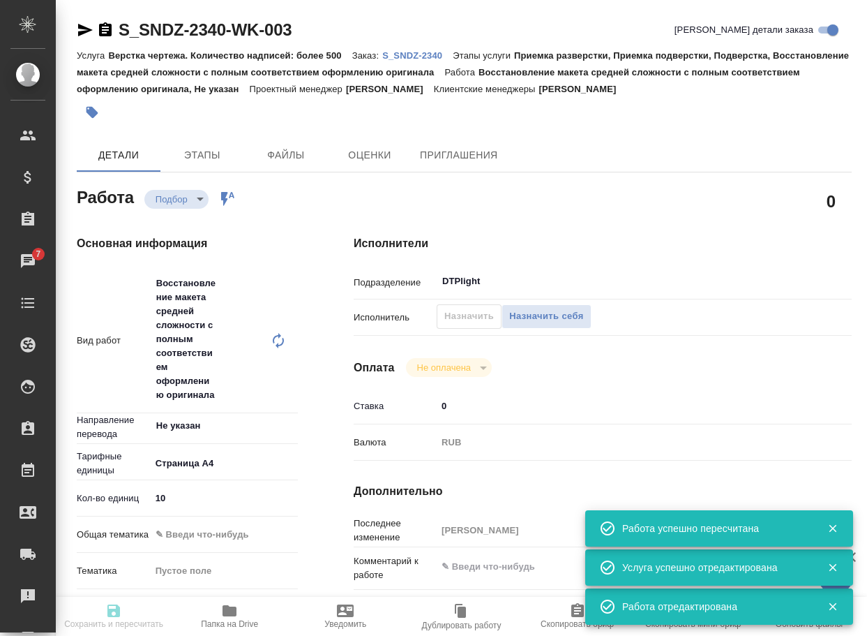
type input "10"
type input "[DATE] 12:45"
type input "[DATE] 15:45"
type input "[DATE] 18:00"
type input "DTPlight"
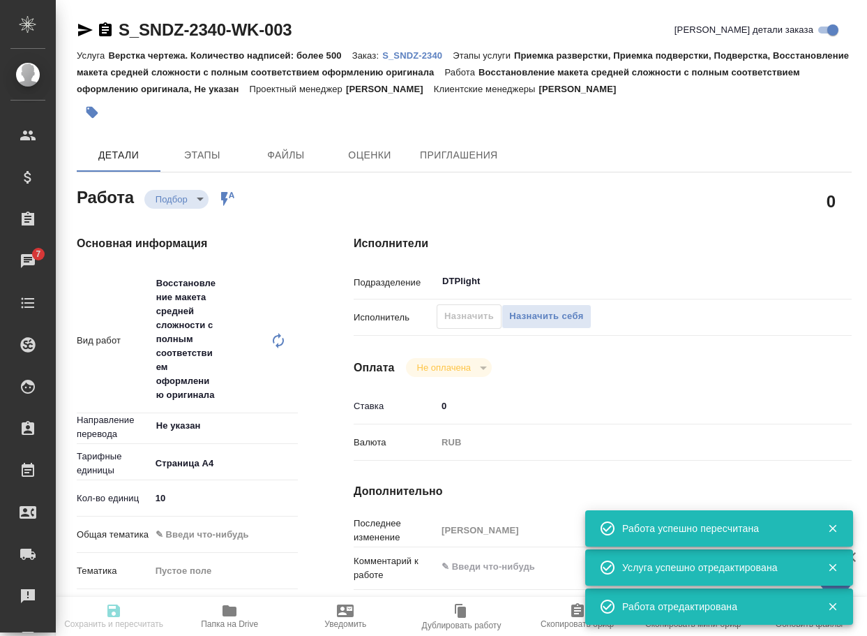
type input "notPayed"
type input "0"
type input "RUB"
type input "[PERSON_NAME]"
type textarea "x"
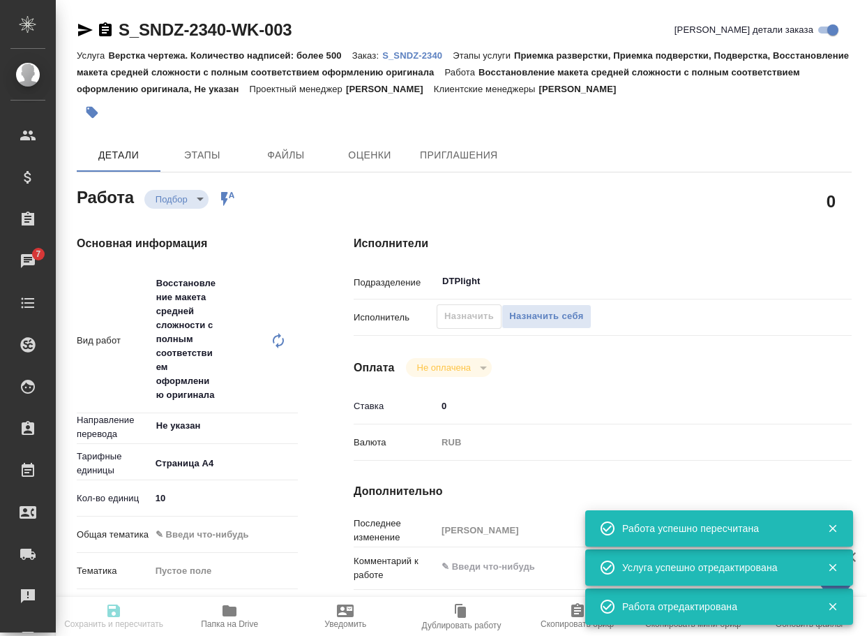
type textarea "/Clients/Sandoz/Orders/S_SNDZ-2340/DTP/S_SNDZ-2340-WK-003"
type textarea "x"
type input "S_SNDZ-2340"
type input "Верстка чертежа. Количество надписей: более 500"
type input "Приемка разверстки, Приемка подверстки, Подверстка, Восстановление макета средн…"
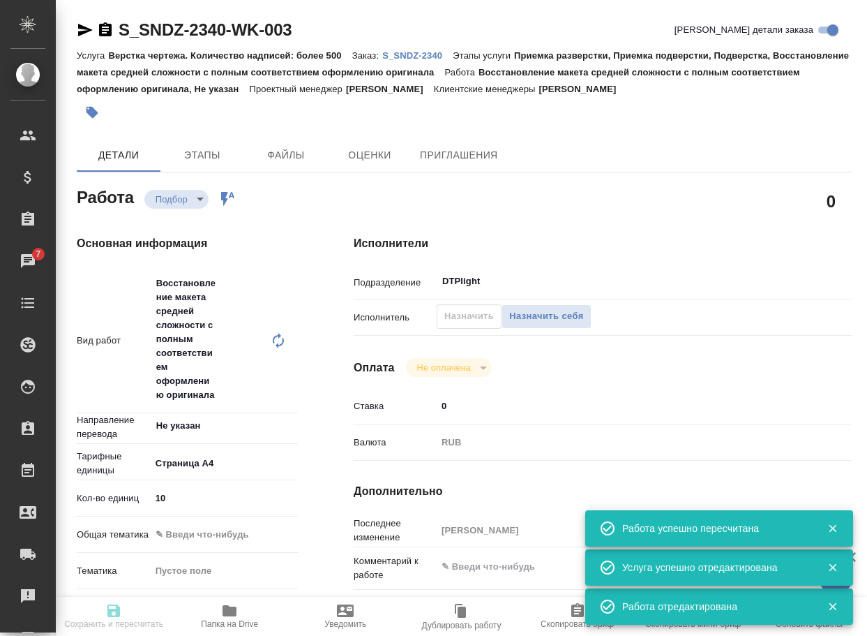
type input "[PERSON_NAME]"
type input "/Clients/Sandoz/Orders/S_SNDZ-2340"
type textarea "x"
type textarea "Возьмите, пожалуйста, в перевод документы из вложения. Успеете к [DATE]?"
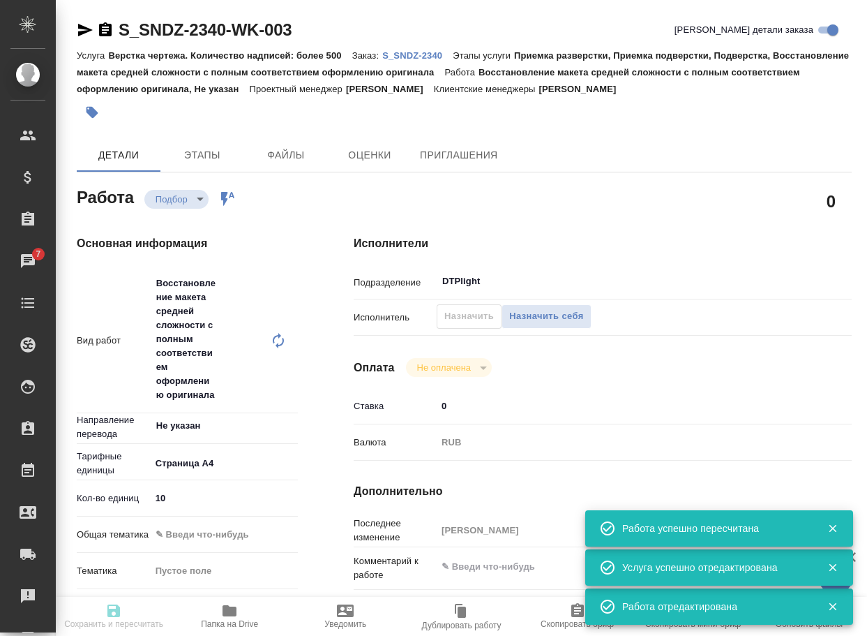
type textarea "x"
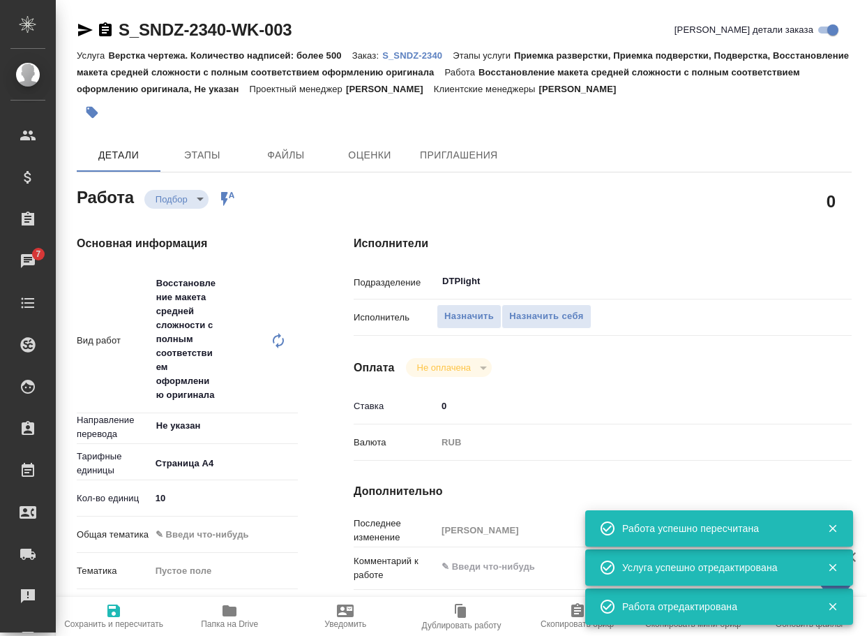
type textarea "x"
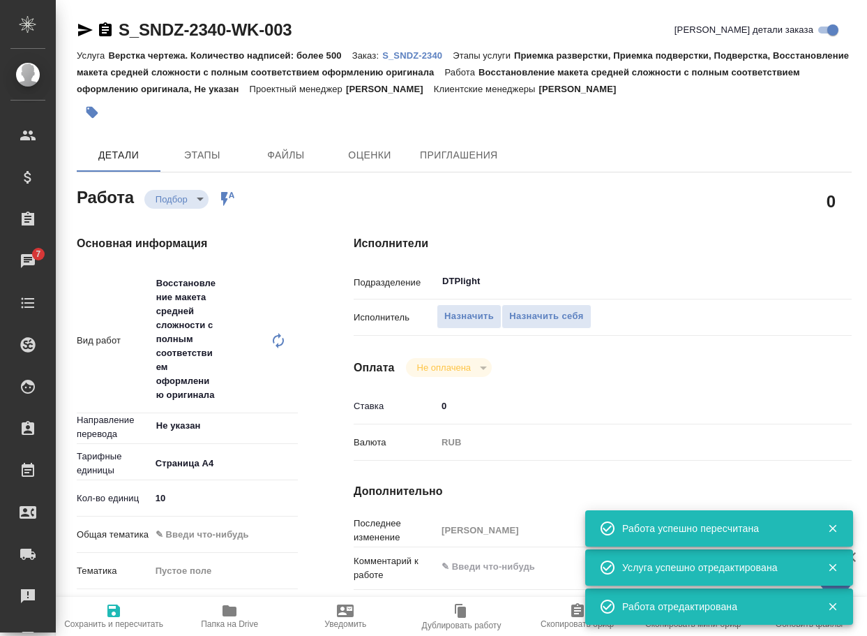
type textarea "x"
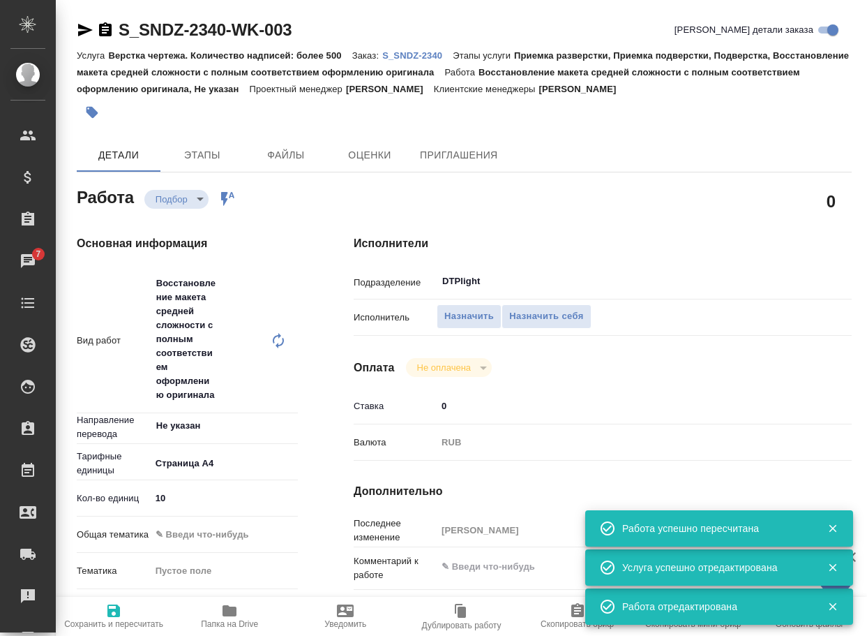
type textarea "x"
